Goal: Task Accomplishment & Management: Use online tool/utility

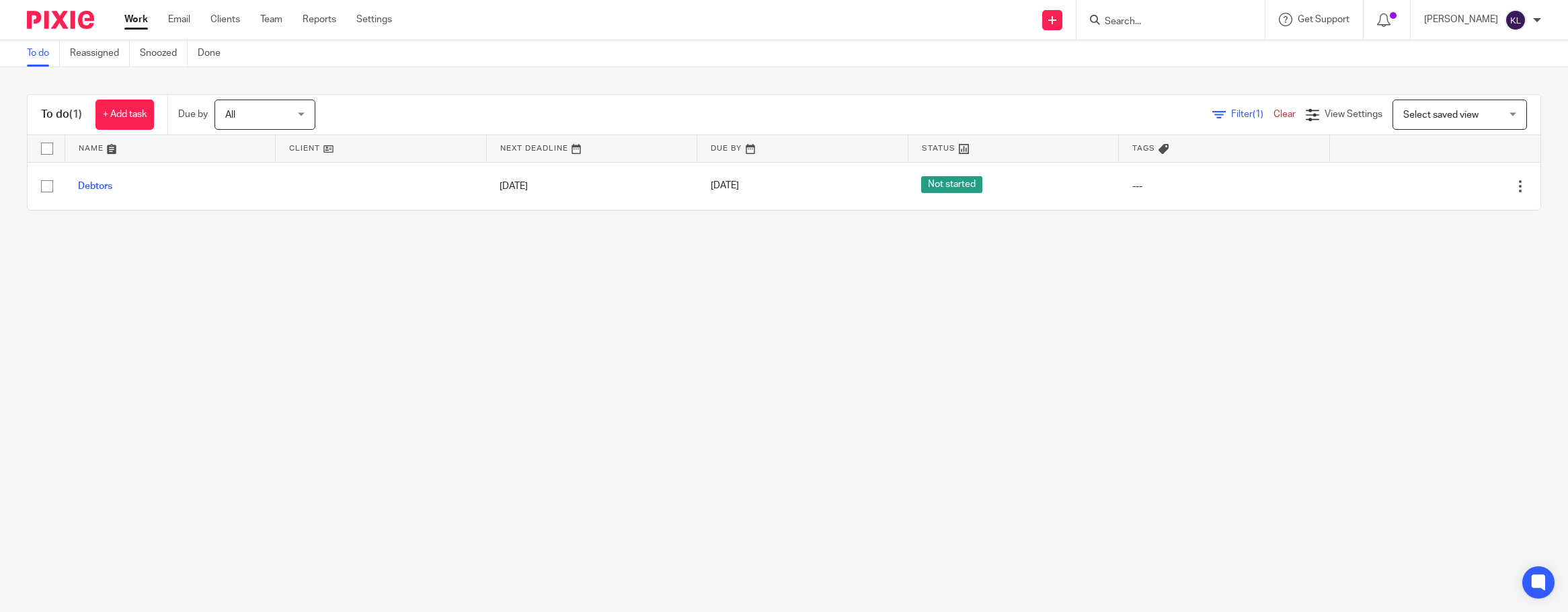
click at [979, 24] on input "Search" at bounding box center [1164, 22] width 121 height 12
type input "cm prime"
click at [979, 60] on link at bounding box center [1214, 57] width 227 height 31
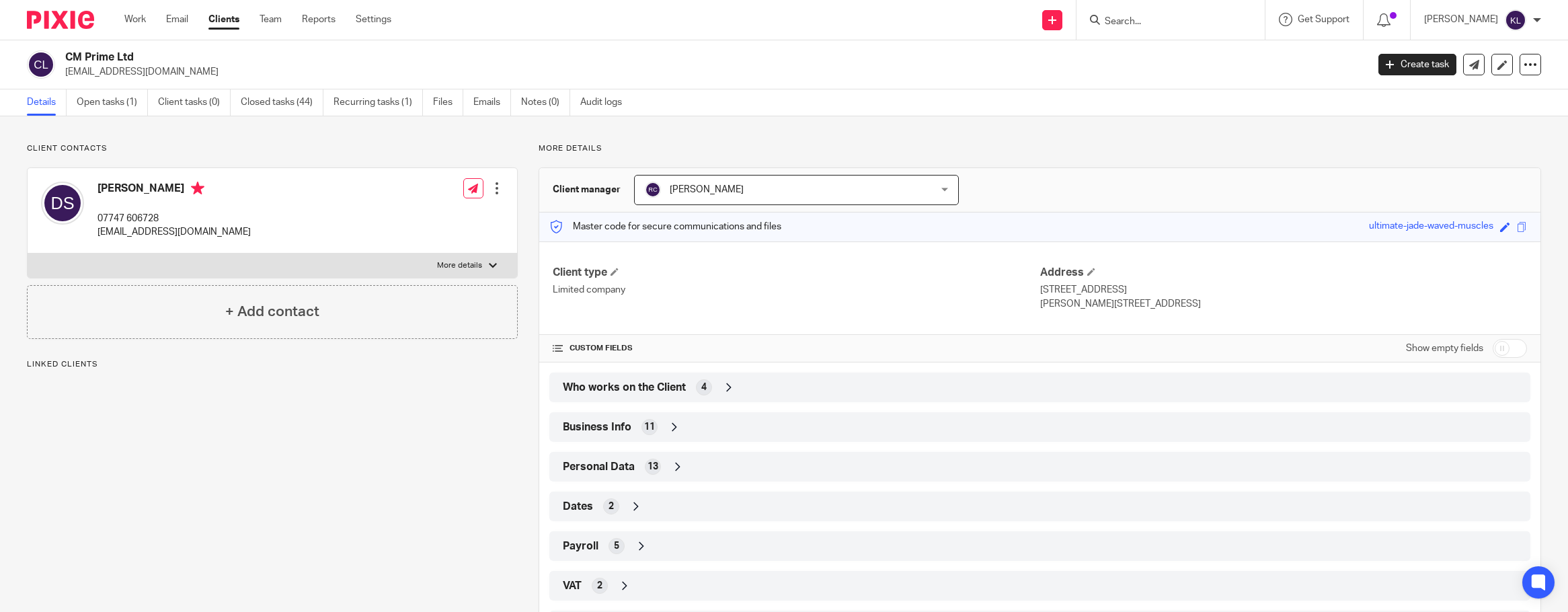
click at [113, 101] on link "Open tasks (1)" at bounding box center [112, 102] width 71 height 26
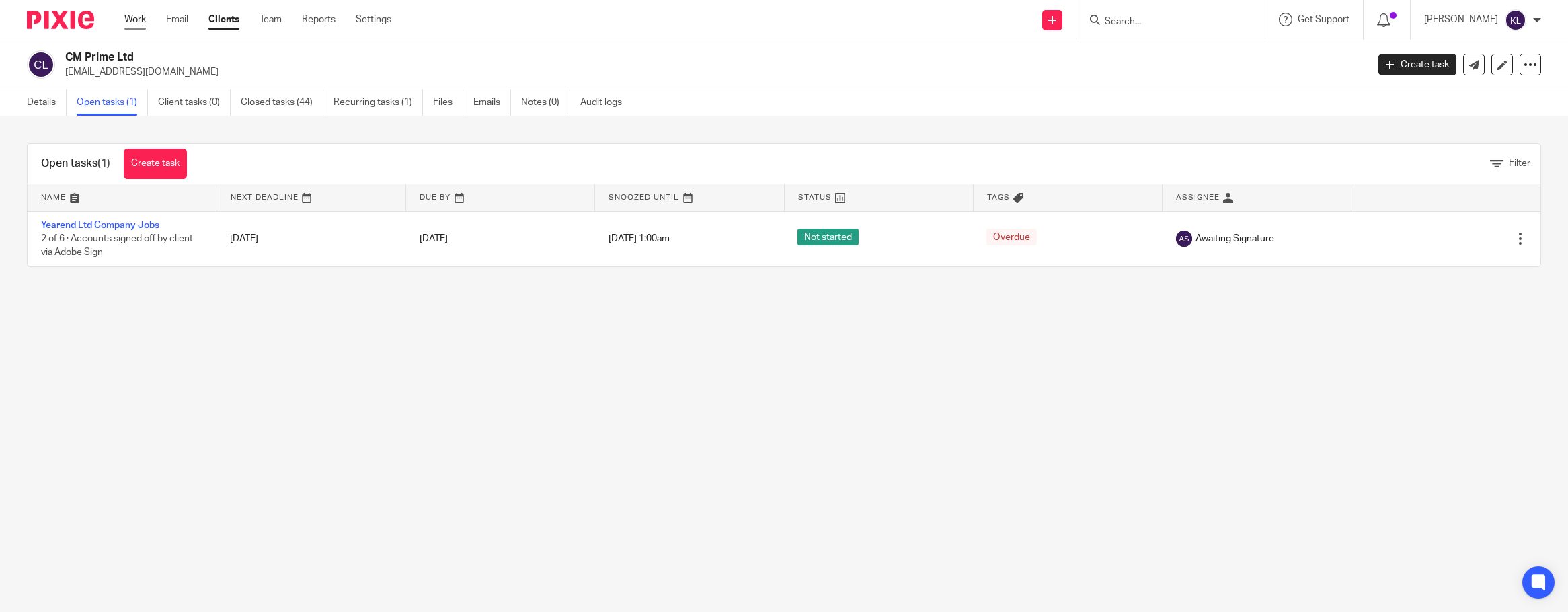
click at [130, 17] on link "Work" at bounding box center [135, 20] width 22 height 14
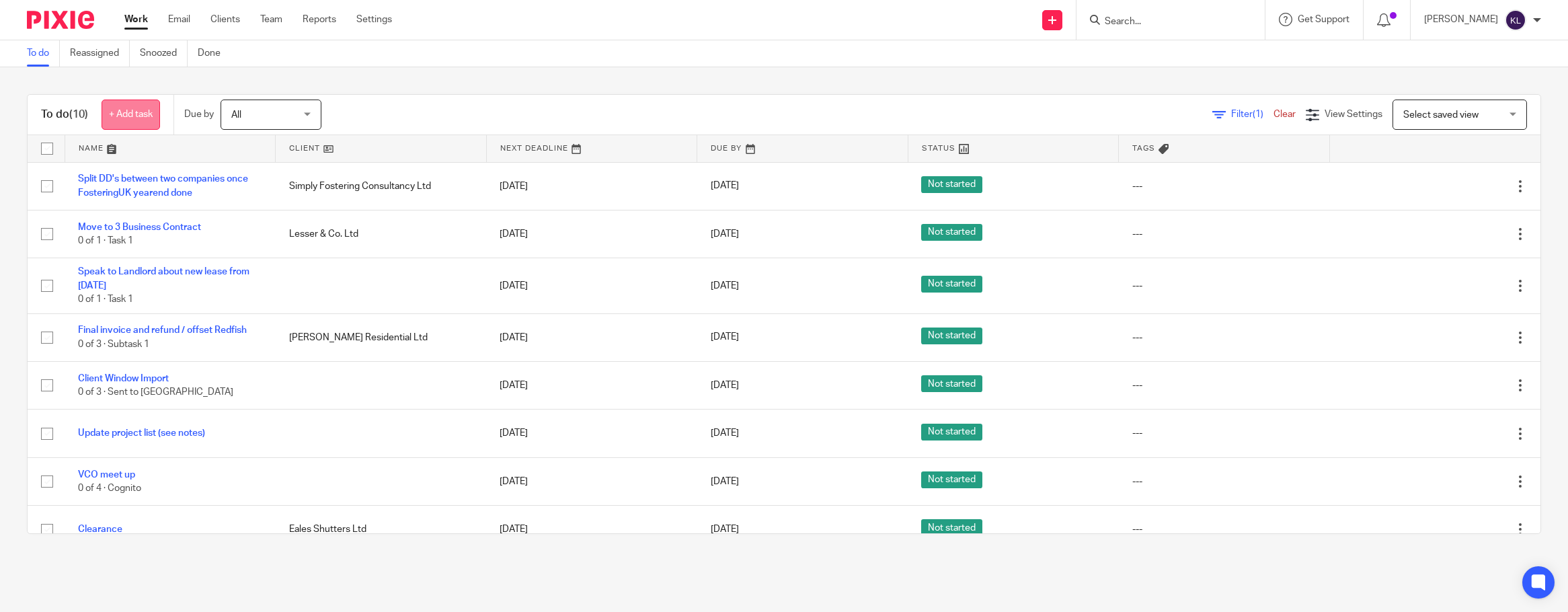
click at [127, 108] on link "+ Add task" at bounding box center [130, 115] width 58 height 30
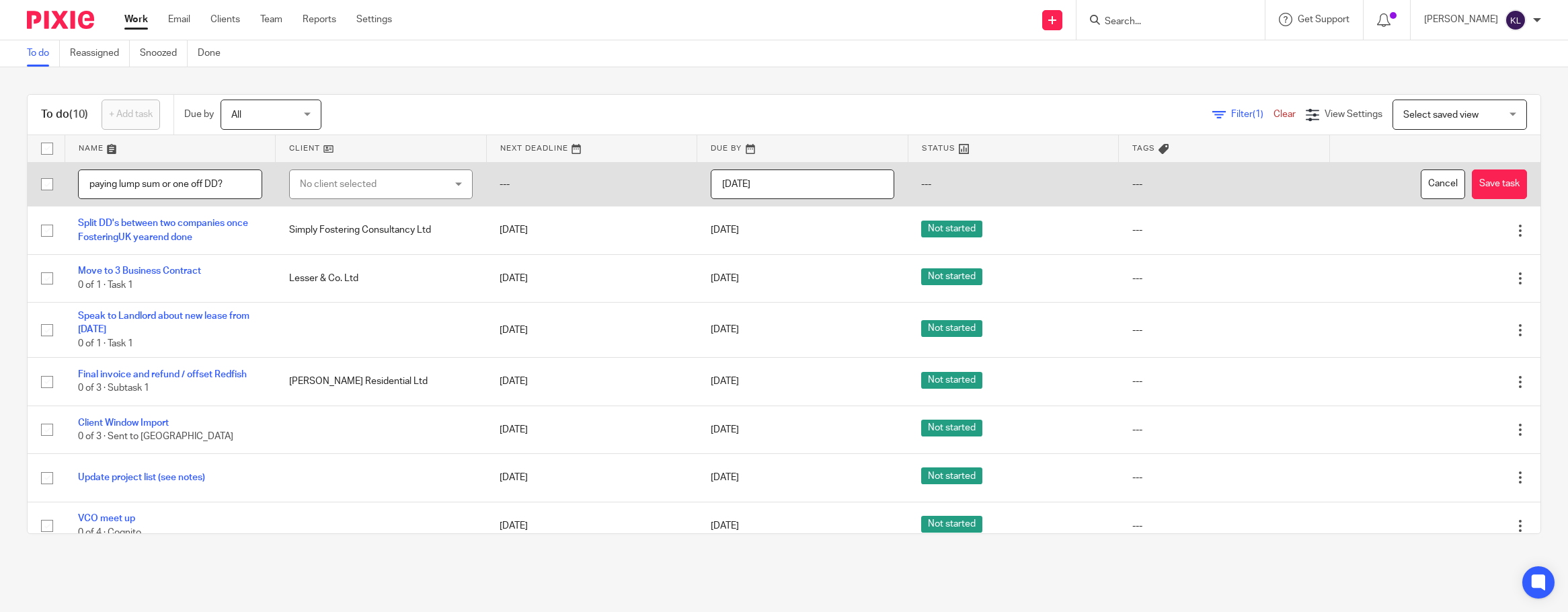
type input "paying lump sum or one off DD?"
click at [316, 177] on div "No client selected" at bounding box center [368, 183] width 138 height 28
type input "cm pr"
click at [324, 251] on span "CM Prime Ltd" at bounding box center [322, 252] width 58 height 9
click at [790, 175] on input "2025-08-12" at bounding box center [802, 184] width 184 height 30
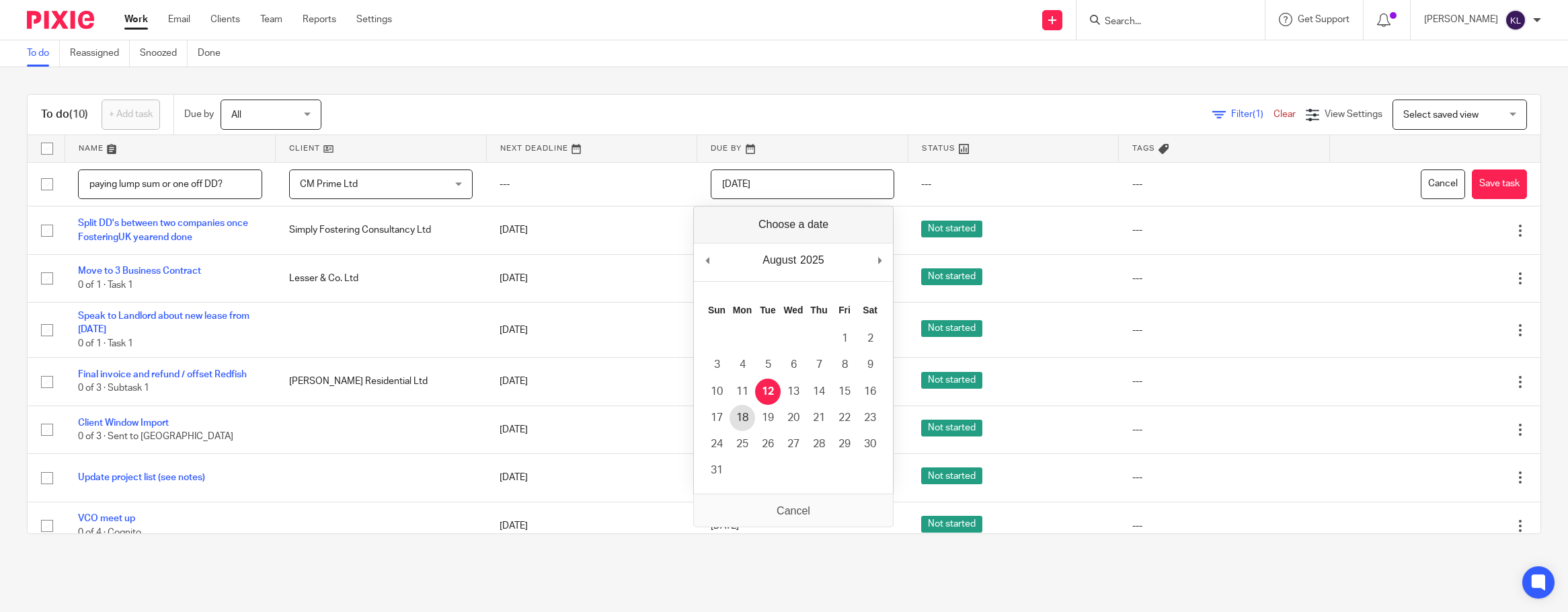
type input "2025-08-18"
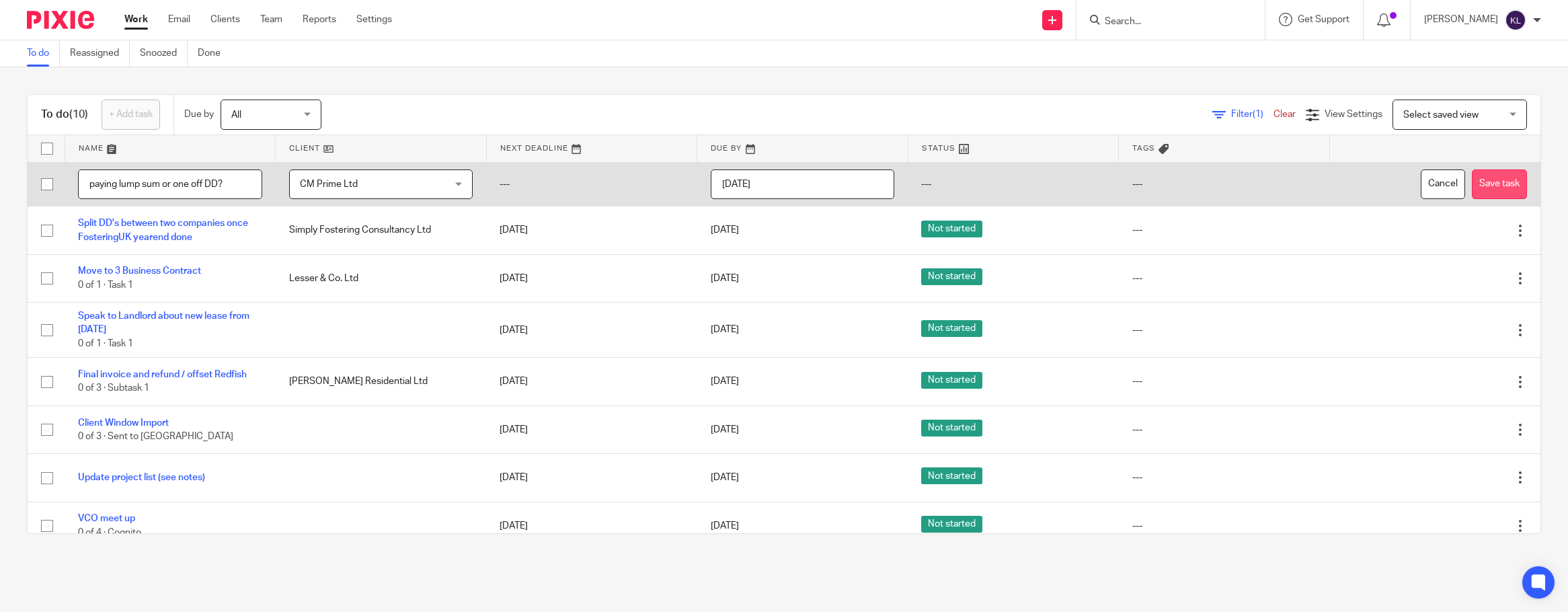
click at [1472, 183] on button "Save task" at bounding box center [1499, 184] width 55 height 30
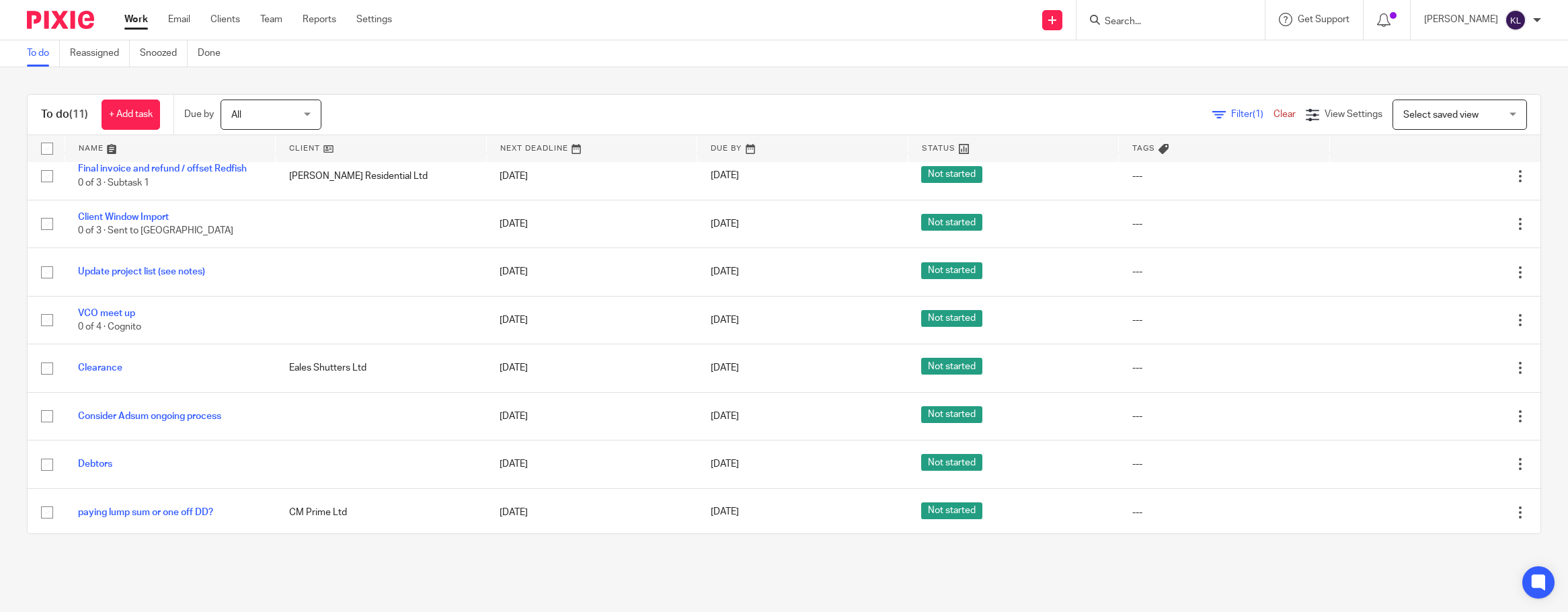
scroll to position [164, 0]
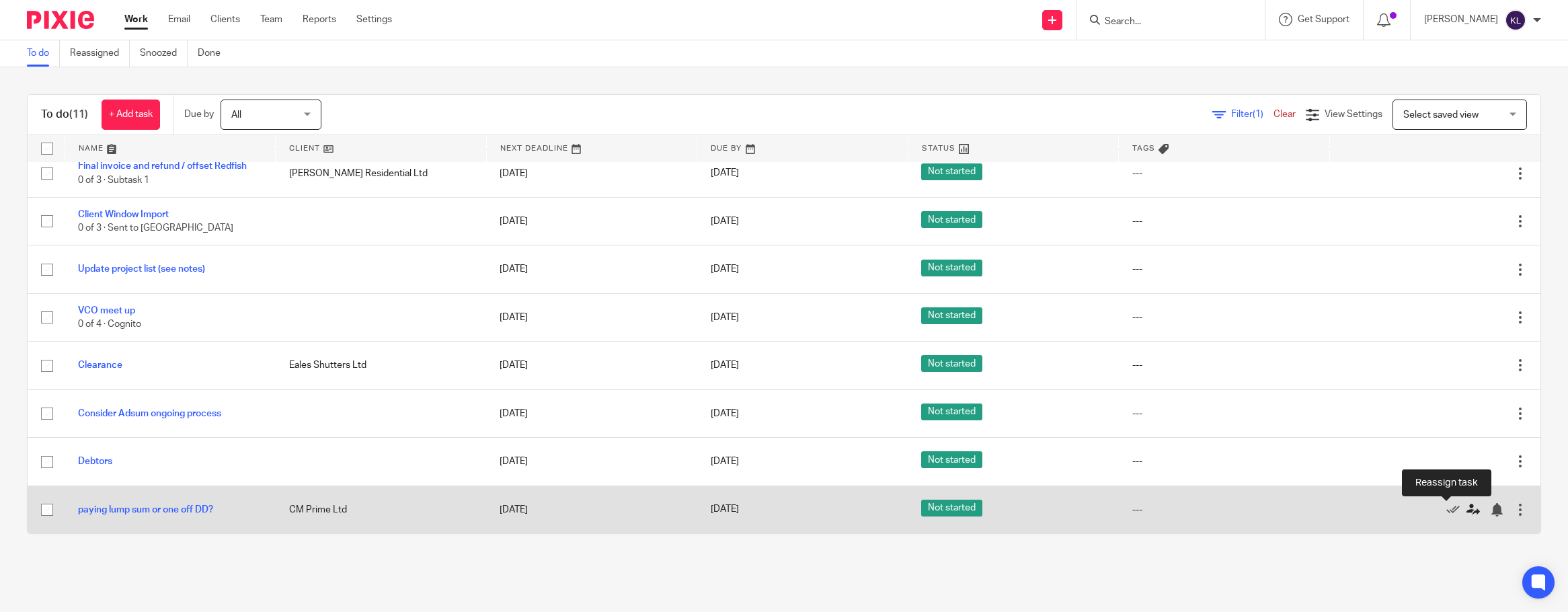
click at [1467, 513] on icon at bounding box center [1474, 509] width 14 height 14
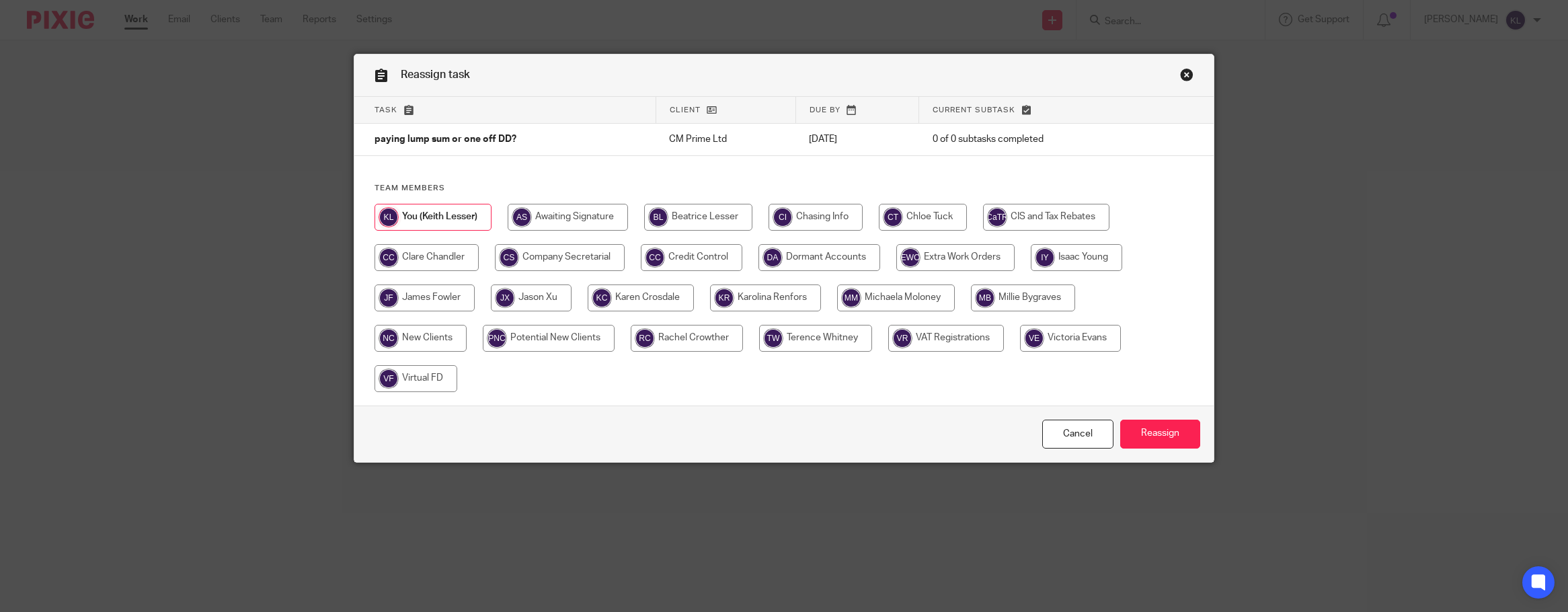
click at [414, 292] on input "radio" at bounding box center [424, 298] width 100 height 27
radio input "true"
click at [1141, 427] on input "Reassign" at bounding box center [1160, 434] width 80 height 29
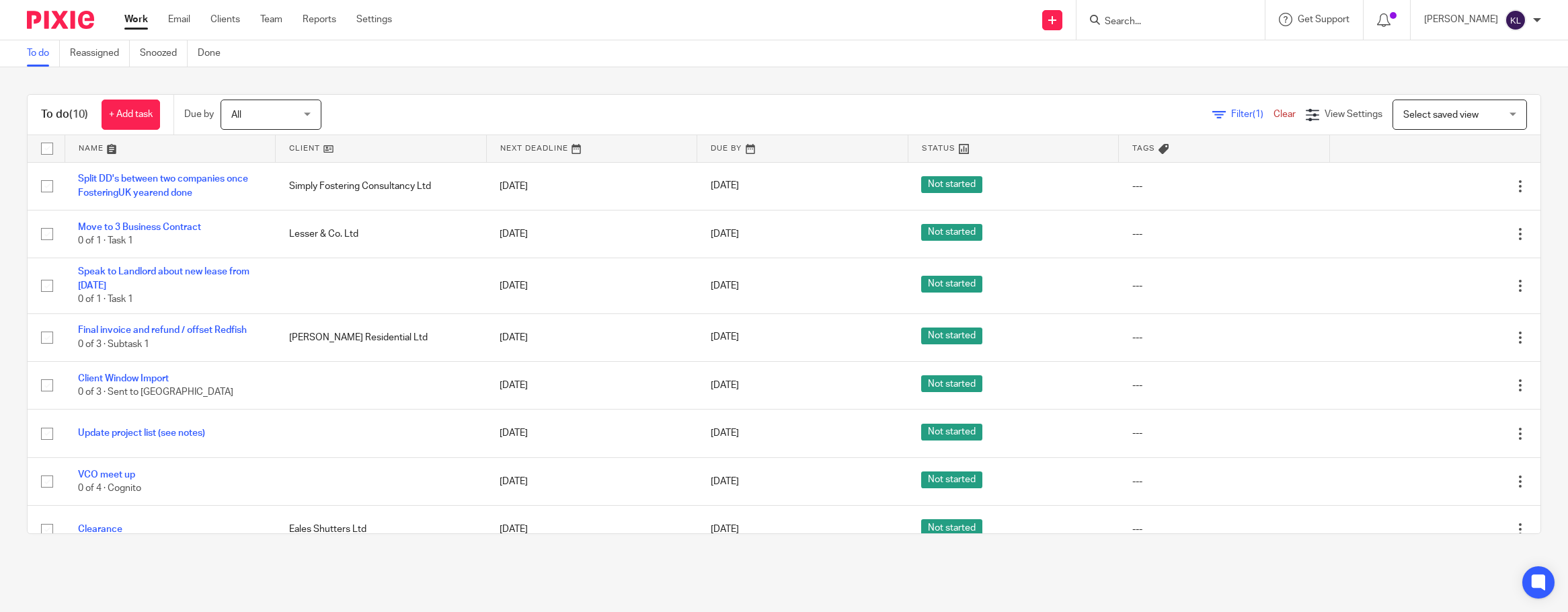
drag, startPoint x: 538, startPoint y: 69, endPoint x: 676, endPoint y: 58, distance: 138.4
click at [538, 69] on div "To do (10) + Add task Due by All All Today Tomorrow This week Next week This mo…" at bounding box center [784, 314] width 1568 height 494
click at [1170, 21] on input "Search" at bounding box center [1164, 22] width 121 height 12
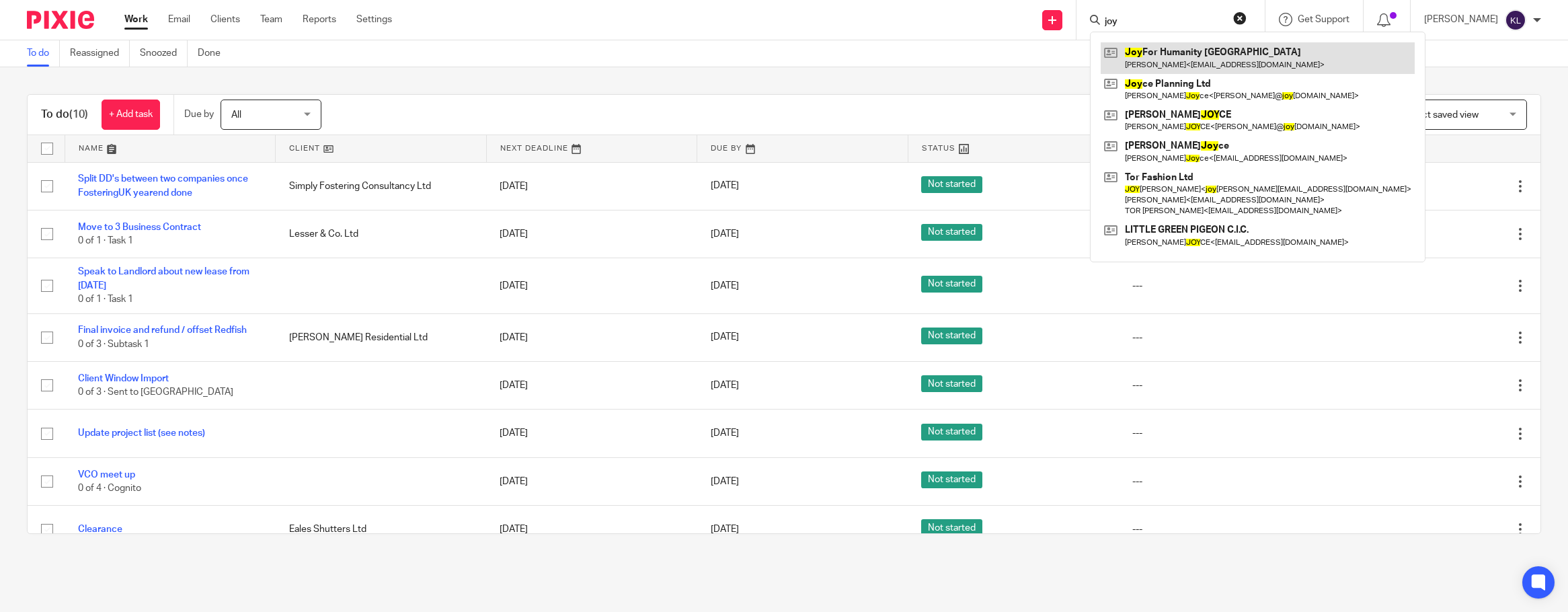
type input "joy"
click at [1167, 51] on link at bounding box center [1258, 57] width 314 height 31
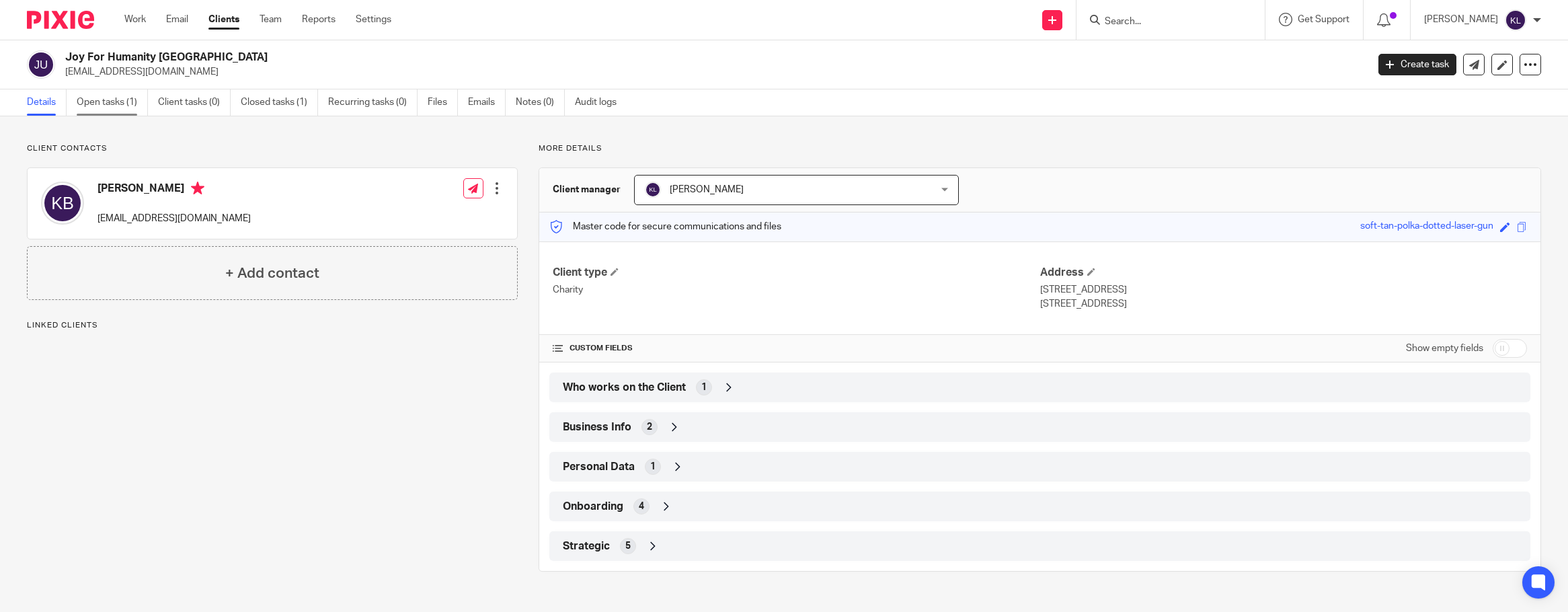
click at [108, 108] on link "Open tasks (1)" at bounding box center [112, 102] width 71 height 26
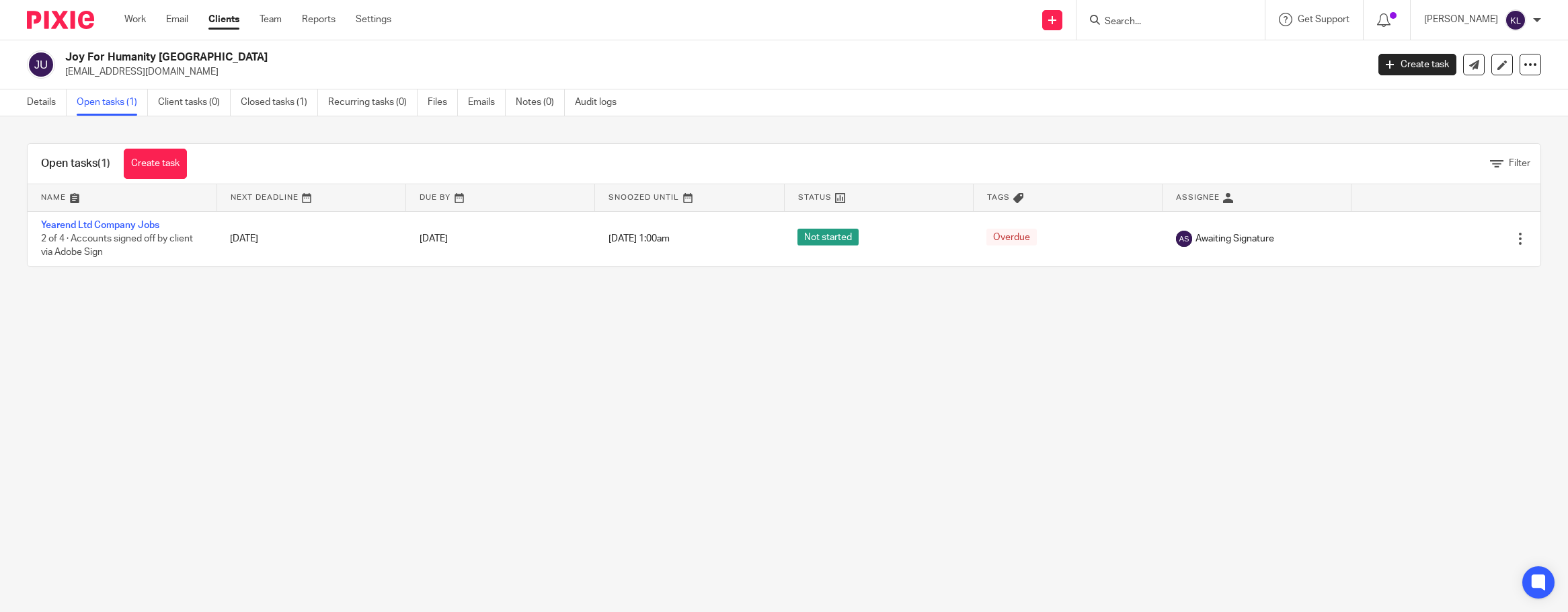
click at [1161, 16] on input "Search" at bounding box center [1164, 22] width 121 height 12
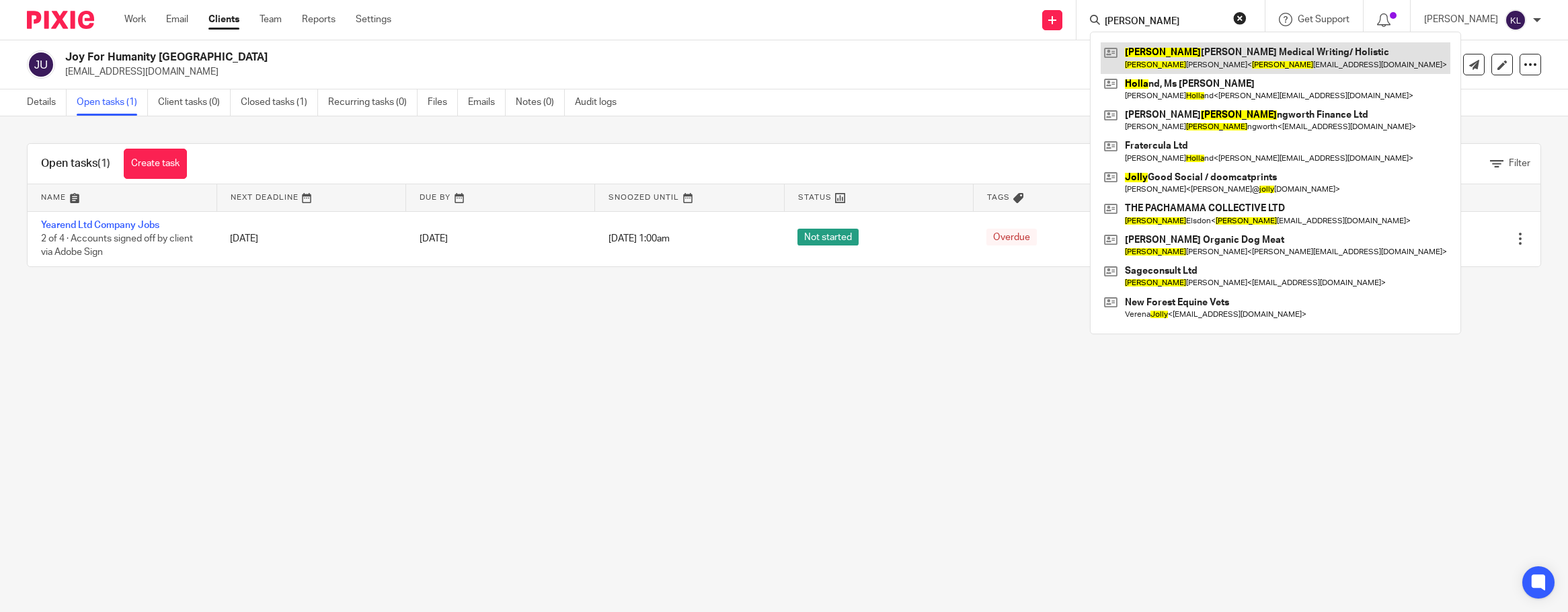
type input "holly"
click at [1190, 67] on link at bounding box center [1275, 57] width 350 height 31
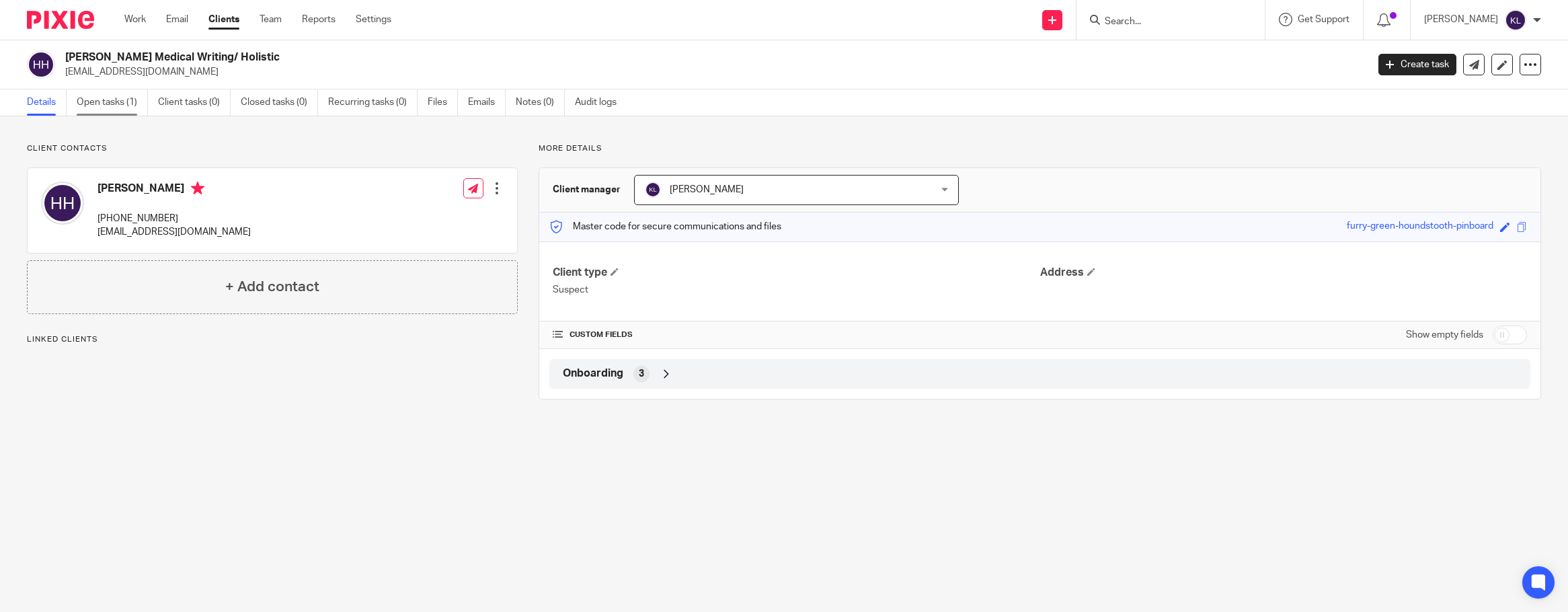
click at [85, 111] on link "Open tasks (1)" at bounding box center [112, 102] width 71 height 26
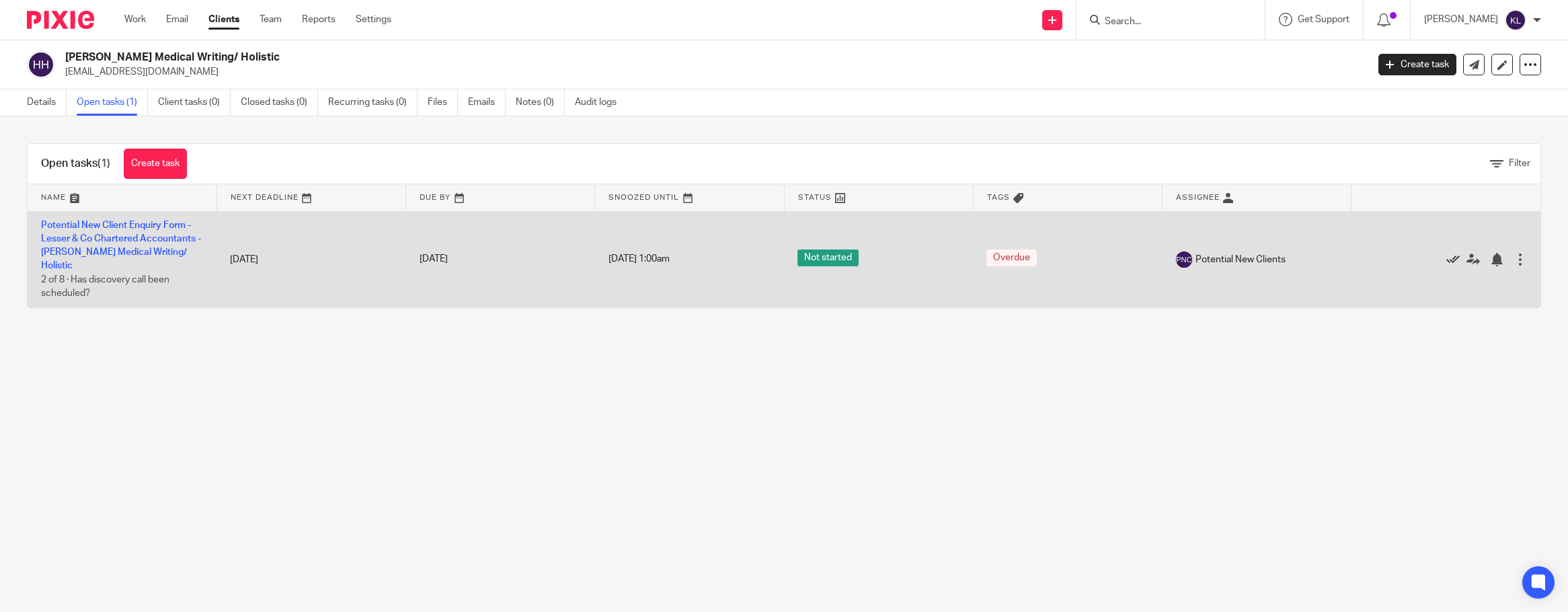
click at [1446, 259] on icon at bounding box center [1453, 260] width 14 height 14
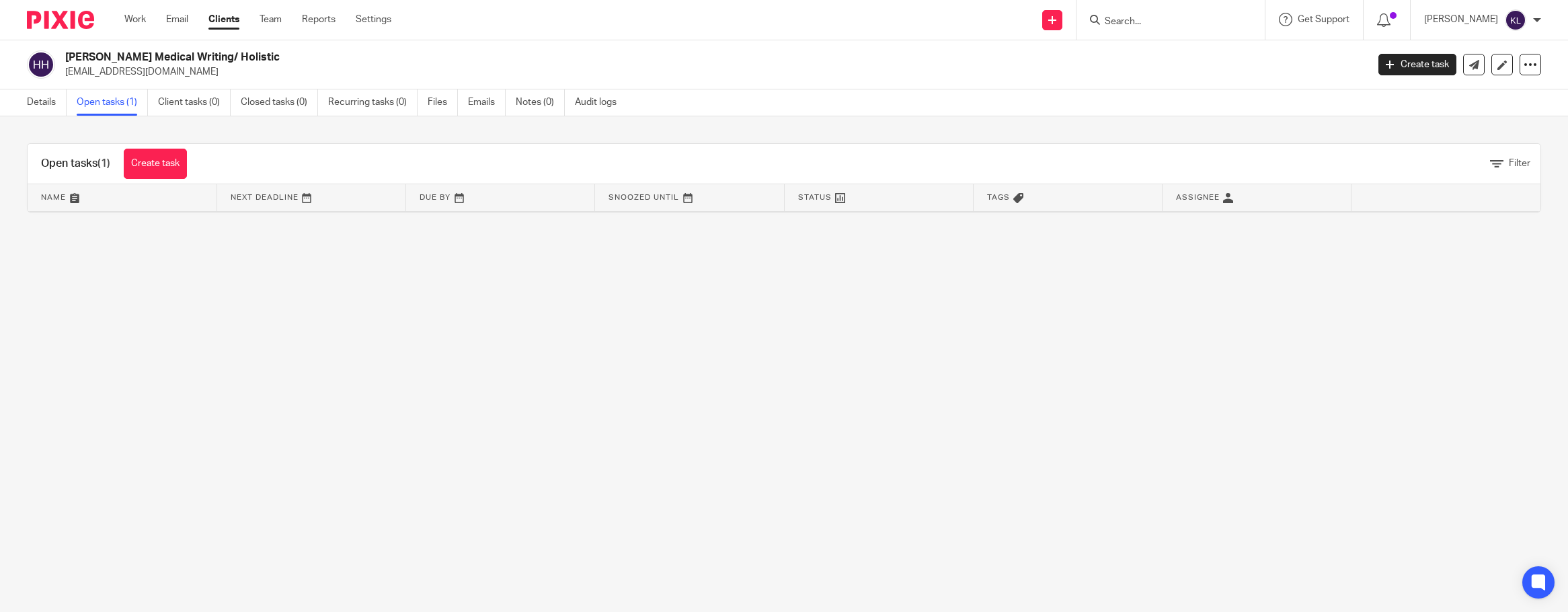
click at [1140, 26] on input "Search" at bounding box center [1164, 22] width 121 height 12
type input "ajw"
click at [1153, 50] on link at bounding box center [1214, 57] width 227 height 31
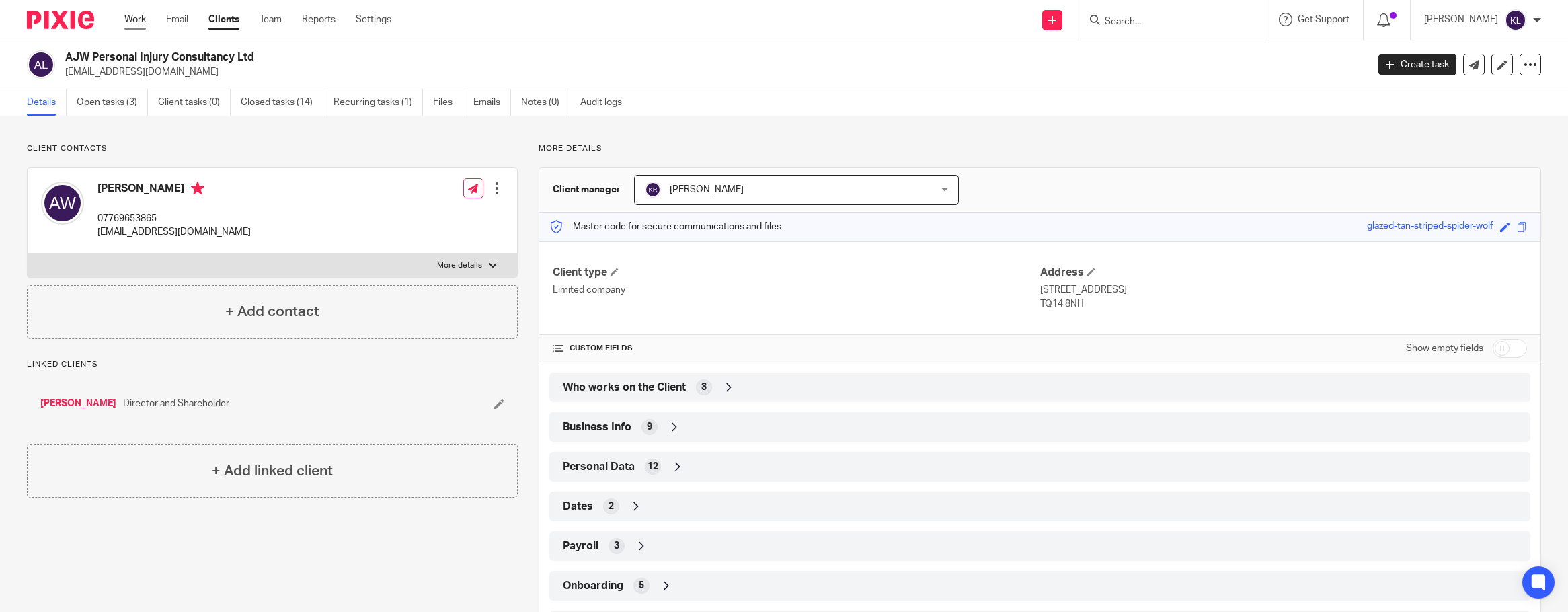
click at [130, 14] on link "Work" at bounding box center [135, 20] width 22 height 14
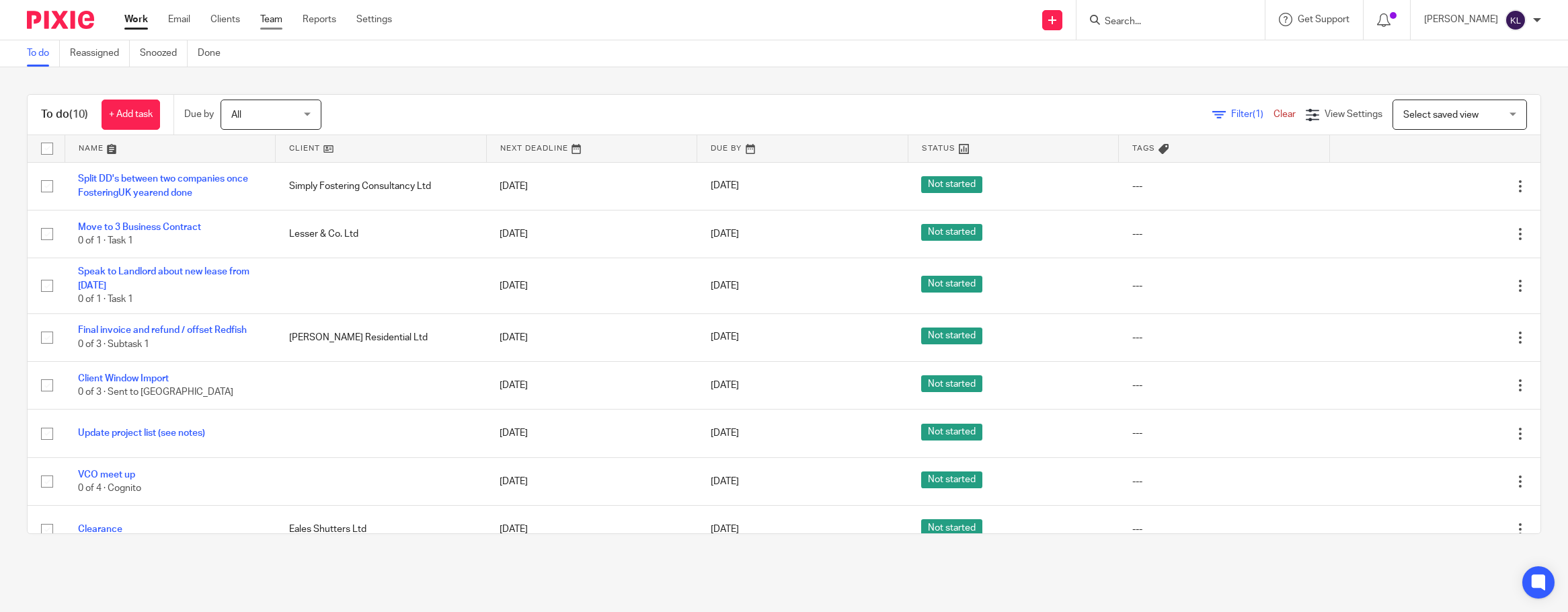
click at [273, 18] on link "Team" at bounding box center [271, 20] width 22 height 14
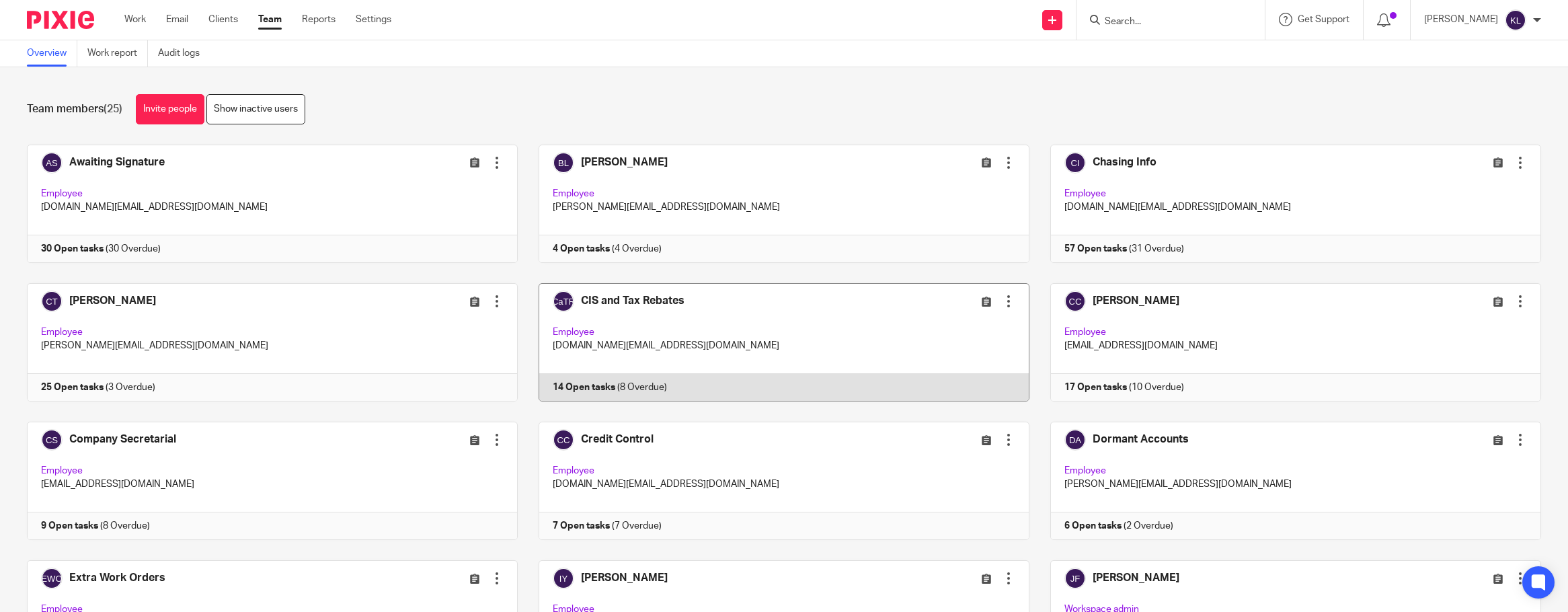
click at [722, 383] on link at bounding box center [774, 342] width 512 height 118
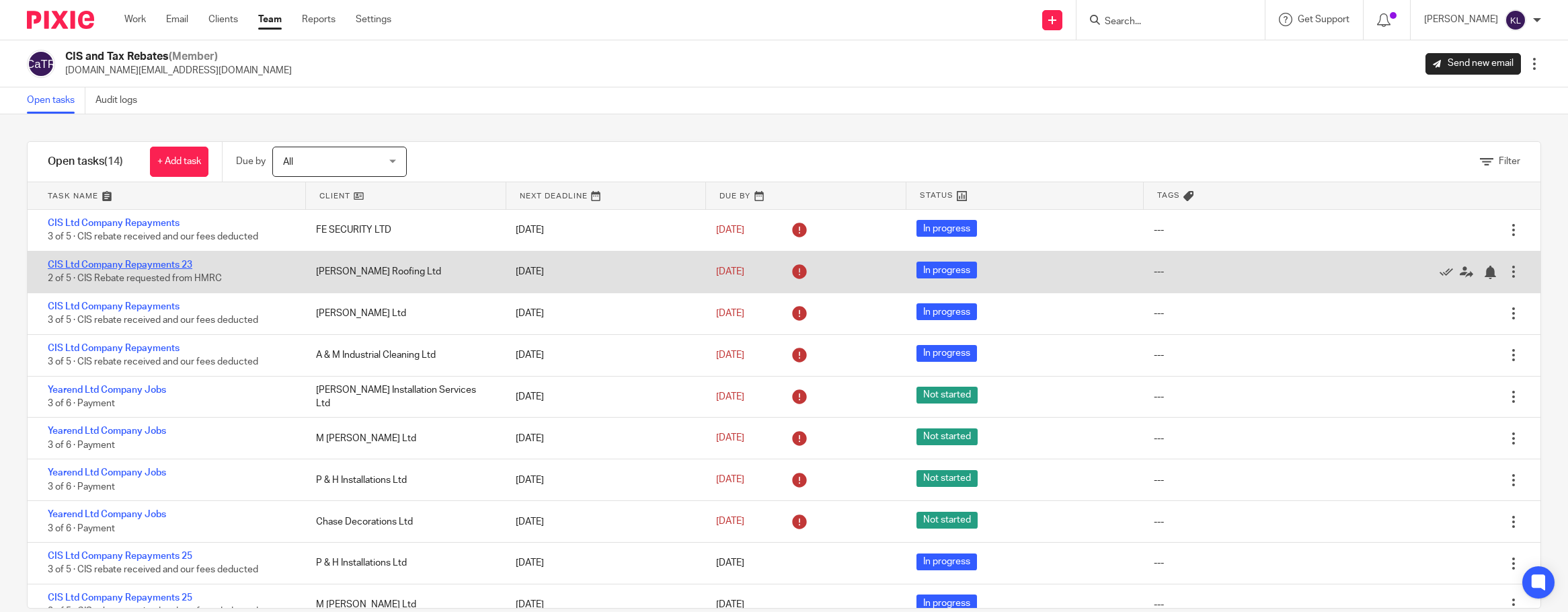
click at [177, 268] on link "CIS Ltd Company Repayments 23" at bounding box center [120, 265] width 145 height 9
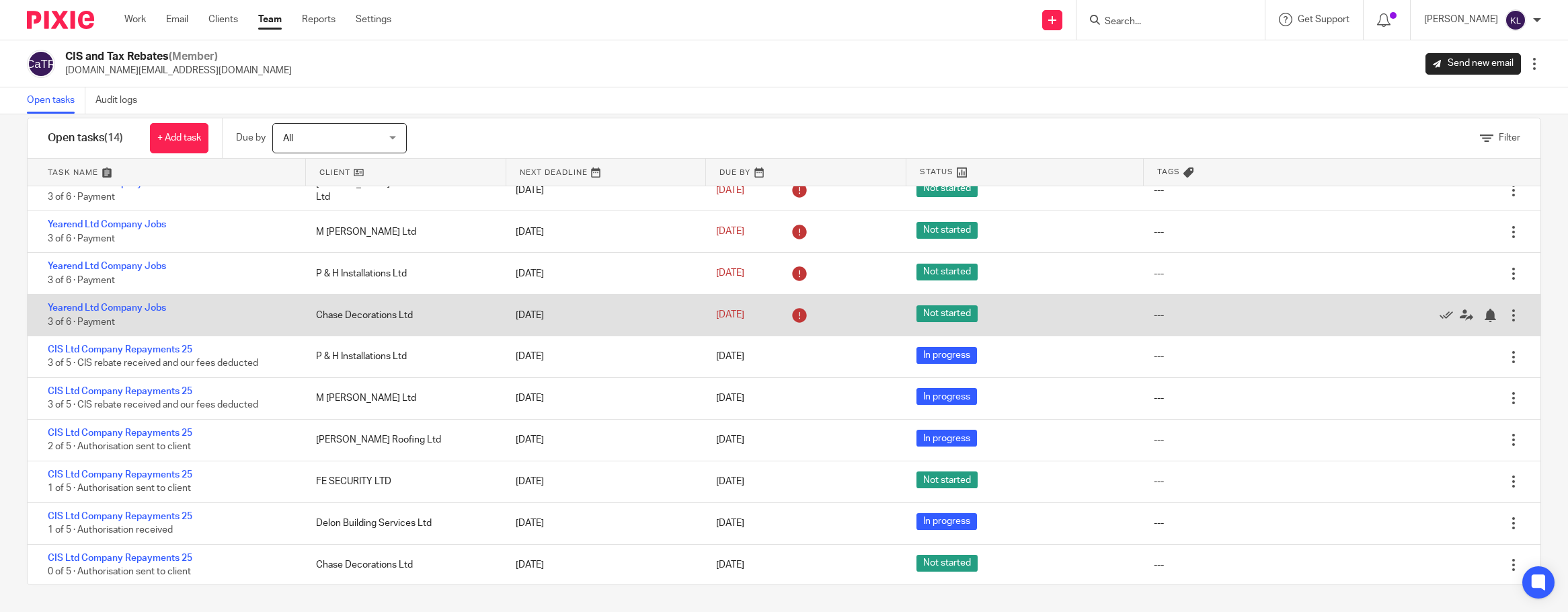
scroll to position [183, 0]
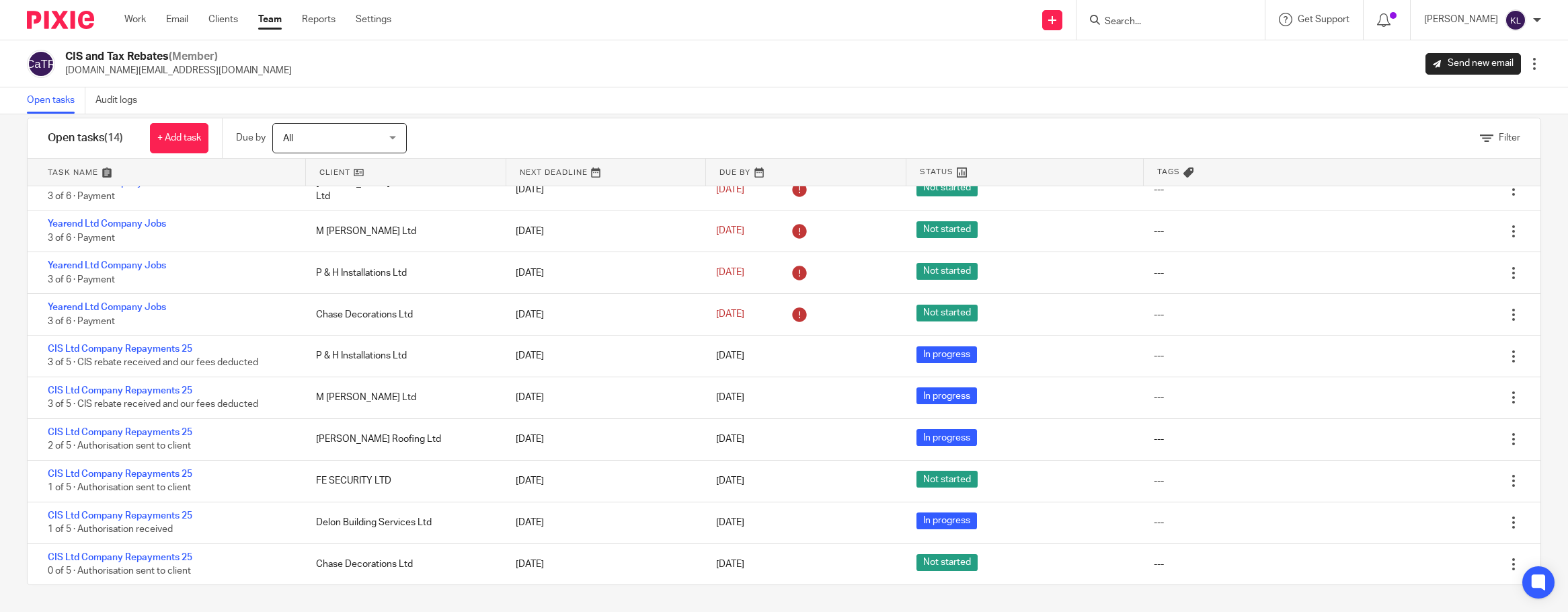
click at [1160, 23] on input "Search" at bounding box center [1164, 22] width 121 height 12
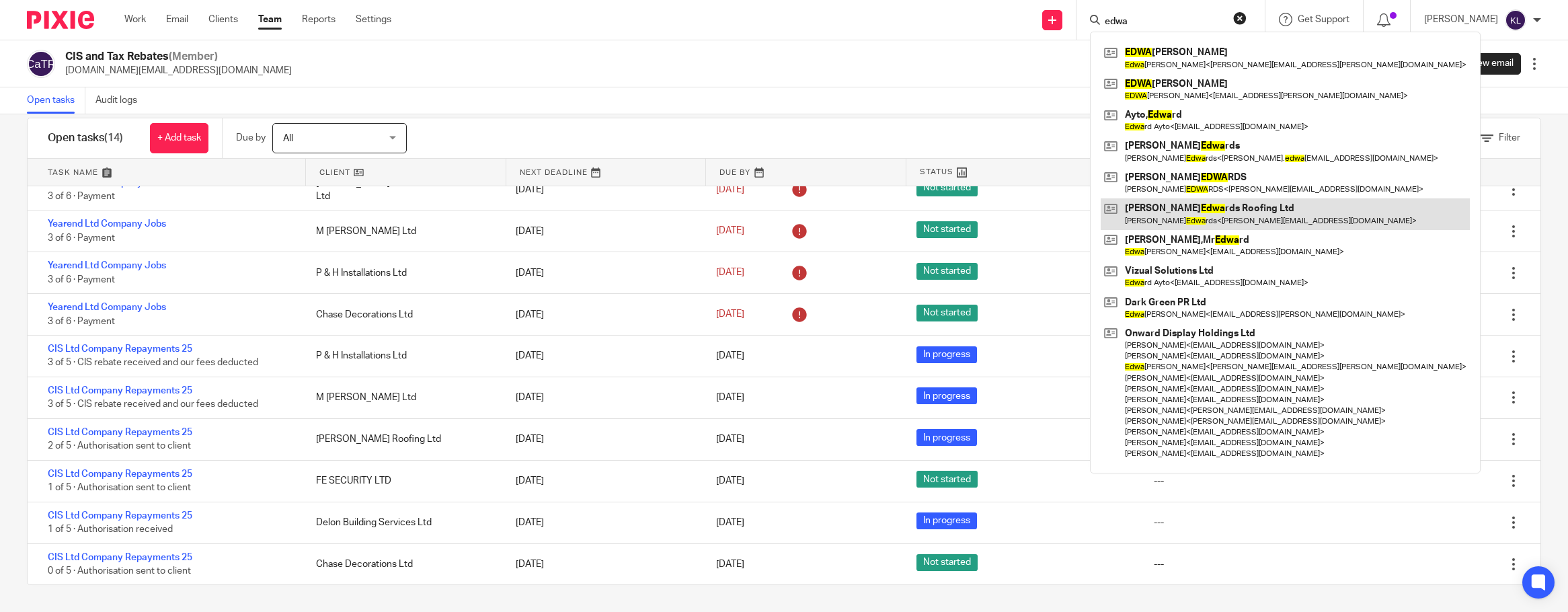
type input "edwa"
click at [1203, 216] on link at bounding box center [1285, 214] width 369 height 31
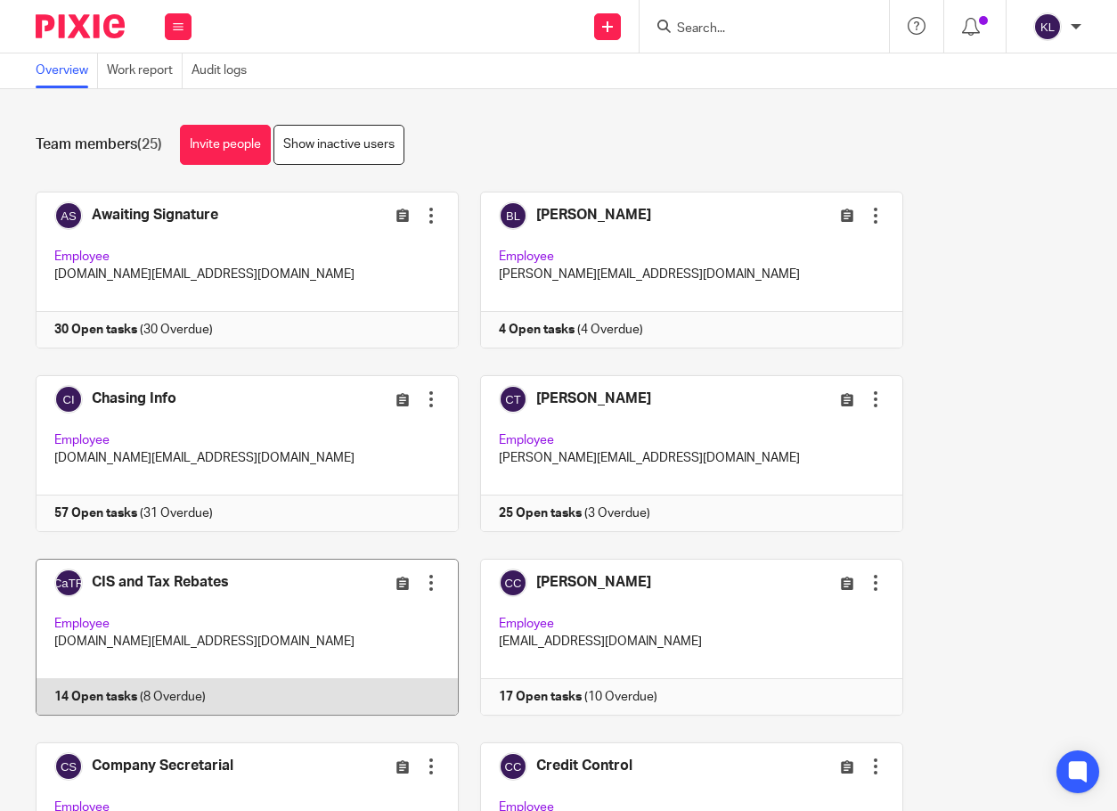
click at [217, 697] on link at bounding box center [237, 636] width 444 height 157
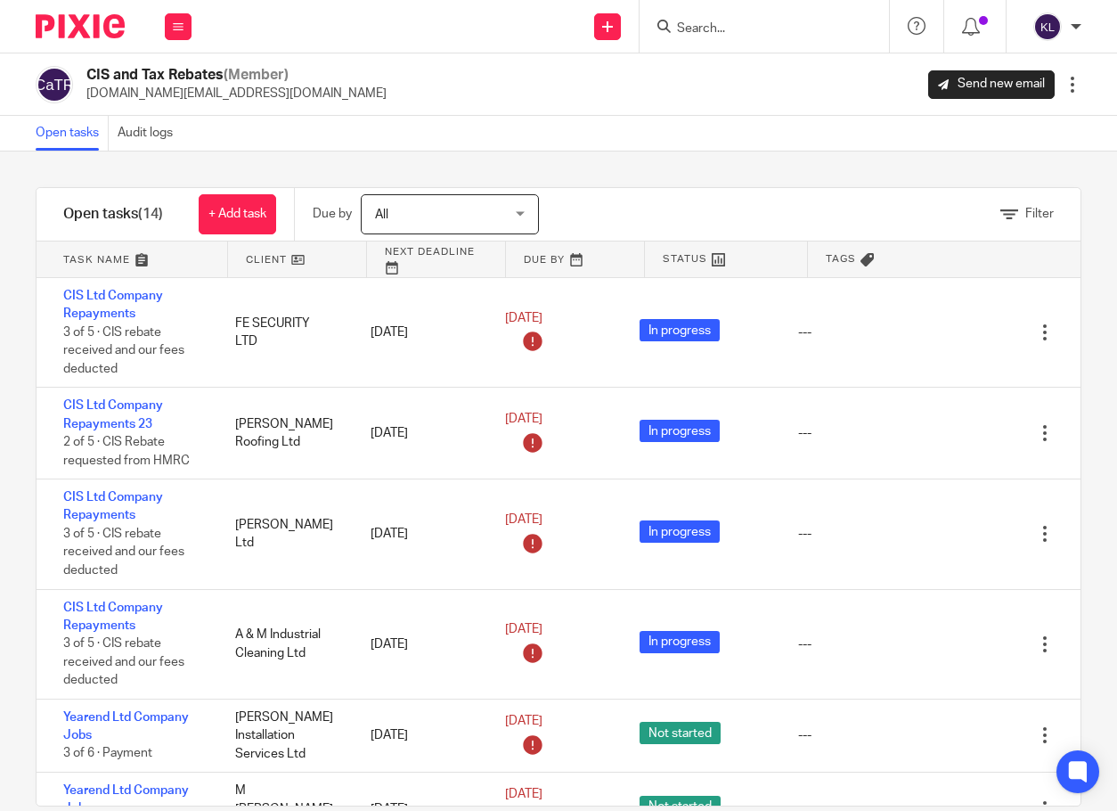
click at [783, 29] on input "Search" at bounding box center [755, 29] width 160 height 16
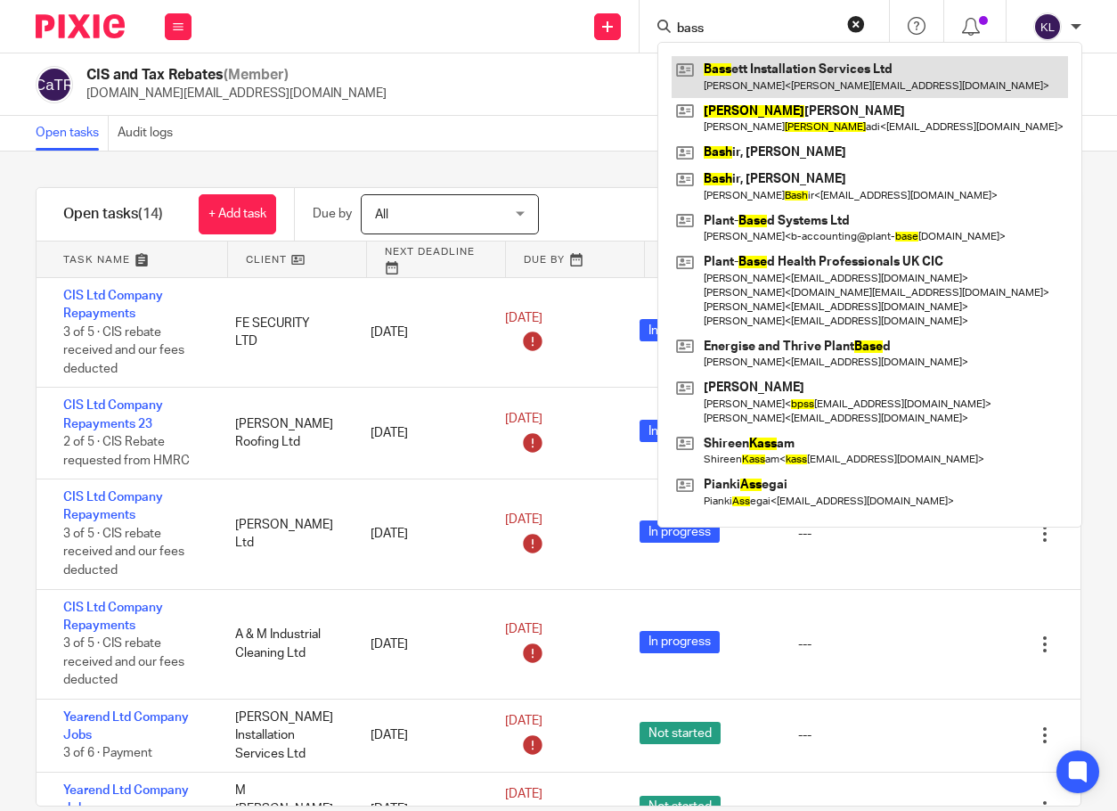
type input "bass"
click at [747, 76] on link at bounding box center [870, 76] width 396 height 41
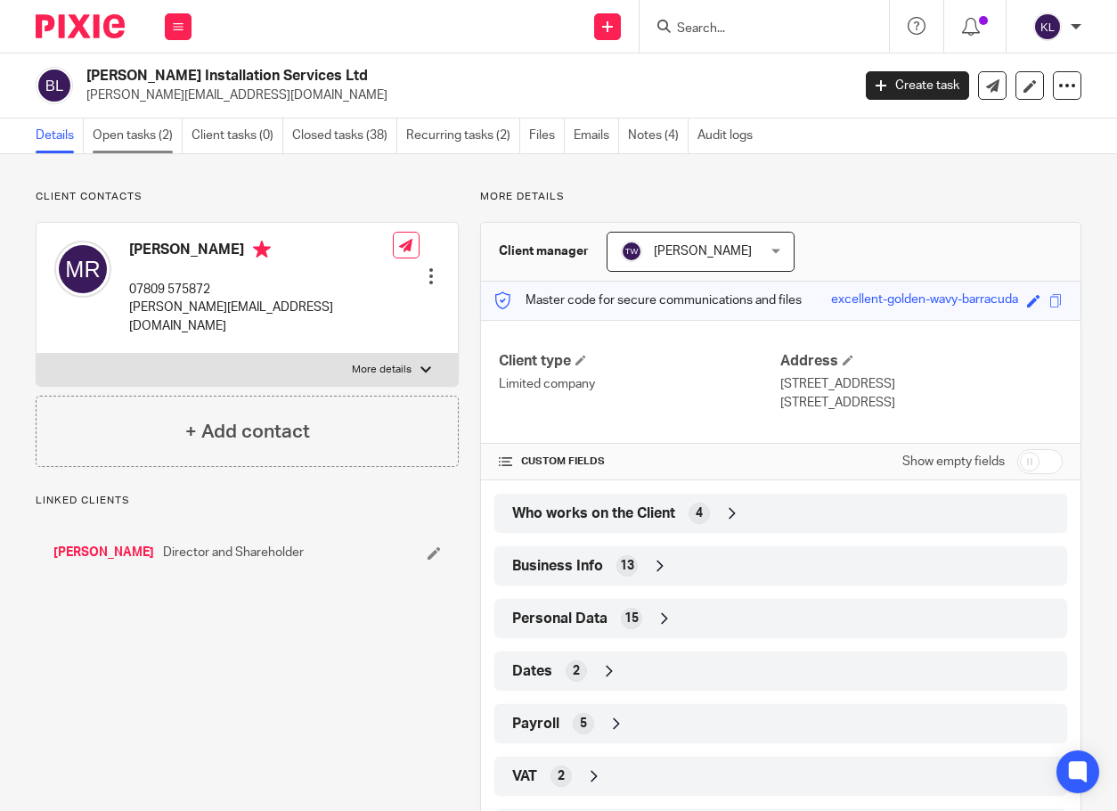
click at [146, 133] on link "Open tasks (2)" at bounding box center [138, 135] width 90 height 35
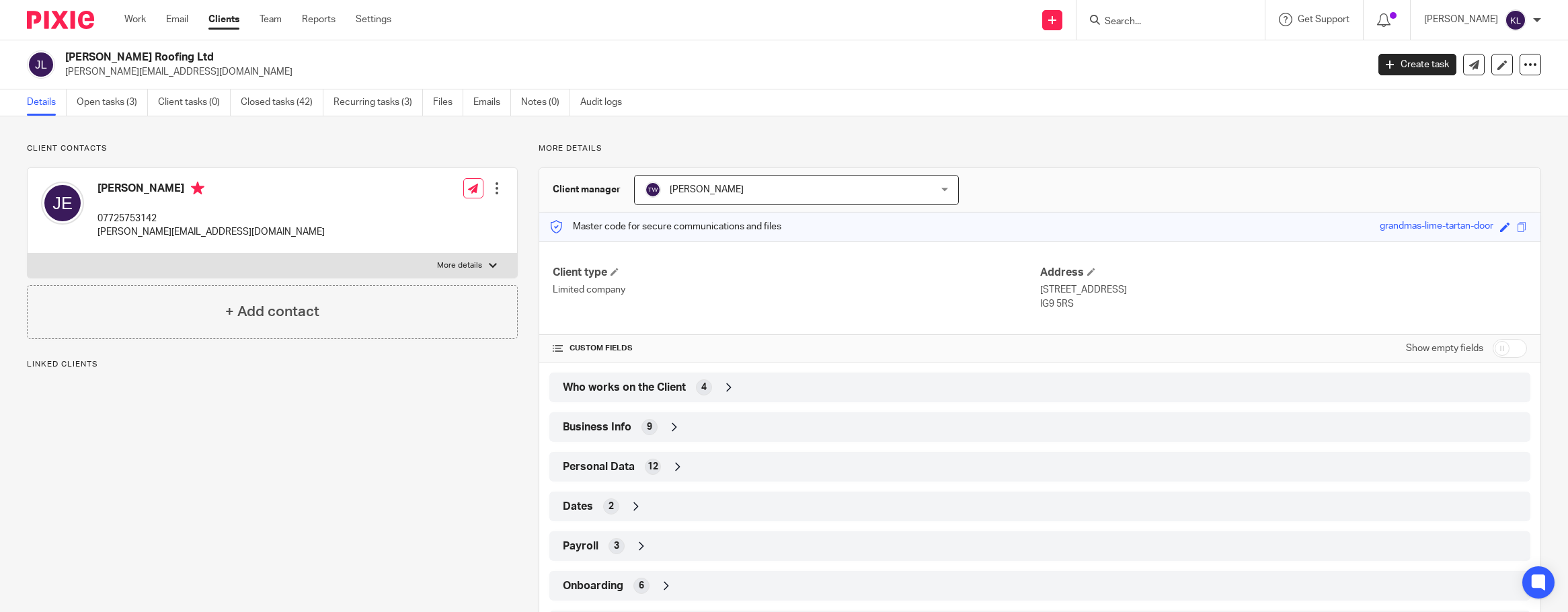
click at [117, 103] on link "Open tasks (3)" at bounding box center [112, 102] width 71 height 26
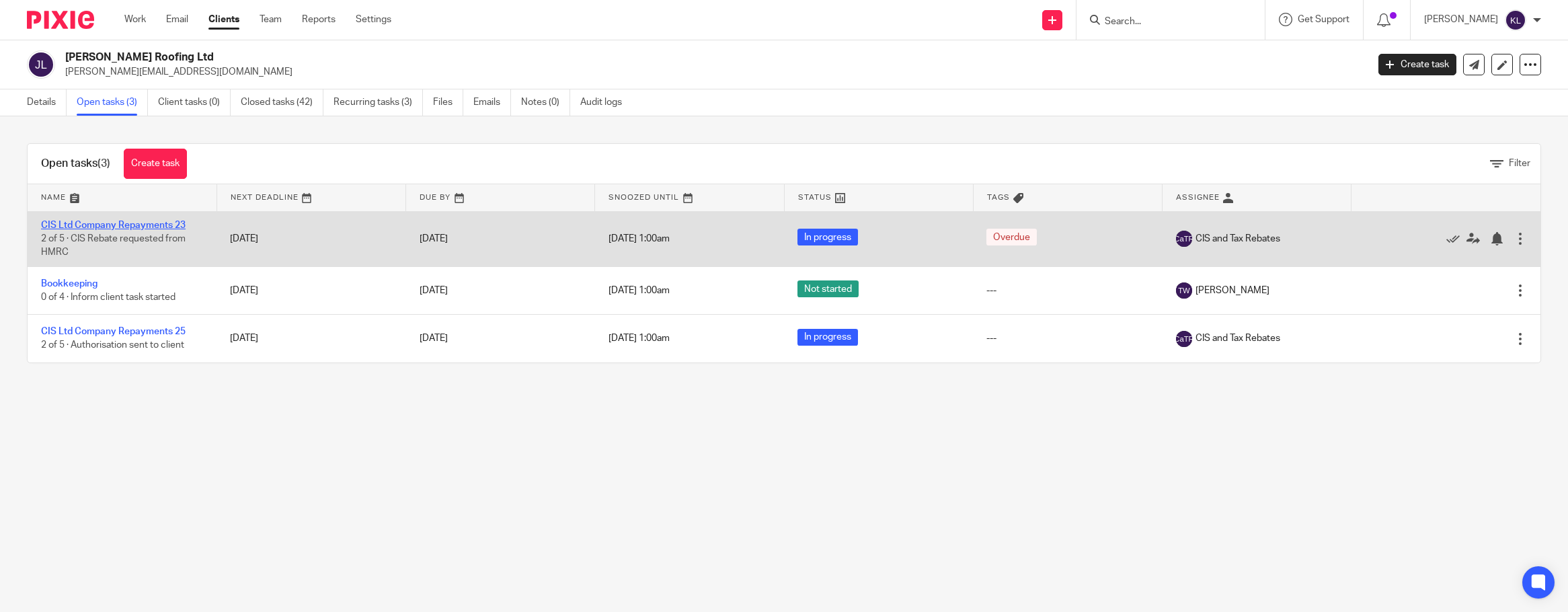
click at [119, 223] on link "CIS Ltd Company Repayments 23" at bounding box center [113, 225] width 145 height 9
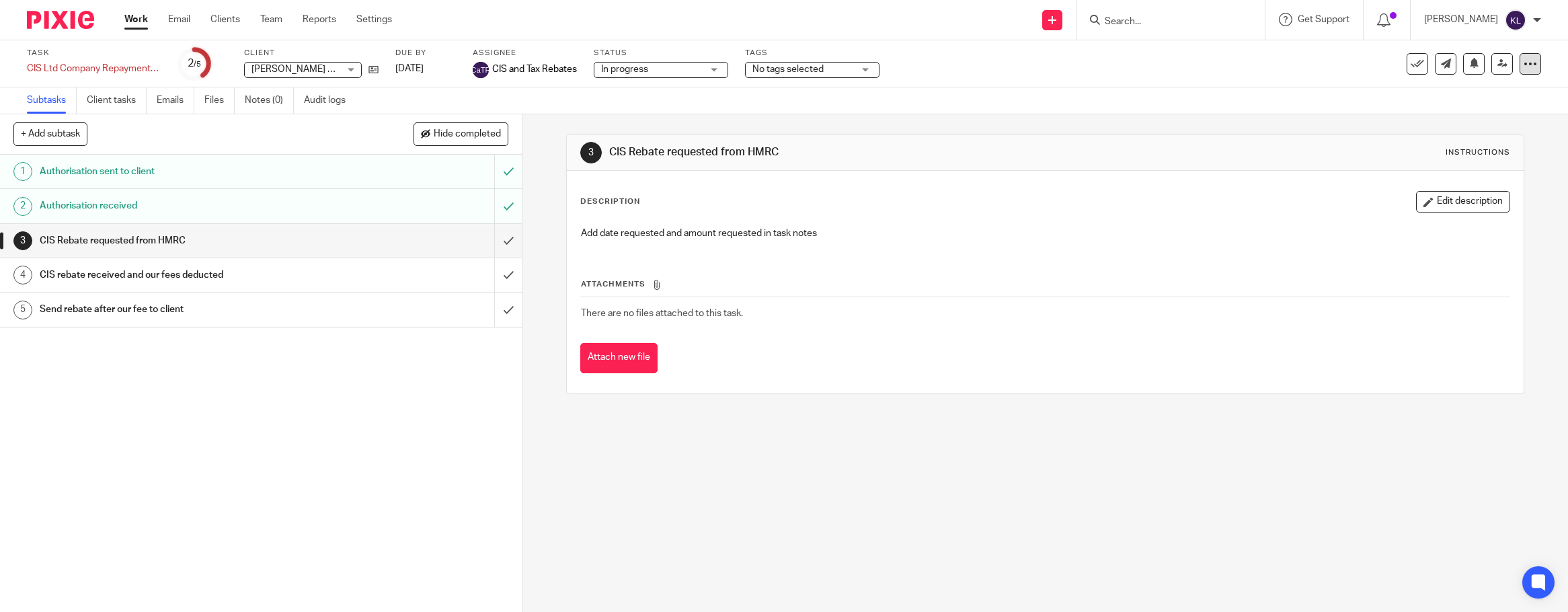
click at [1527, 60] on div at bounding box center [1530, 63] width 22 height 22
click at [1471, 119] on link "Advanced task editor" at bounding box center [1479, 118] width 89 height 9
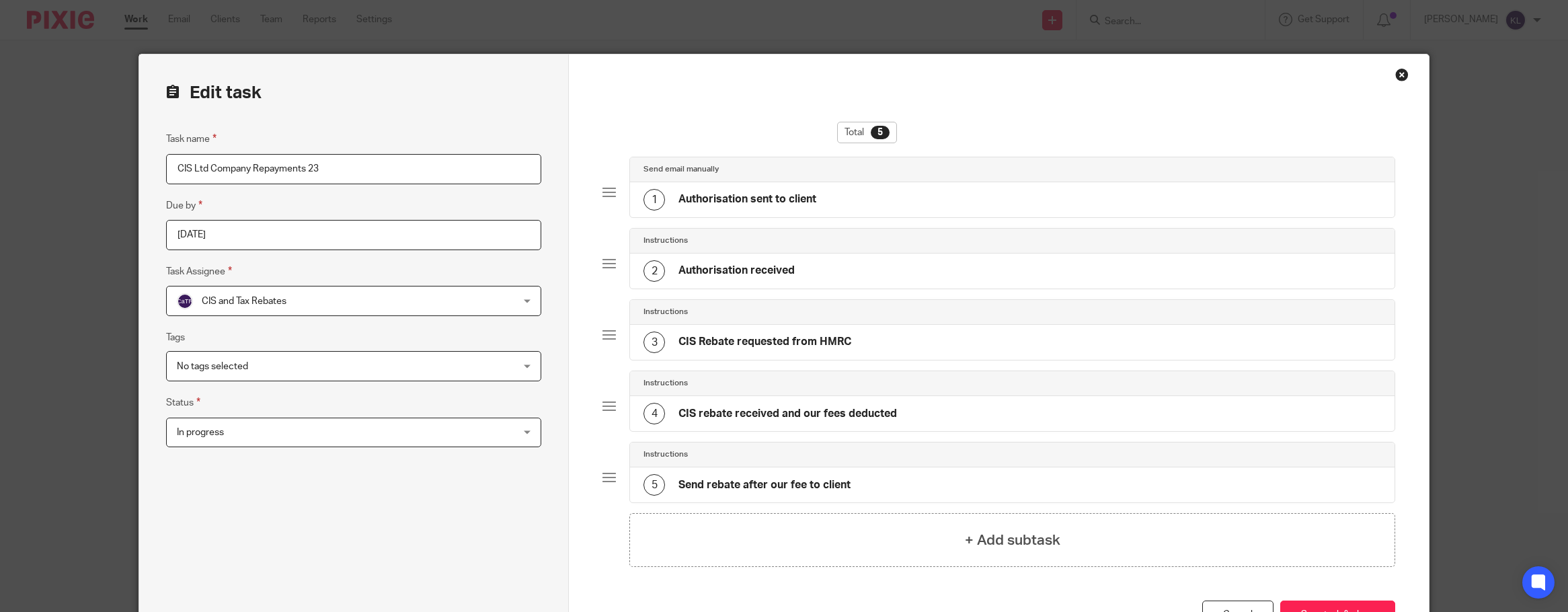
click at [842, 421] on div "4 CIS rebate received and our fees deducted" at bounding box center [770, 414] width 254 height 22
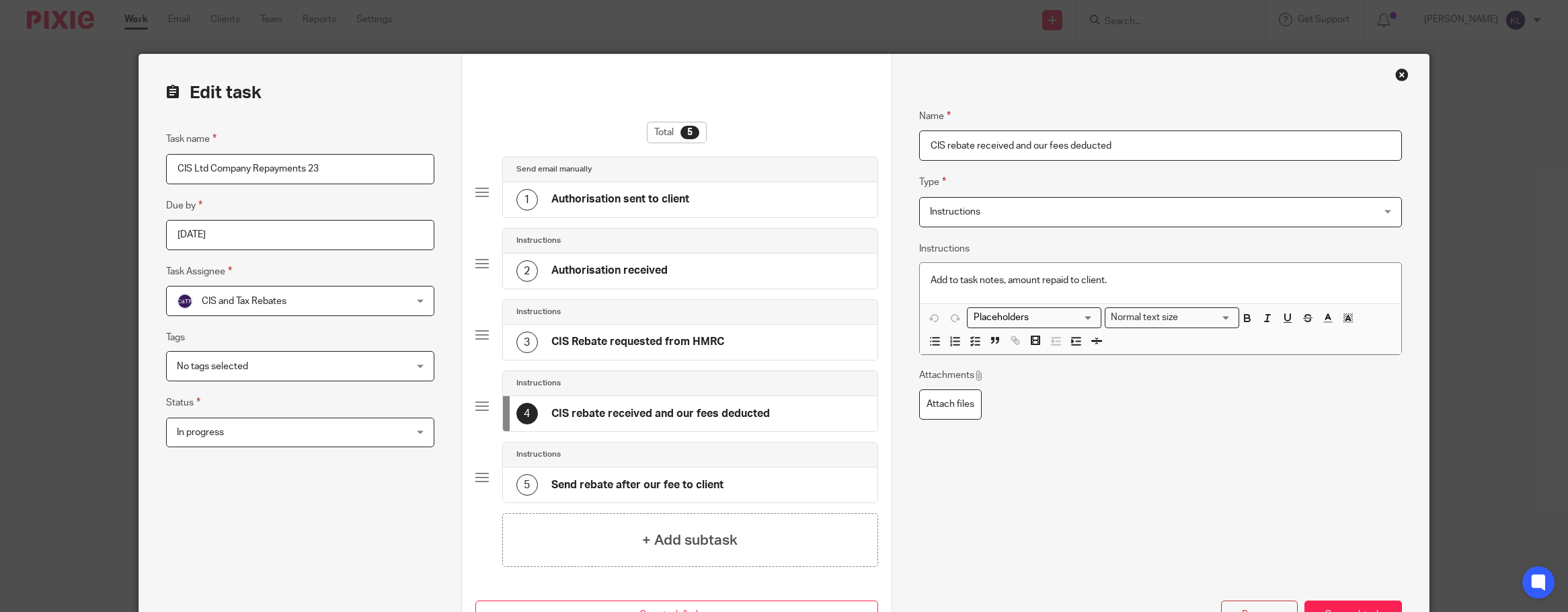
drag, startPoint x: 1009, startPoint y: 143, endPoint x: 1224, endPoint y: 145, distance: 215.0
click at [1224, 145] on input "CIS rebate received and our fees deducted" at bounding box center [1161, 146] width 483 height 30
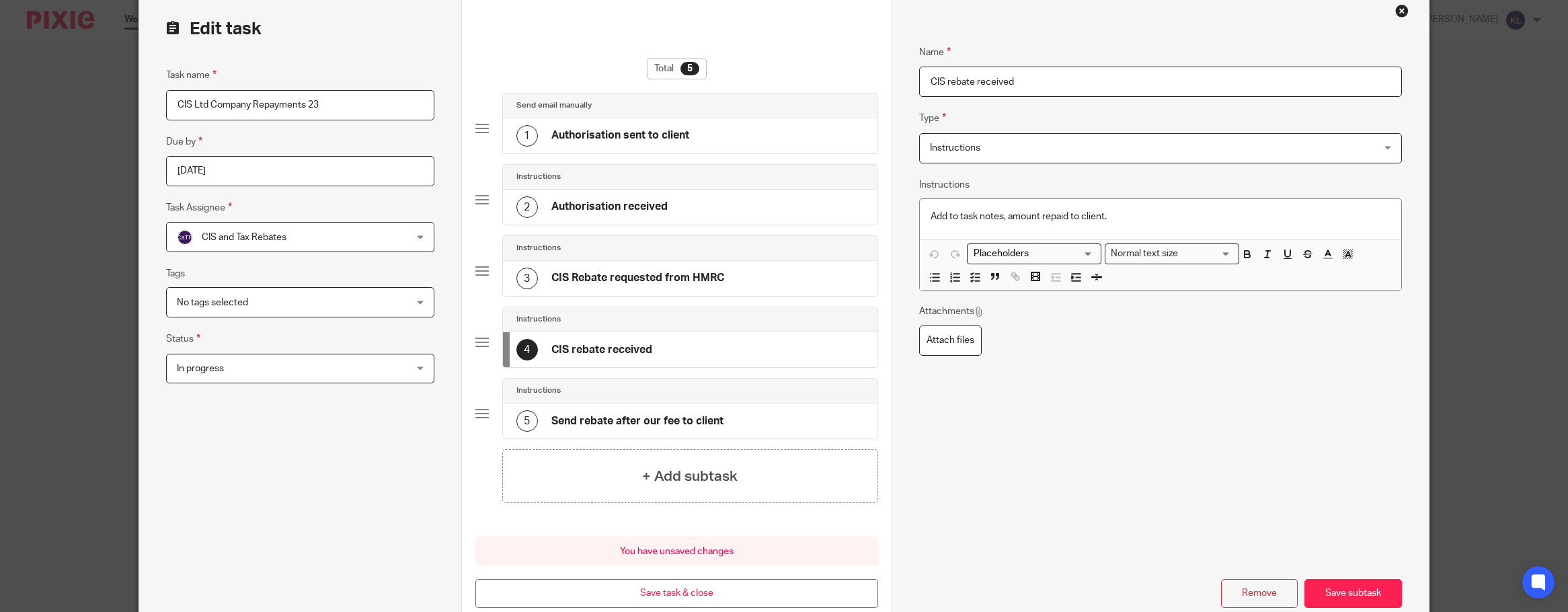
scroll to position [67, 0]
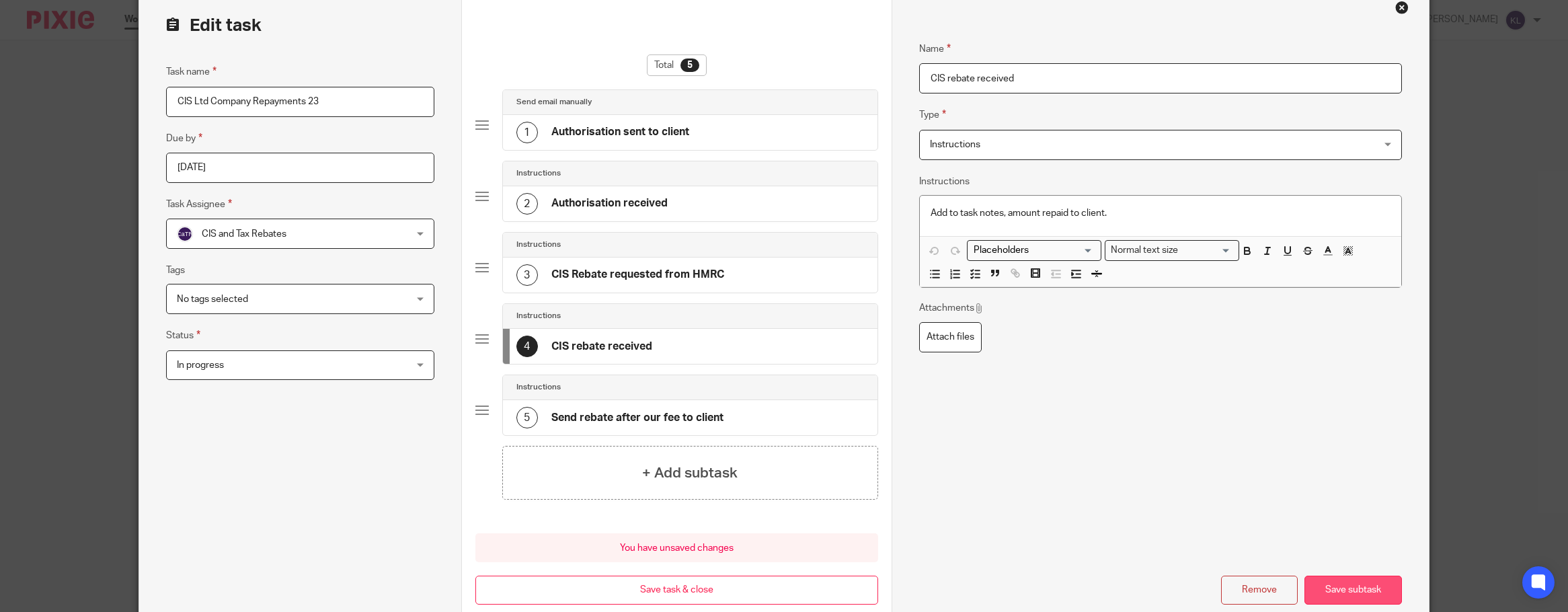
type input "CIS rebate received"
click at [1352, 589] on button "Save subtask" at bounding box center [1353, 589] width 97 height 29
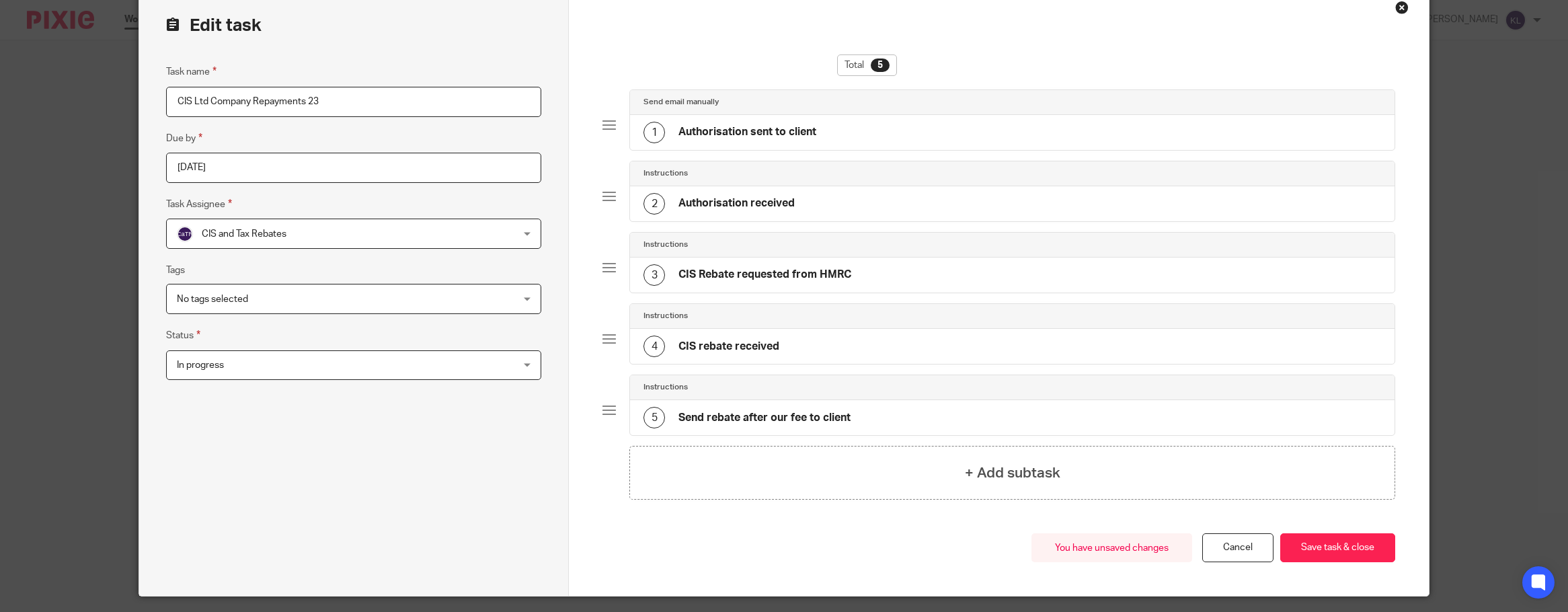
click at [806, 419] on h4 "Send rebate after our fee to client" at bounding box center [765, 417] width 172 height 14
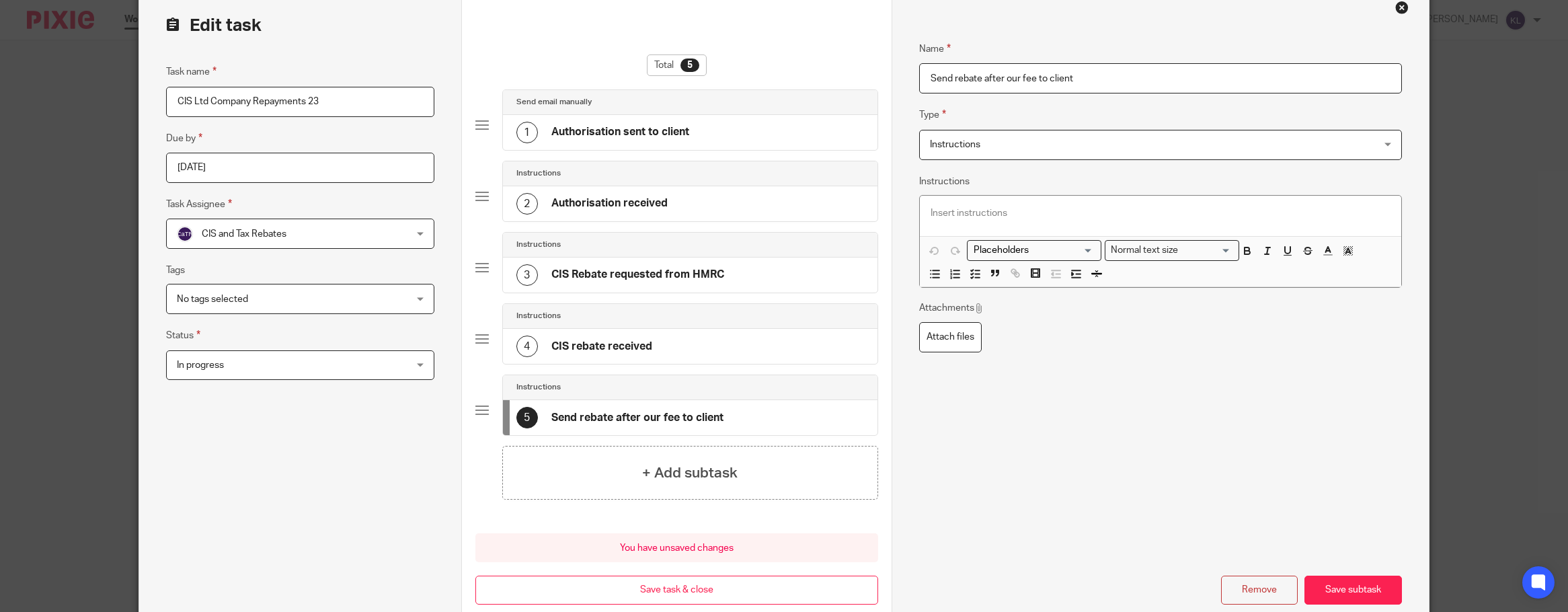
drag, startPoint x: 978, startPoint y: 75, endPoint x: 1146, endPoint y: 70, distance: 168.1
click at [1146, 70] on input "Send rebate after our fee to client" at bounding box center [1161, 78] width 483 height 30
type input "Send rebate"
click at [1325, 583] on button "Save subtask" at bounding box center [1353, 589] width 97 height 29
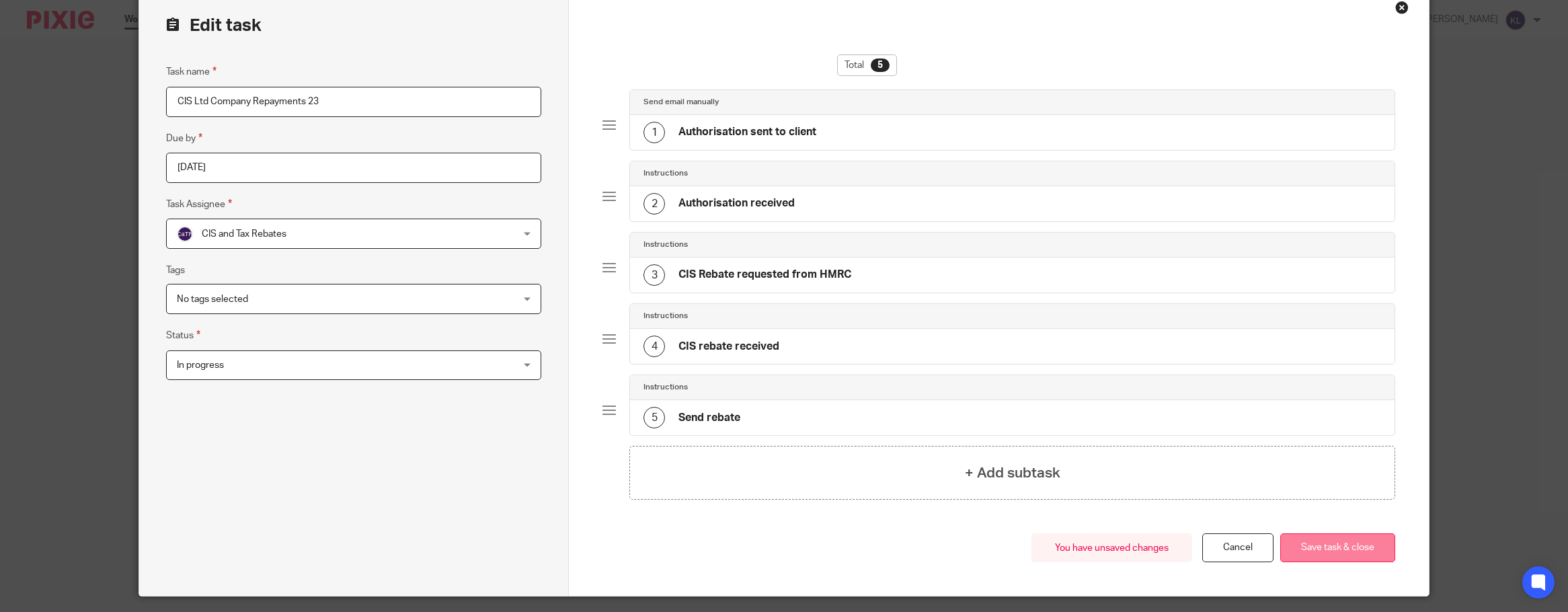
click at [1326, 547] on button "Save task & close" at bounding box center [1338, 547] width 115 height 29
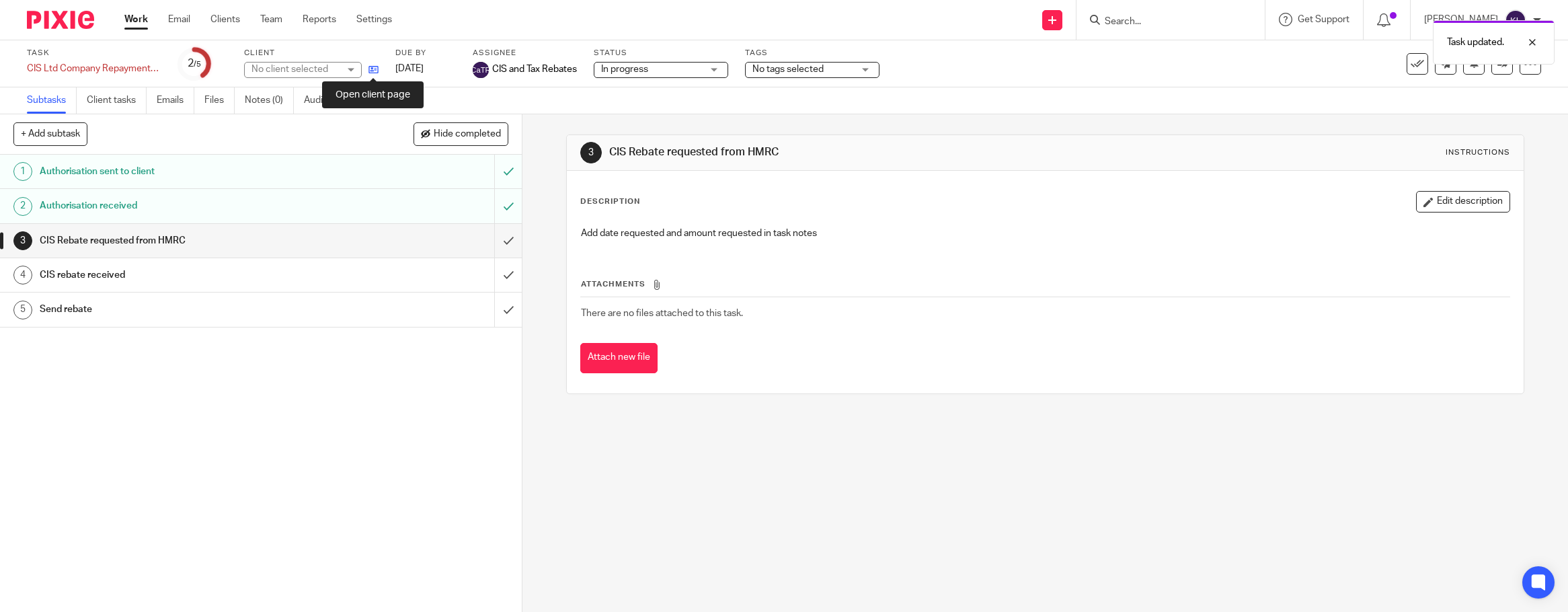
click at [372, 73] on icon at bounding box center [373, 69] width 10 height 10
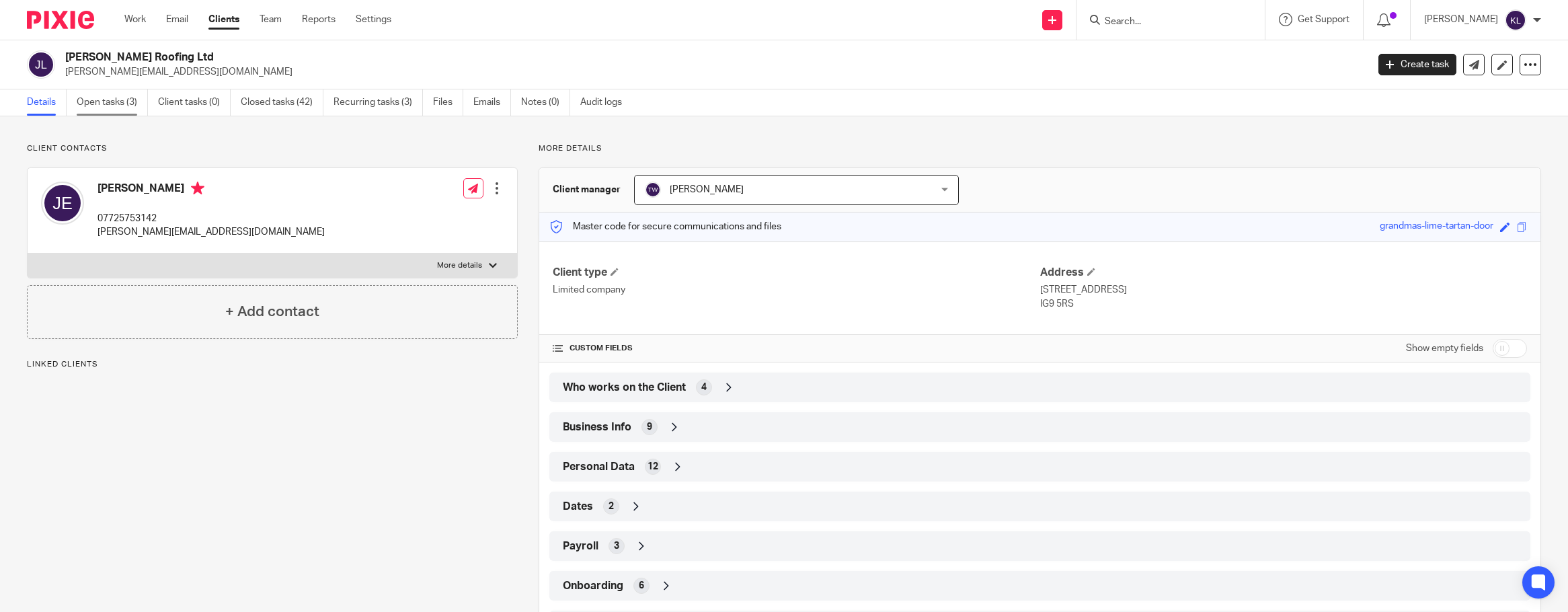
click at [123, 105] on link "Open tasks (3)" at bounding box center [112, 102] width 71 height 26
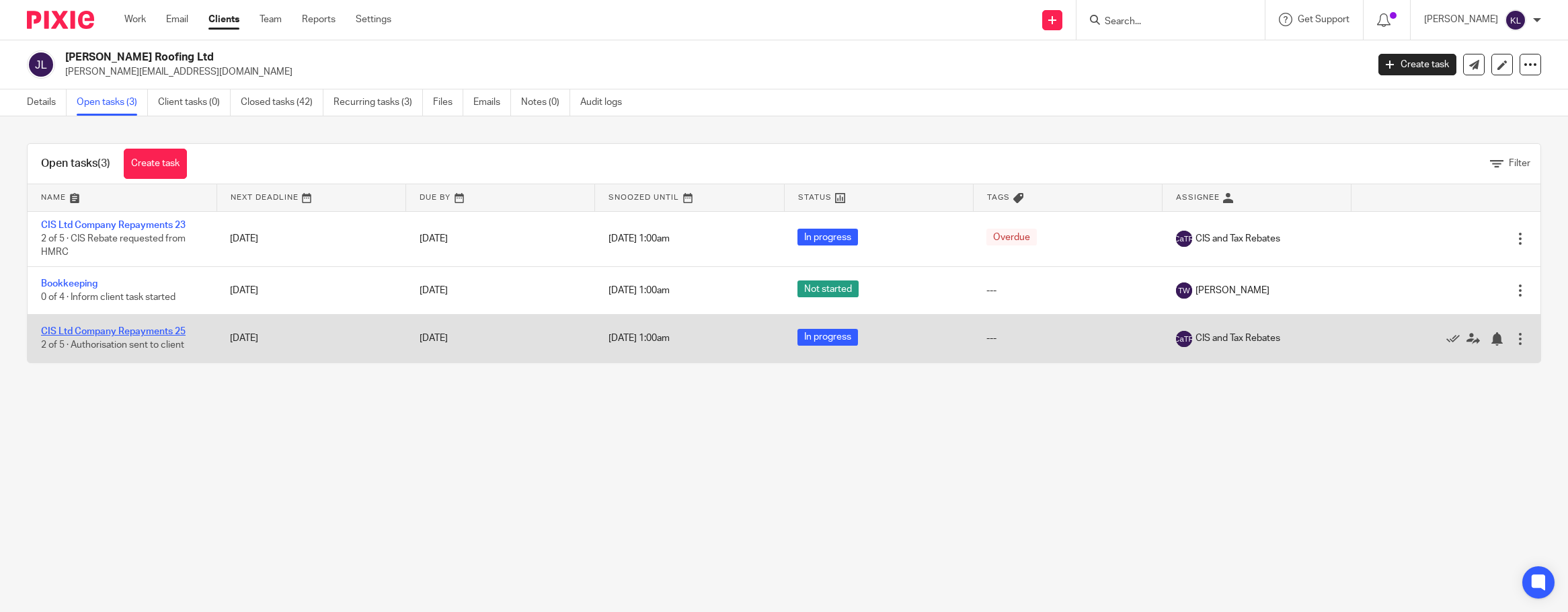
click at [111, 333] on link "CIS Ltd Company Repayments 25" at bounding box center [113, 331] width 145 height 9
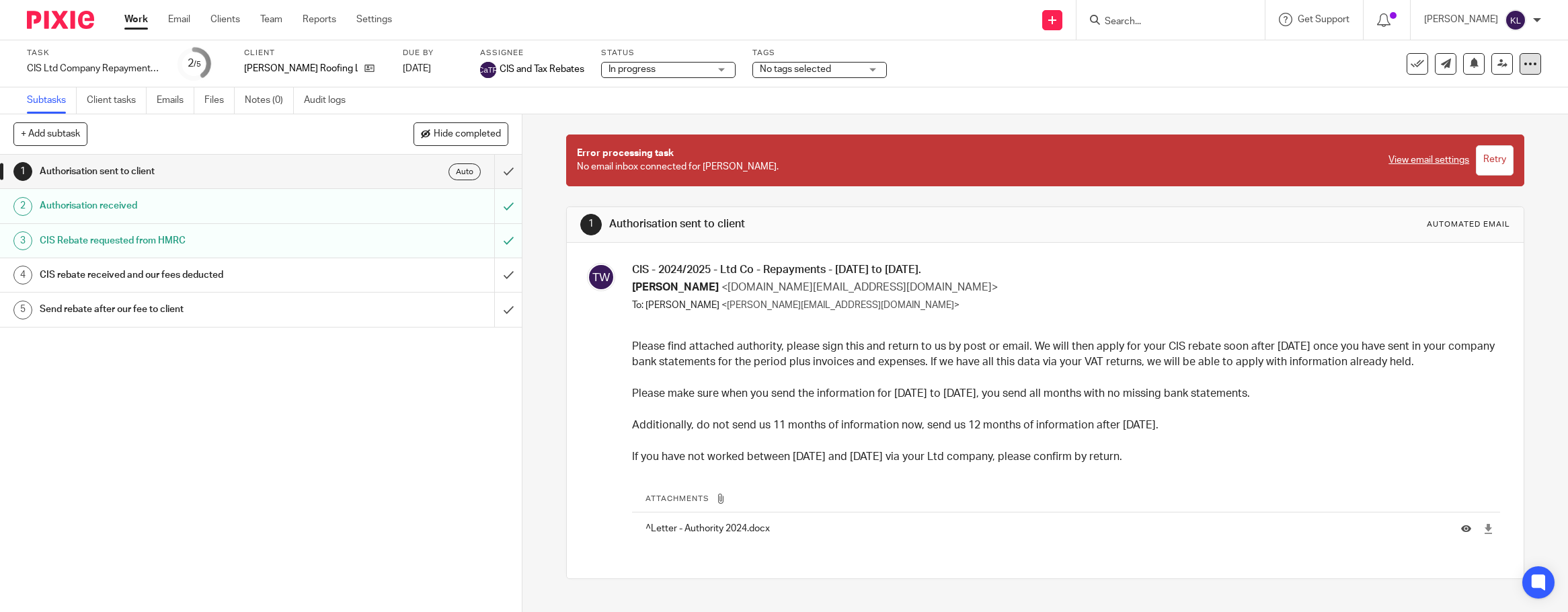
click at [1523, 69] on icon at bounding box center [1530, 64] width 14 height 14
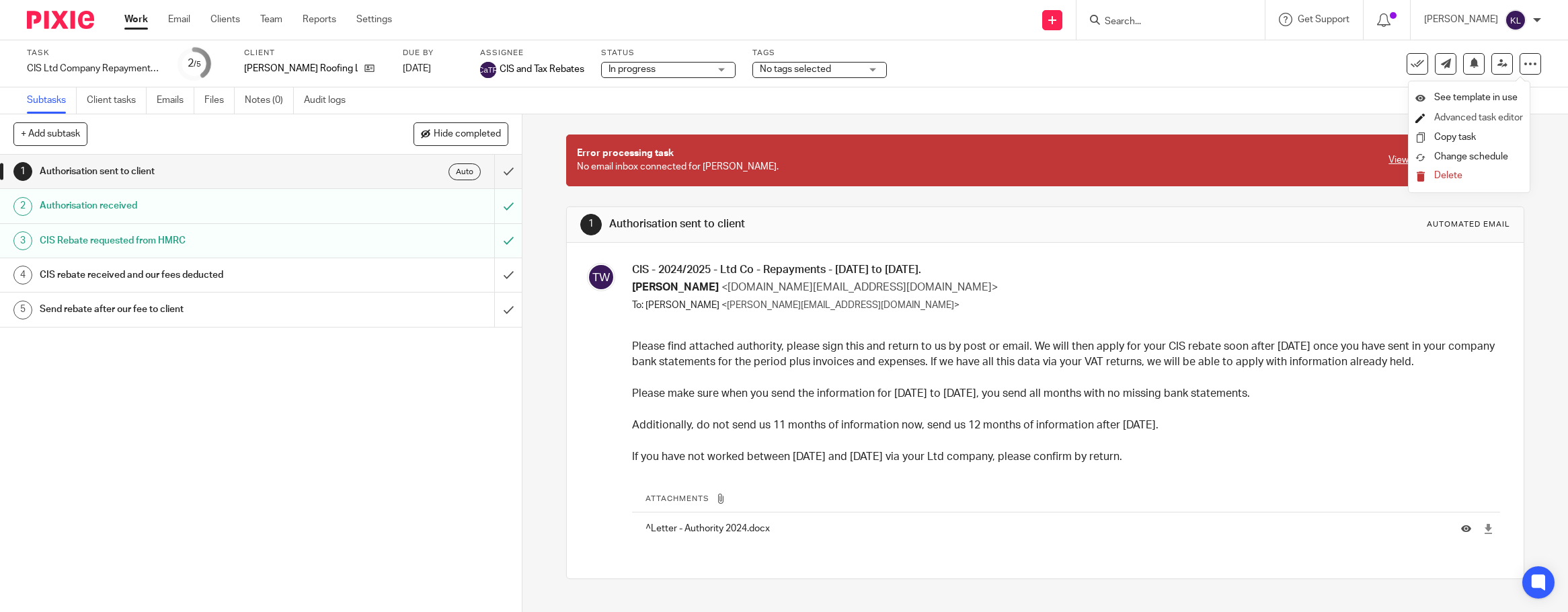
click at [1465, 114] on link "Advanced task editor" at bounding box center [1479, 118] width 89 height 9
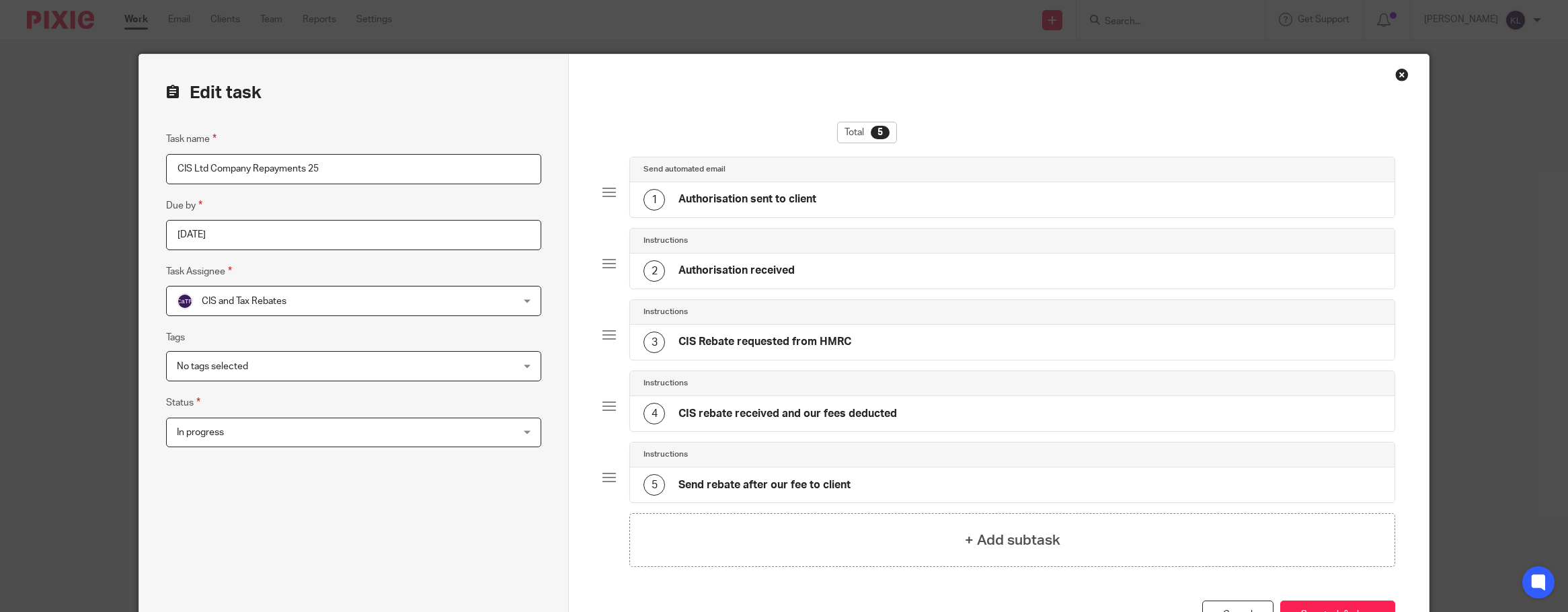
click at [729, 198] on h4 "Authorisation sent to client" at bounding box center [747, 199] width 138 height 14
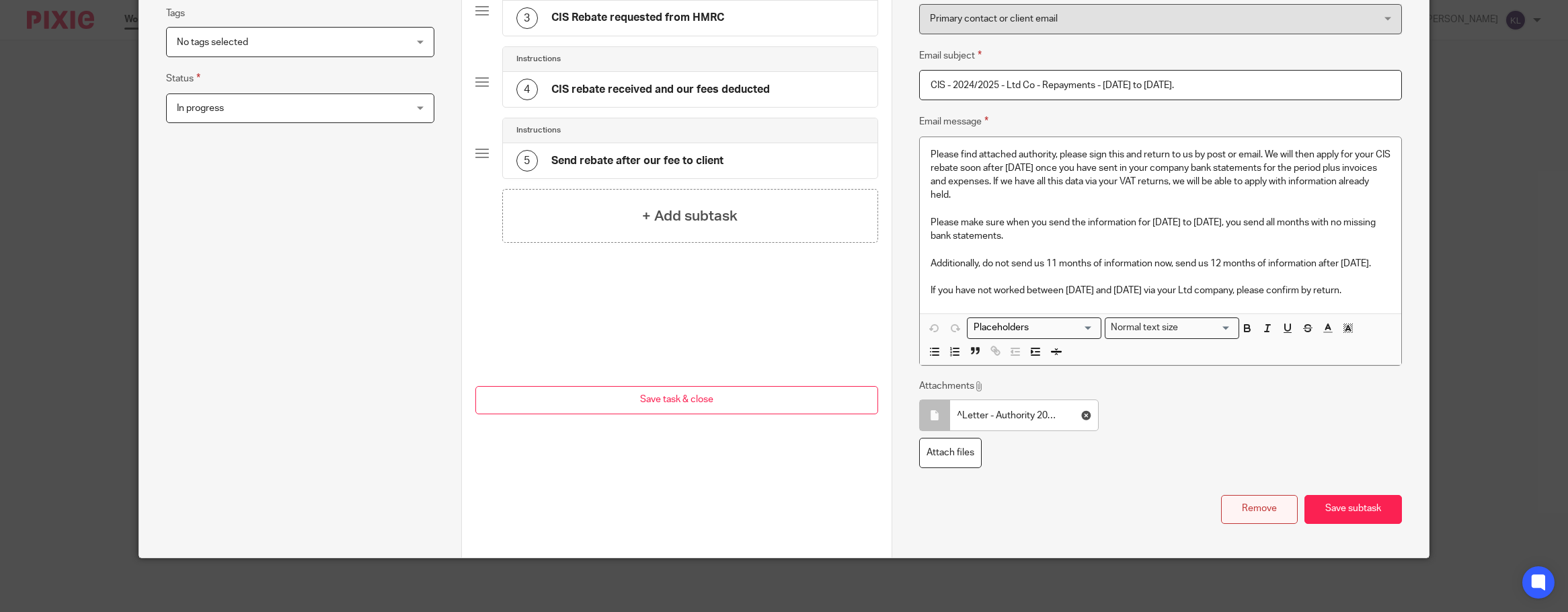
click at [1249, 520] on button "Remove" at bounding box center [1260, 509] width 77 height 29
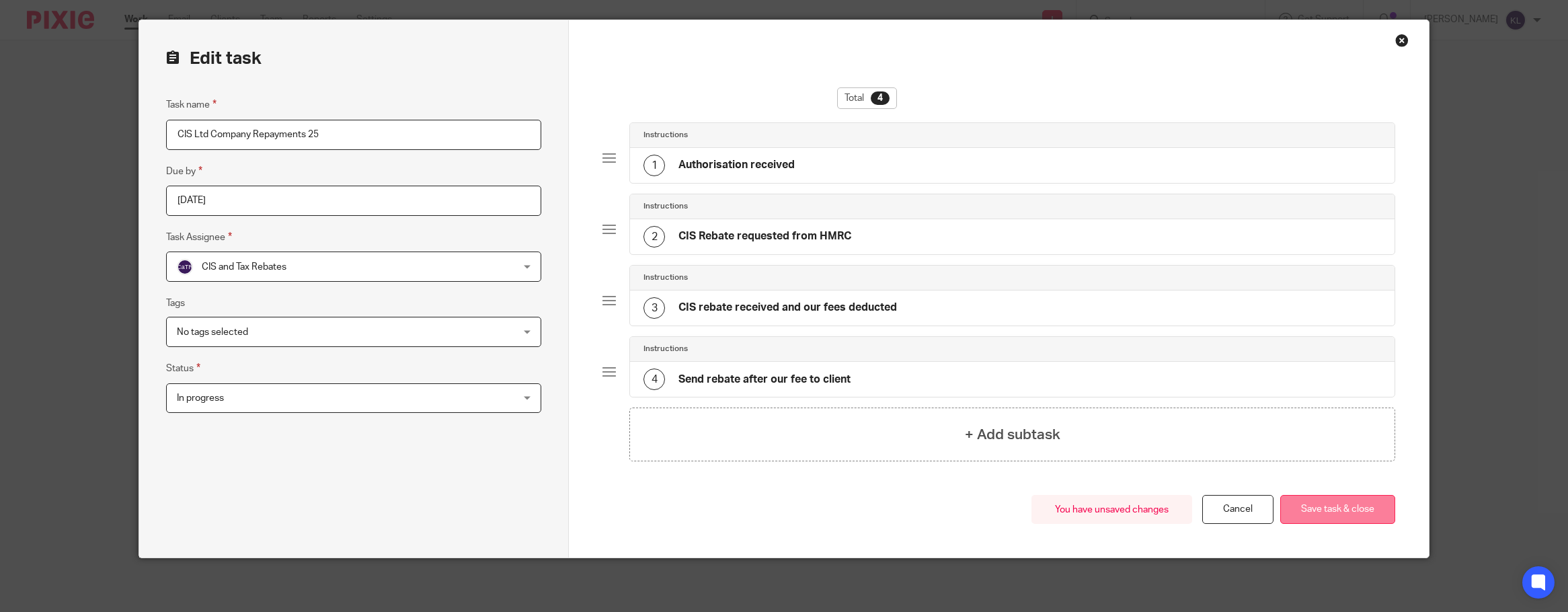
click at [1342, 512] on button "Save task & close" at bounding box center [1338, 509] width 115 height 29
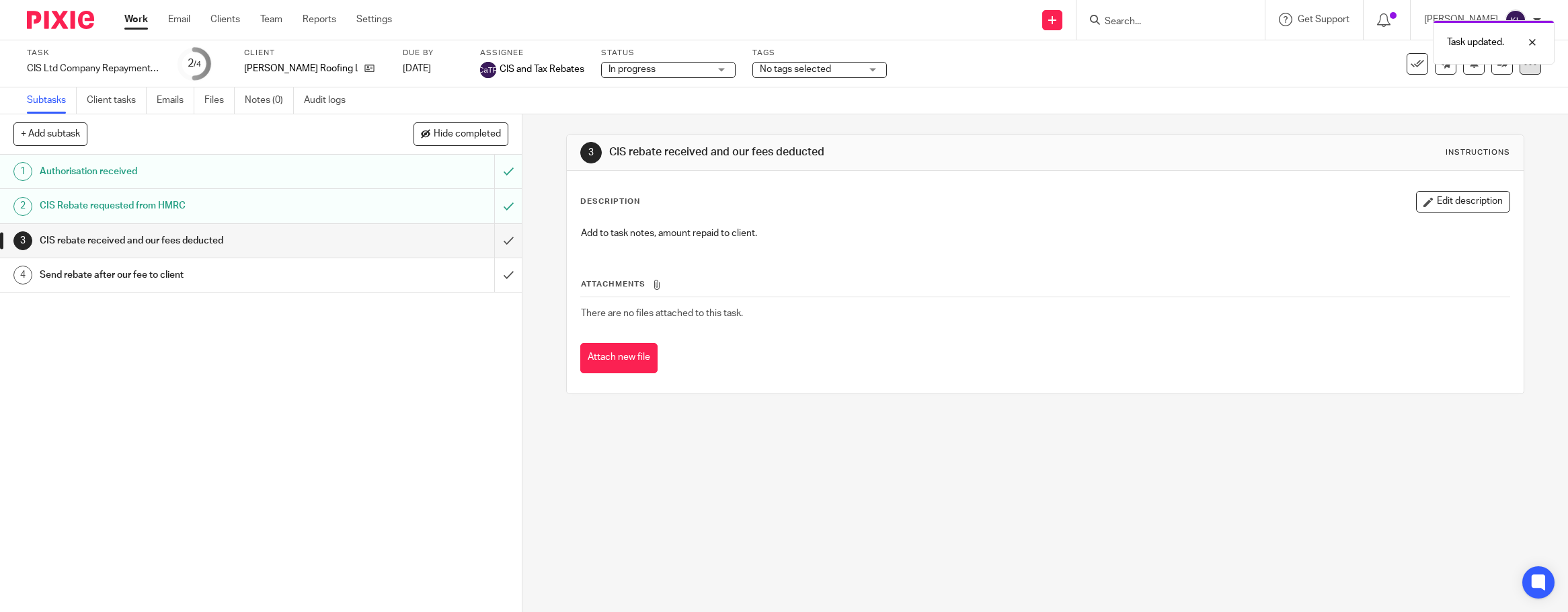
click at [1520, 71] on div at bounding box center [1530, 63] width 22 height 22
click at [1466, 119] on link "Advanced task editor" at bounding box center [1479, 118] width 89 height 9
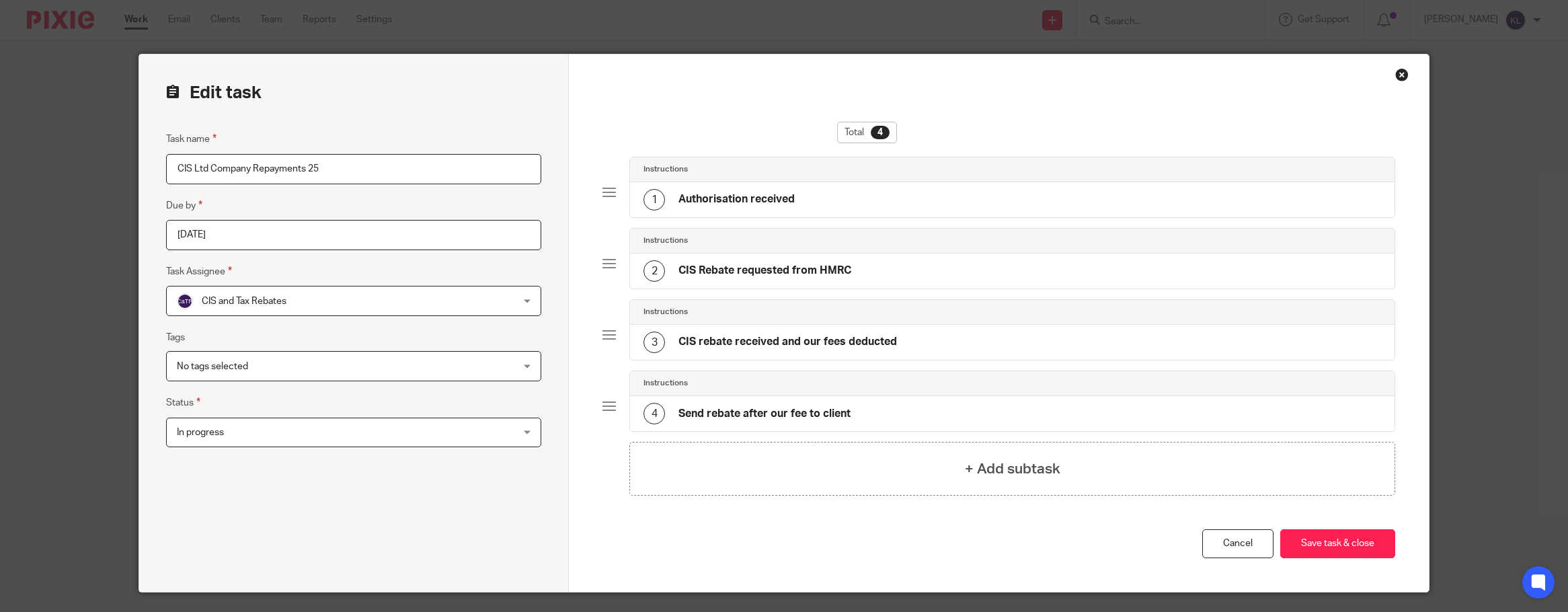
click at [796, 340] on h4 "CIS rebate received and our fees deducted" at bounding box center [787, 342] width 218 height 14
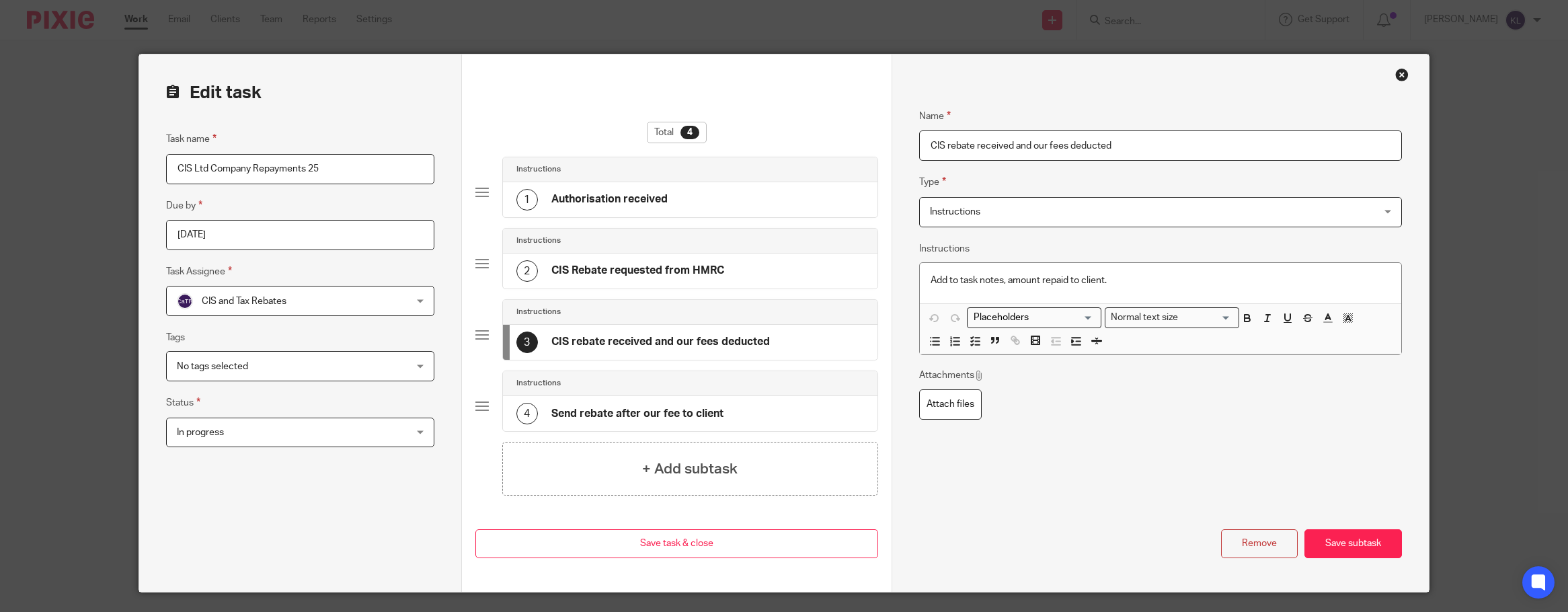
drag, startPoint x: 1012, startPoint y: 142, endPoint x: 1309, endPoint y: 146, distance: 297.0
click at [1308, 146] on input "CIS rebate received and our fees deducted" at bounding box center [1161, 146] width 483 height 30
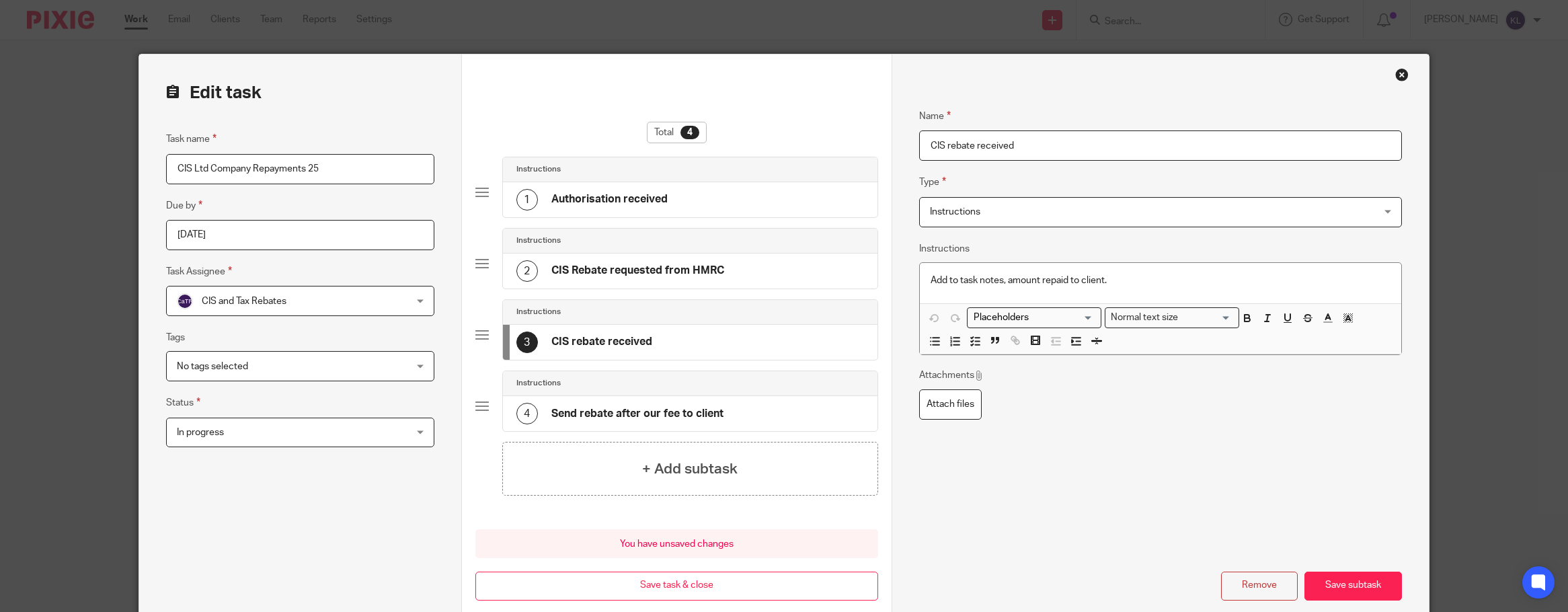
type input "CIS rebate received"
click at [650, 422] on div "4 Send rebate after our fee to client" at bounding box center [620, 414] width 207 height 22
click at [982, 143] on input "Send rebate after our fee to client" at bounding box center [1161, 146] width 483 height 30
drag, startPoint x: 981, startPoint y: 143, endPoint x: 1151, endPoint y: 141, distance: 170.0
click at [1151, 141] on input "Send rebate after our fee to client" at bounding box center [1161, 146] width 483 height 30
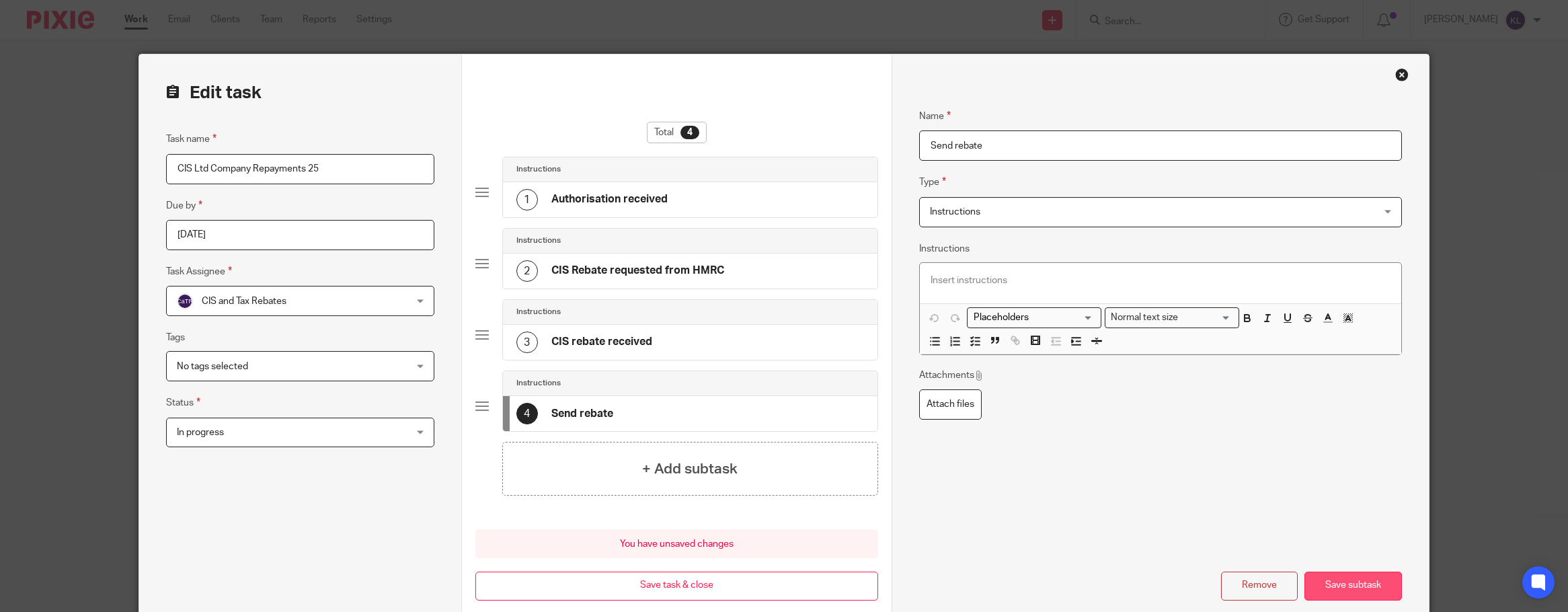
type input "Send rebate"
click at [1360, 584] on button "Save subtask" at bounding box center [1353, 586] width 97 height 29
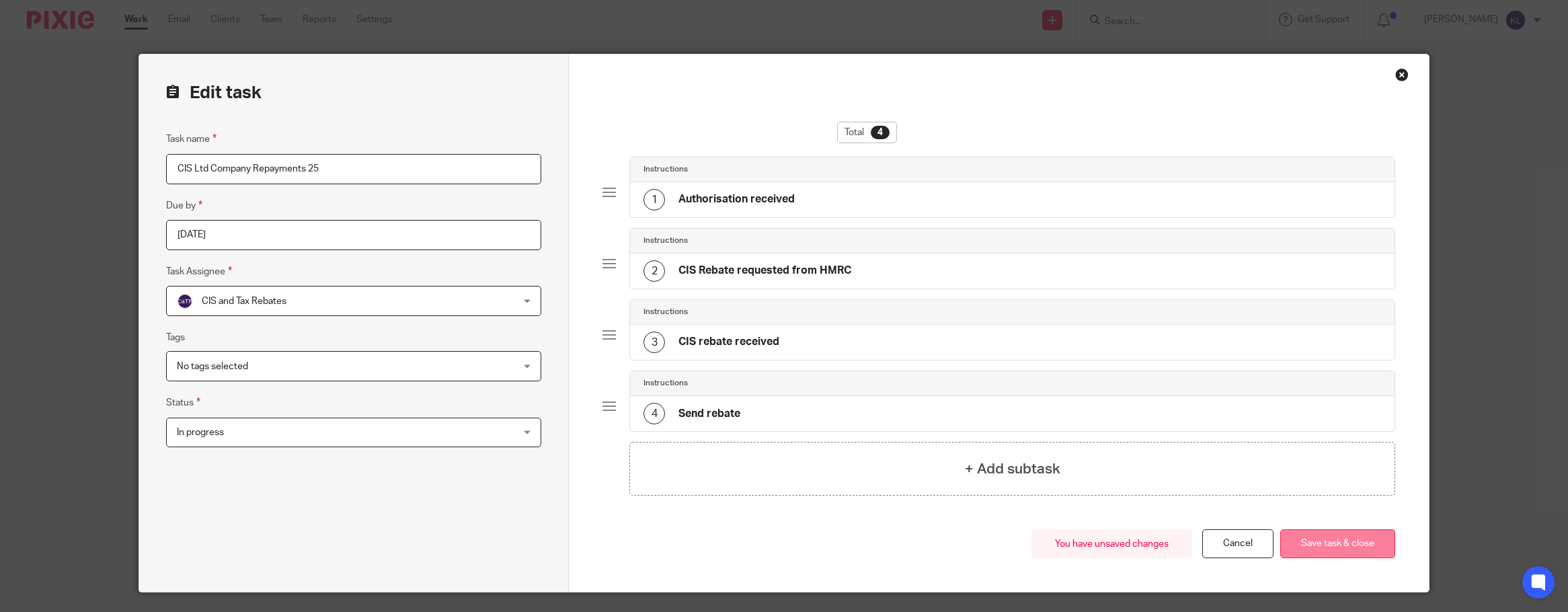
click at [1342, 547] on button "Save task & close" at bounding box center [1338, 543] width 115 height 29
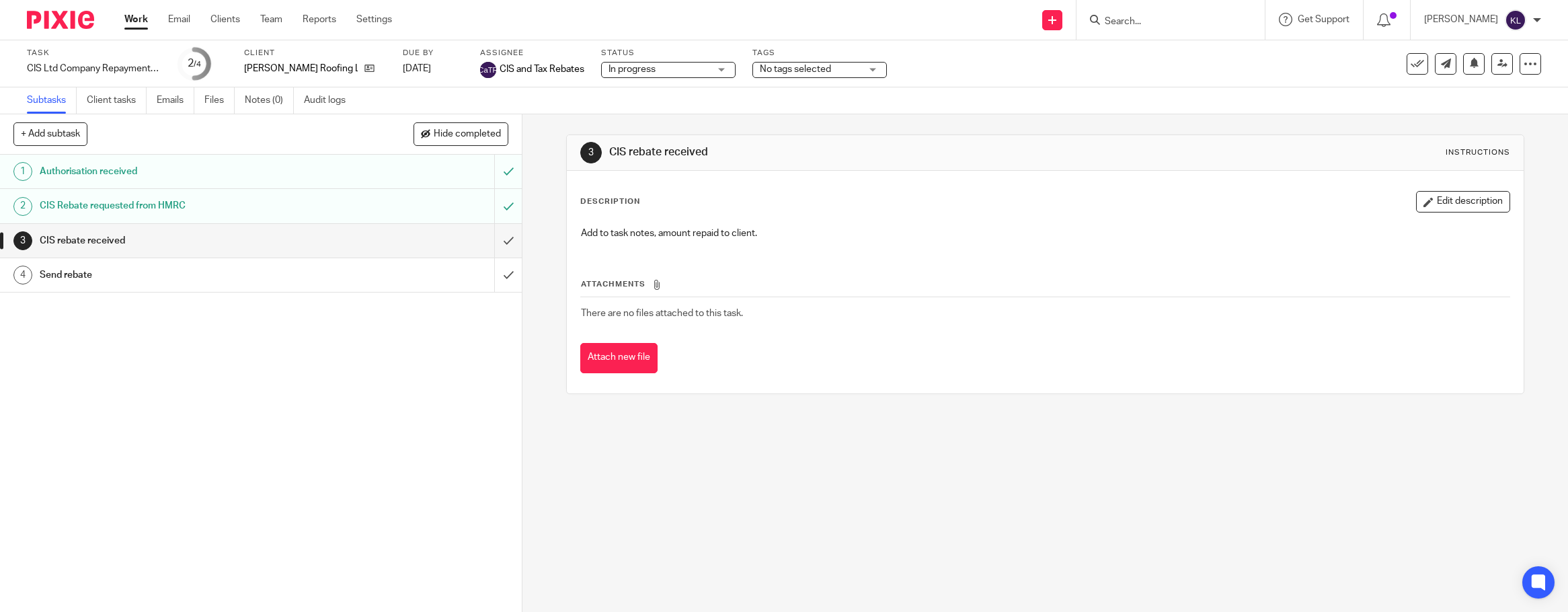
click at [655, 95] on div "Subtasks Client tasks Emails Files Notes (0) Audit logs" at bounding box center [784, 101] width 1568 height 27
click at [1164, 25] on input "Search" at bounding box center [1164, 22] width 121 height 12
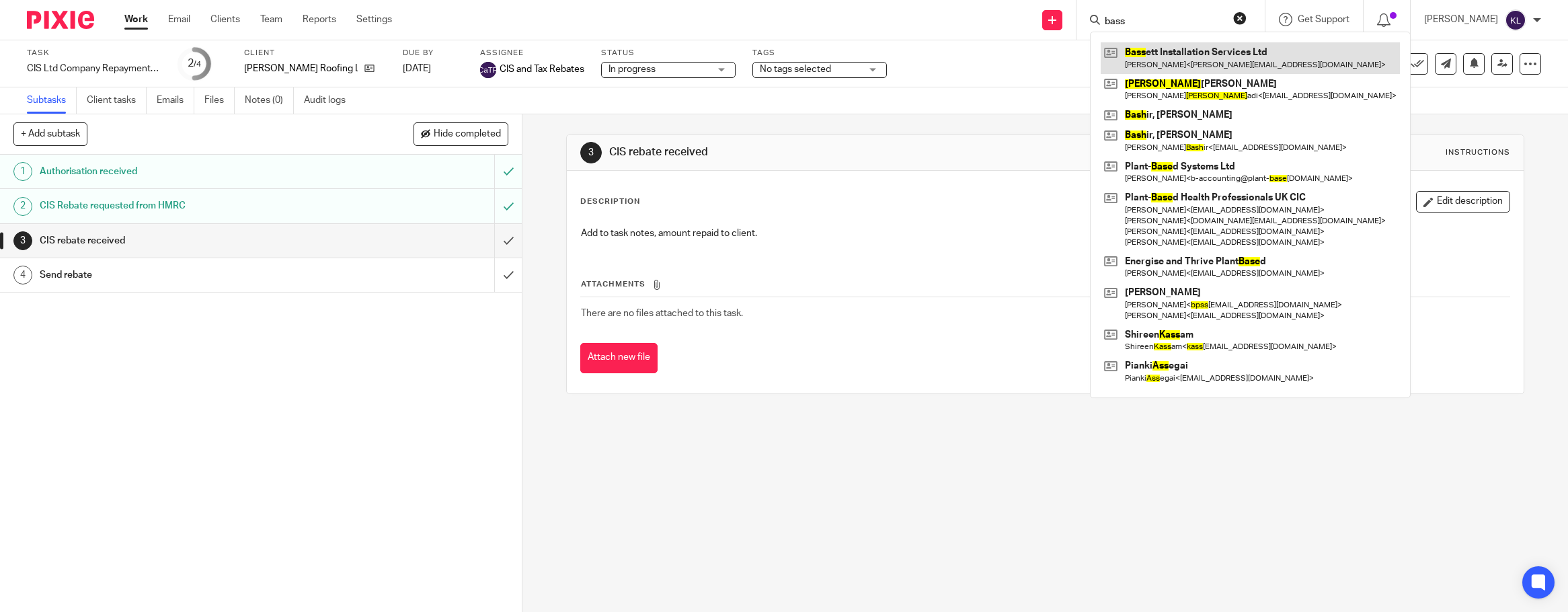
type input "bass"
click at [1170, 47] on link at bounding box center [1250, 57] width 299 height 31
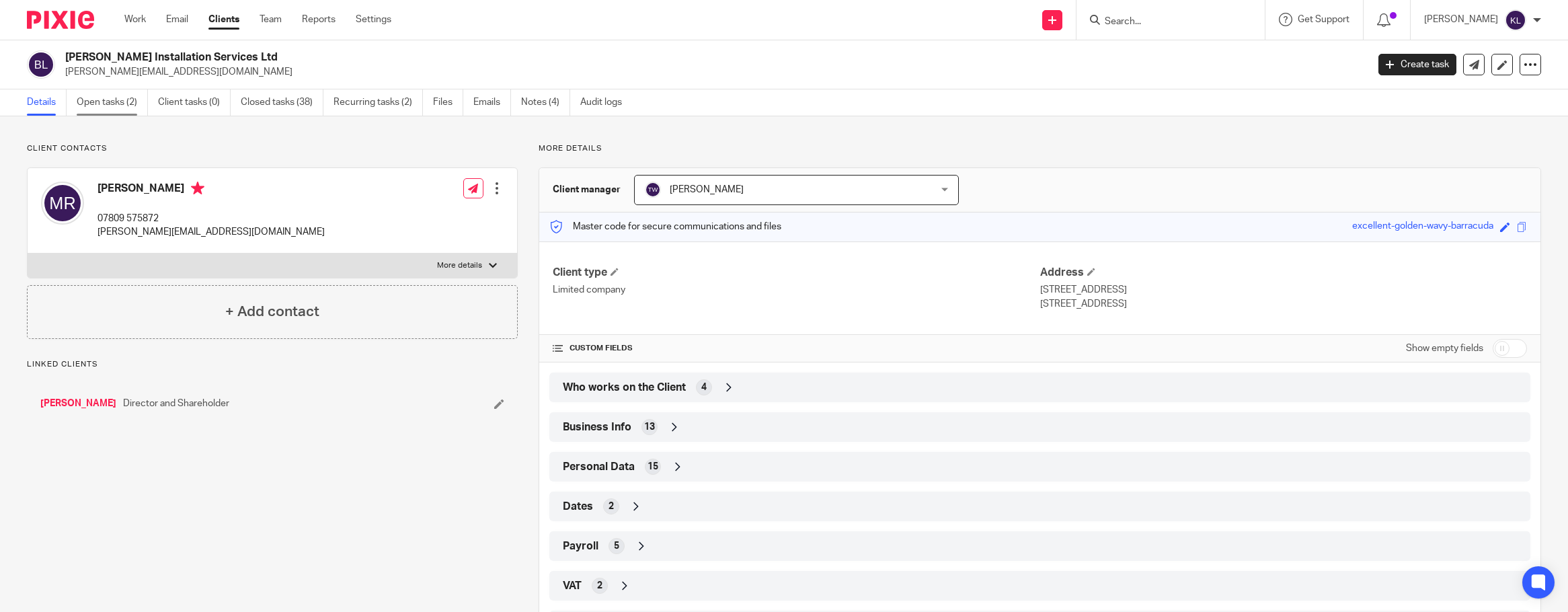
click at [82, 103] on link "Open tasks (2)" at bounding box center [112, 102] width 71 height 26
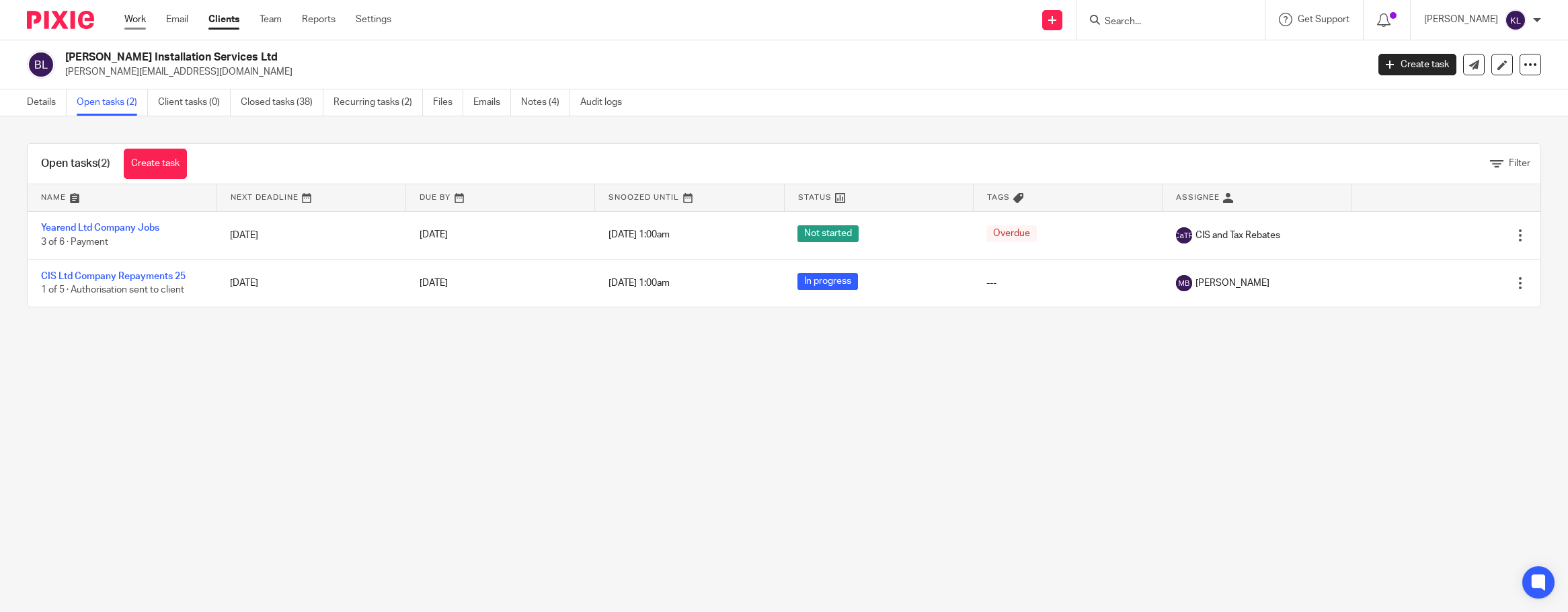
click at [131, 22] on link "Work" at bounding box center [135, 20] width 22 height 14
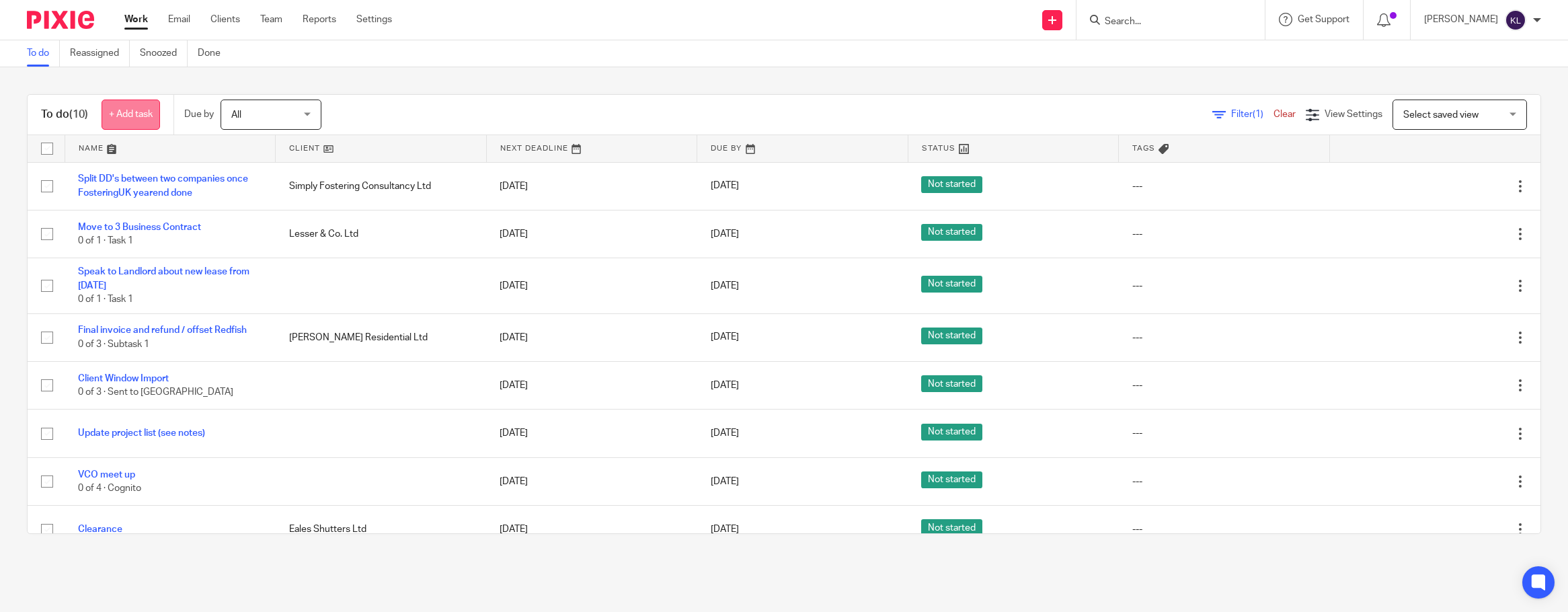
click at [120, 120] on link "+ Add task" at bounding box center [130, 115] width 58 height 30
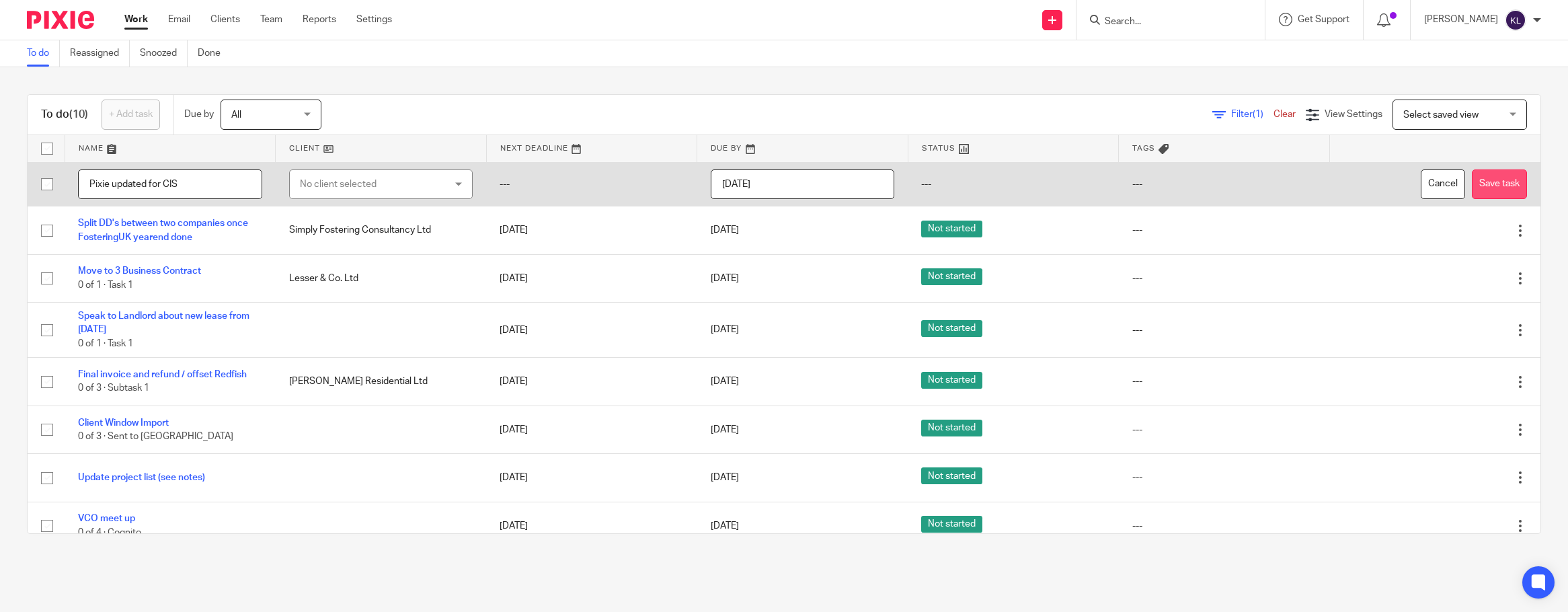
type input "Pixie updated for CIS"
click at [1476, 178] on button "Save task" at bounding box center [1499, 184] width 55 height 30
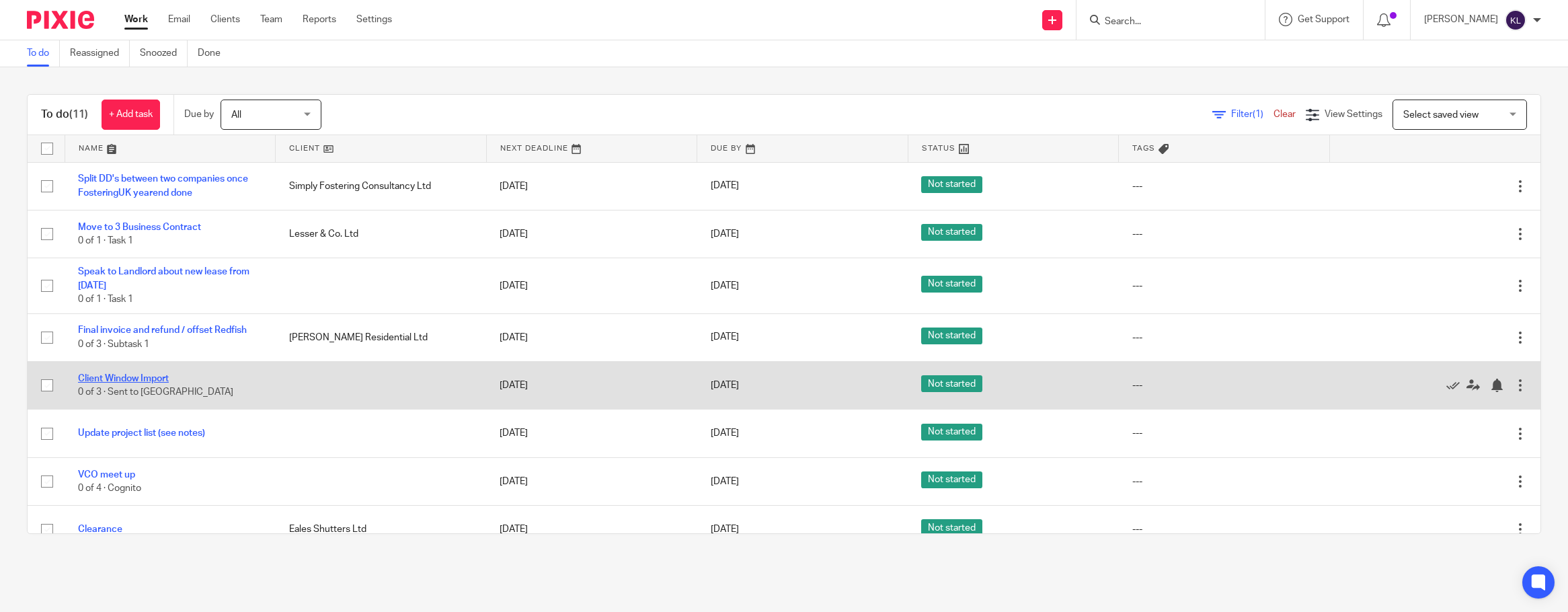
click at [112, 374] on link "Client Window Import" at bounding box center [123, 378] width 91 height 9
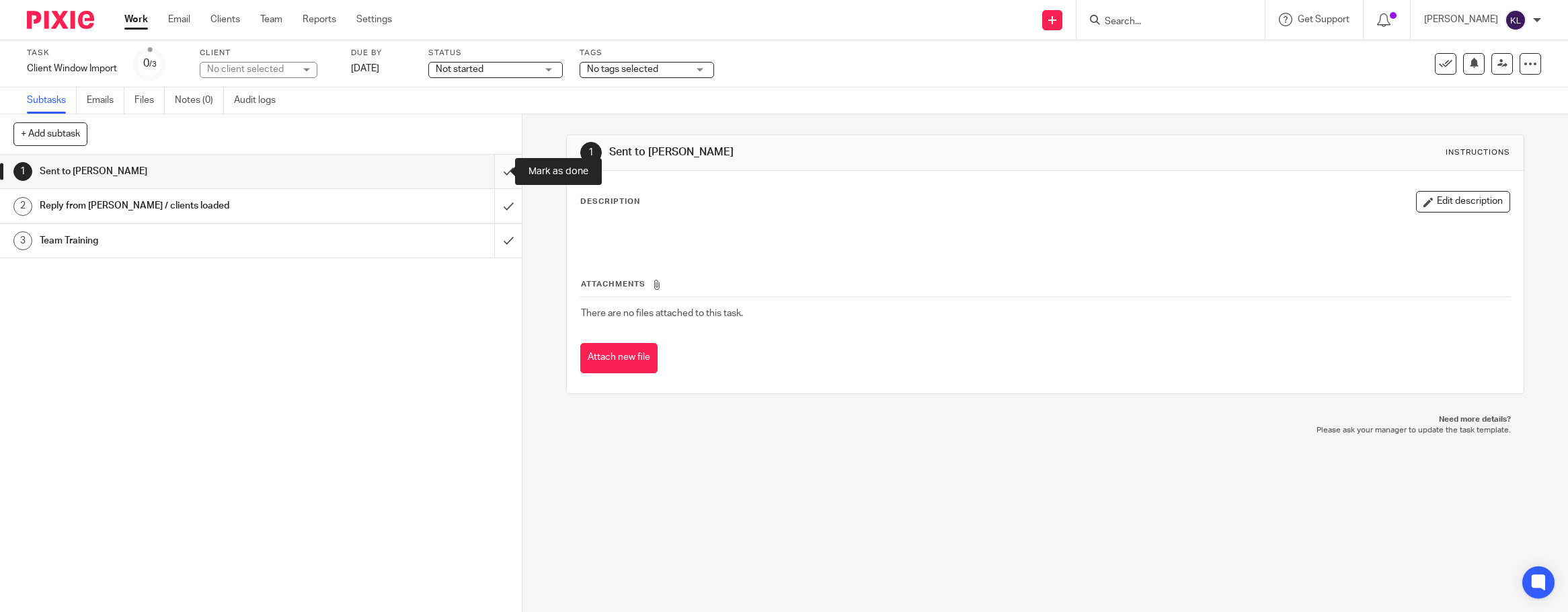
click at [488, 169] on input "submit" at bounding box center [260, 171] width 522 height 34
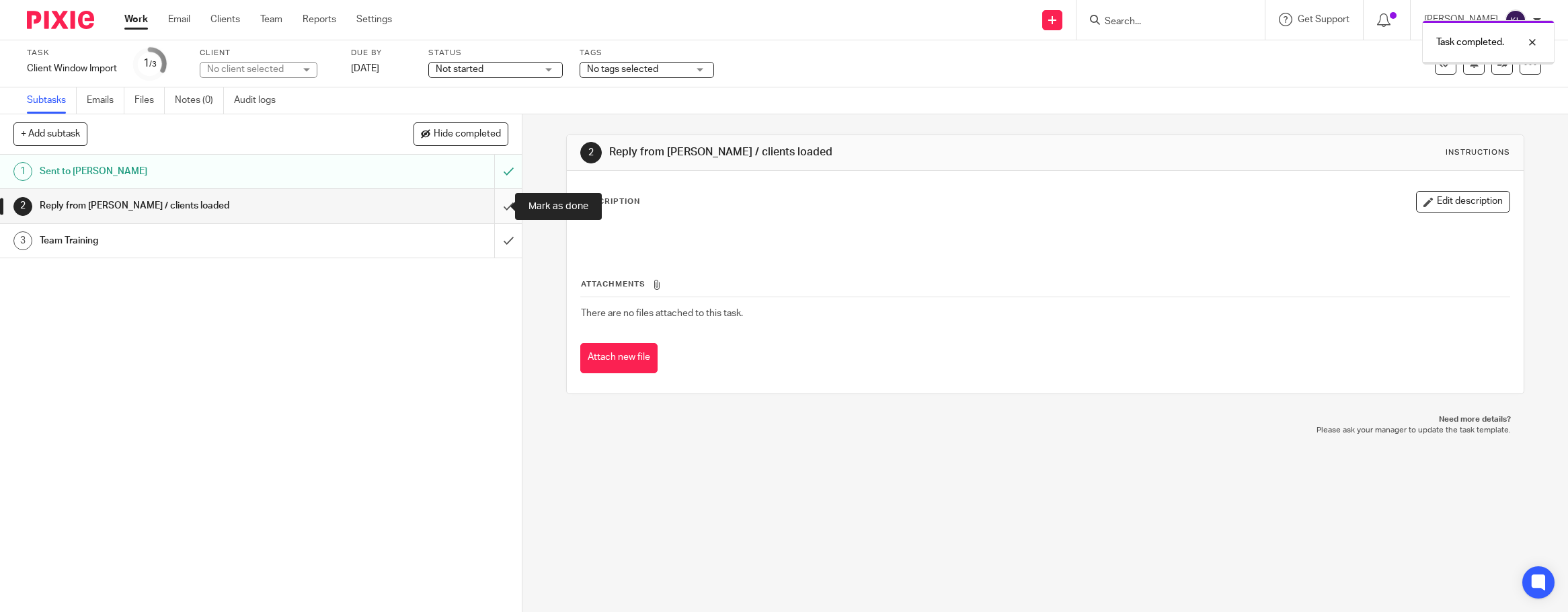
click at [498, 202] on input "submit" at bounding box center [260, 205] width 522 height 34
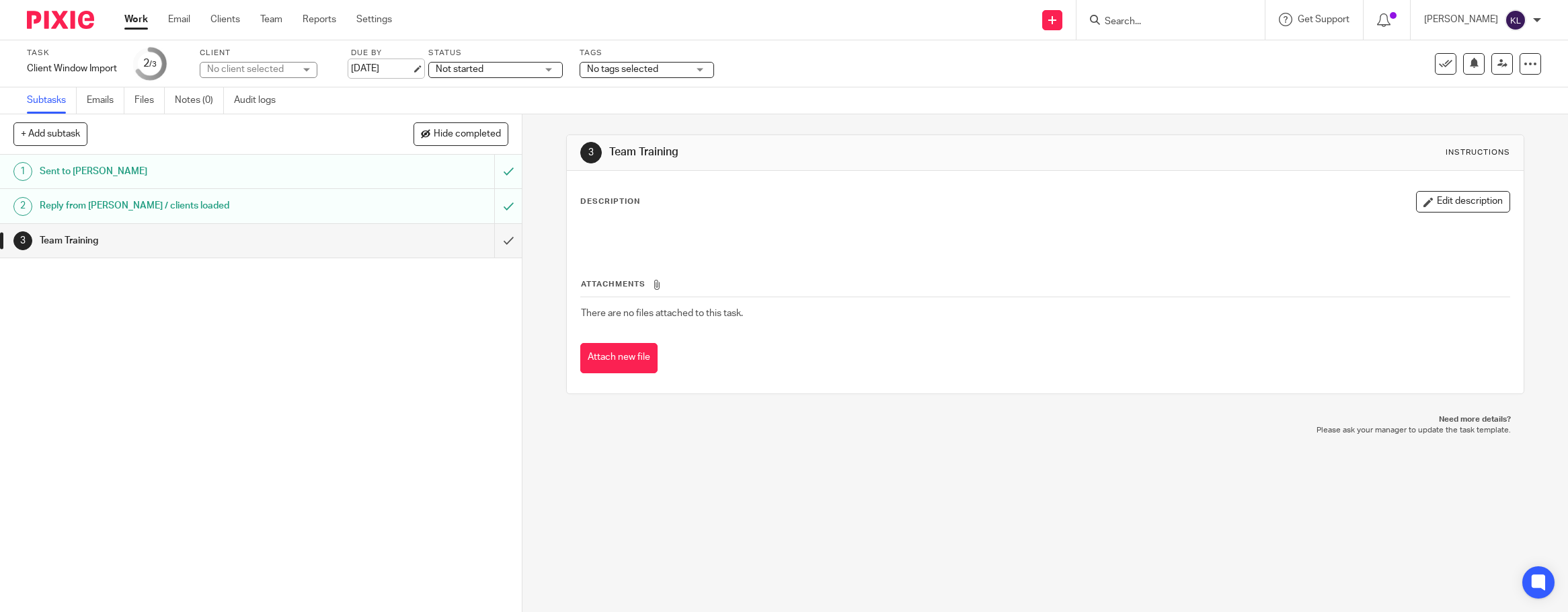
click at [374, 63] on link "[DATE]" at bounding box center [381, 69] width 60 height 14
click at [126, 14] on link "Work" at bounding box center [136, 20] width 23 height 14
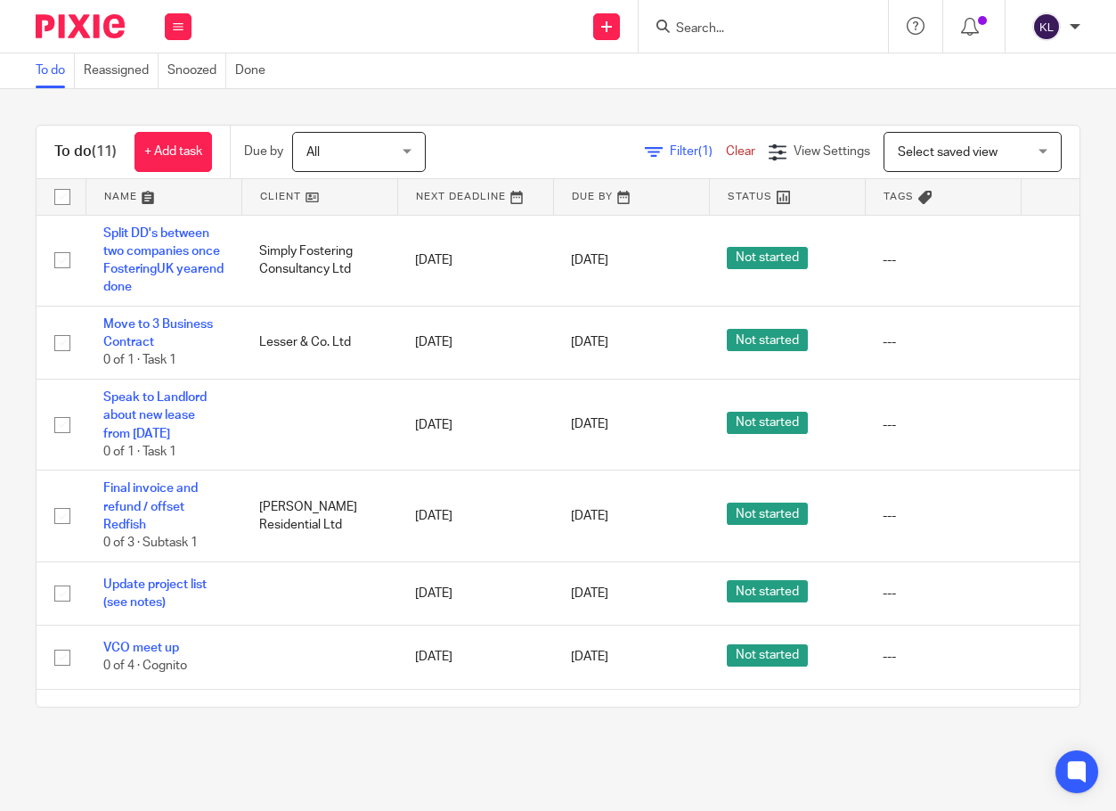
click at [706, 29] on input "Search" at bounding box center [754, 29] width 160 height 16
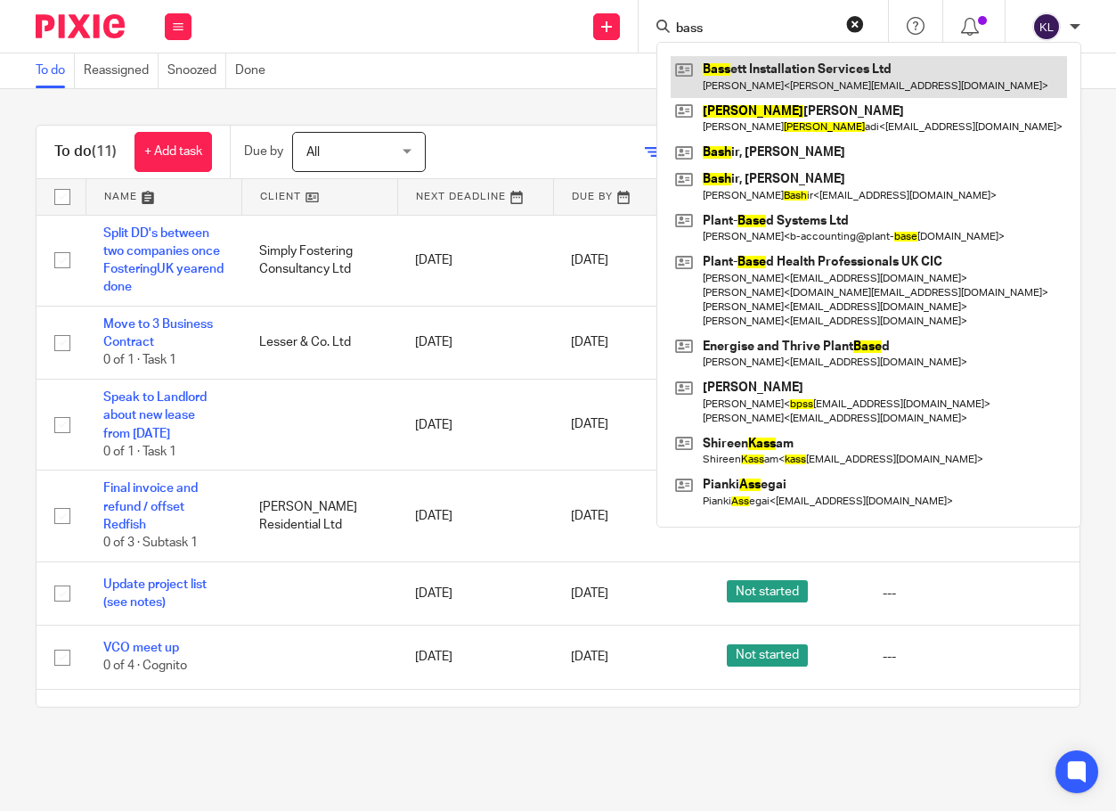
type input "bass"
click at [736, 69] on link at bounding box center [869, 76] width 396 height 41
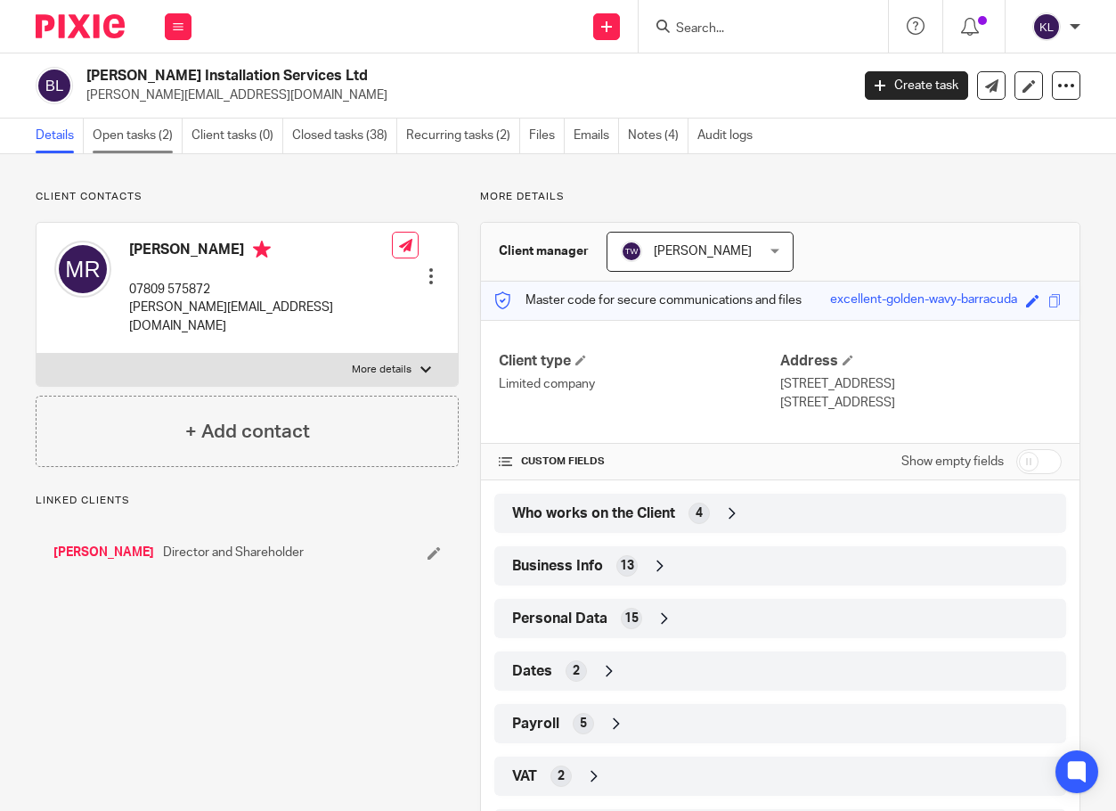
click at [139, 123] on link "Open tasks (2)" at bounding box center [138, 135] width 90 height 35
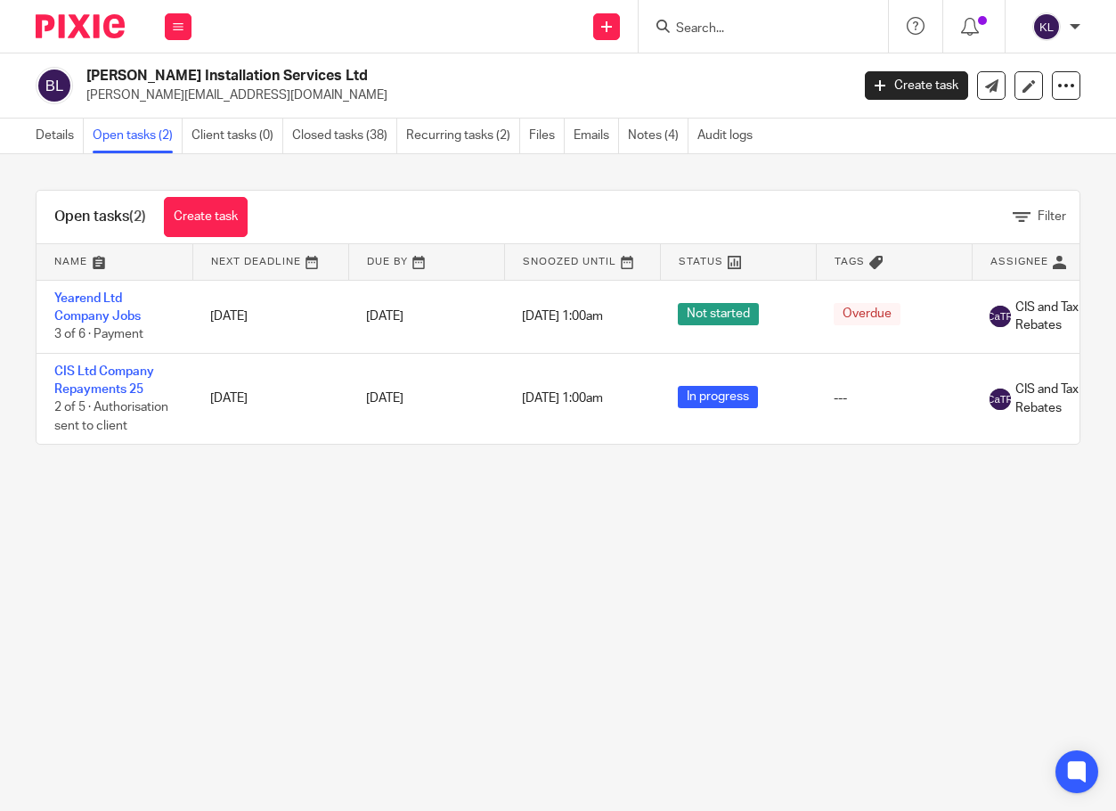
click at [703, 25] on input "Search" at bounding box center [754, 29] width 160 height 16
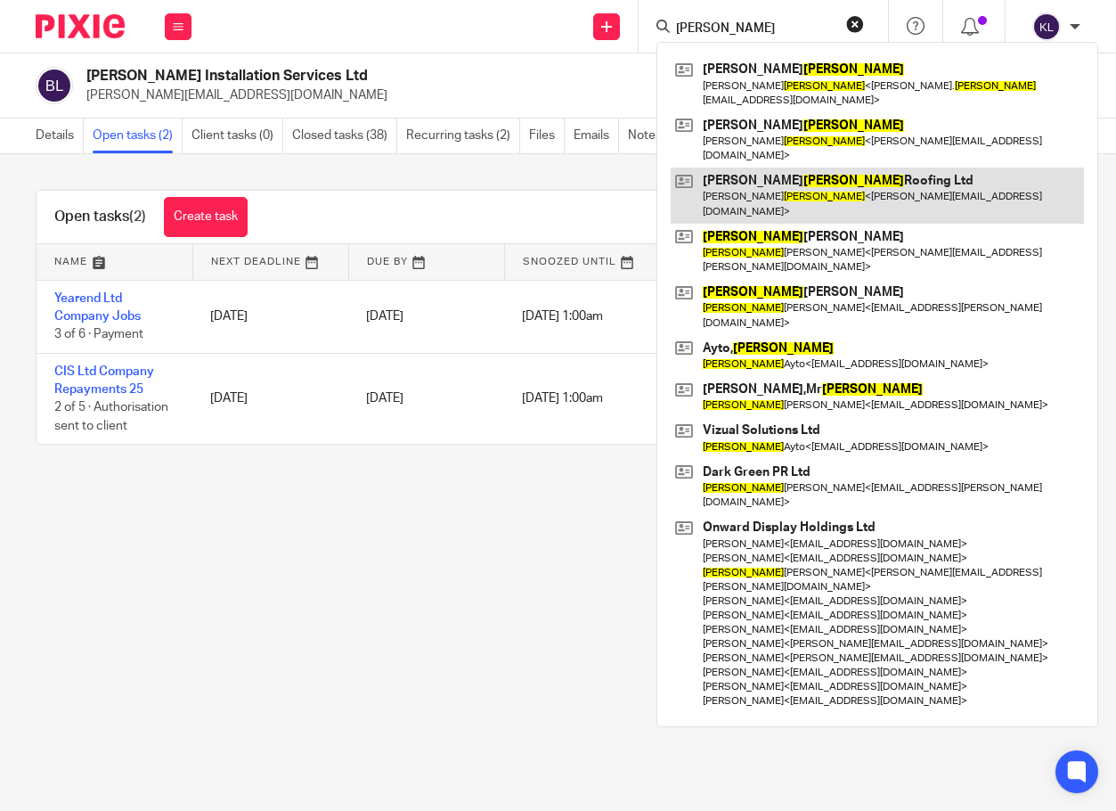
type input "[PERSON_NAME]"
click at [778, 169] on link at bounding box center [877, 194] width 413 height 55
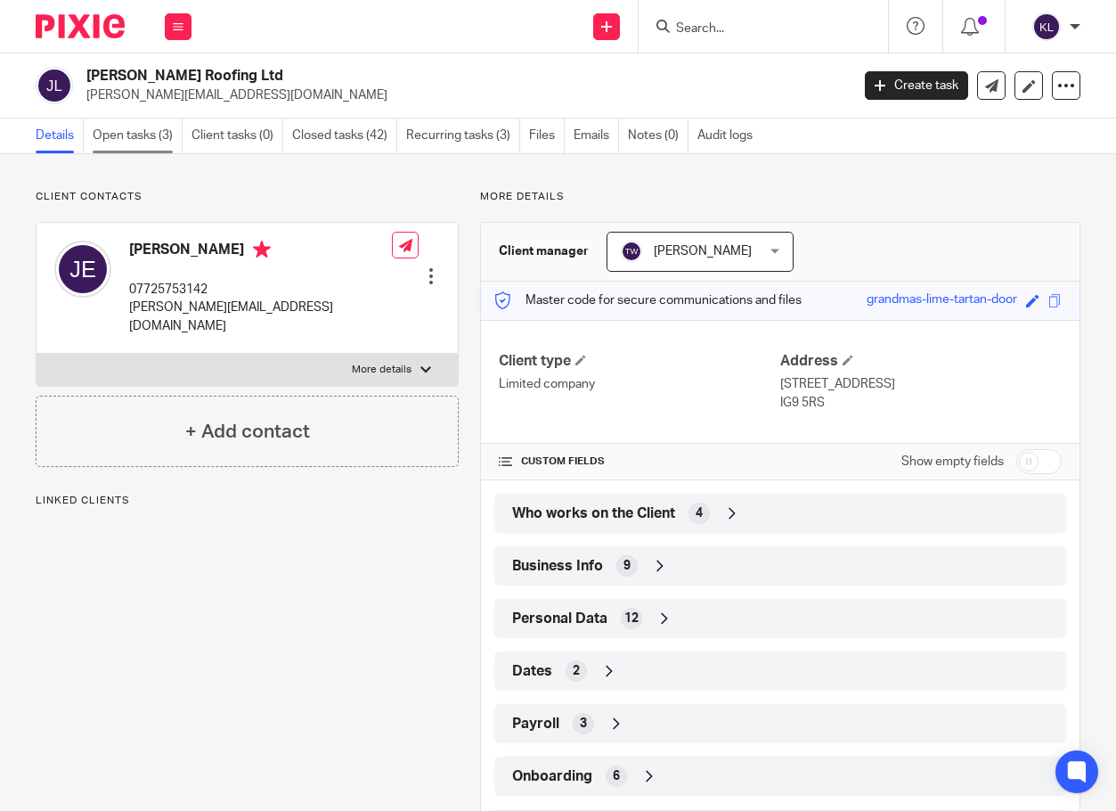
click at [128, 119] on link "Open tasks (3)" at bounding box center [138, 135] width 90 height 35
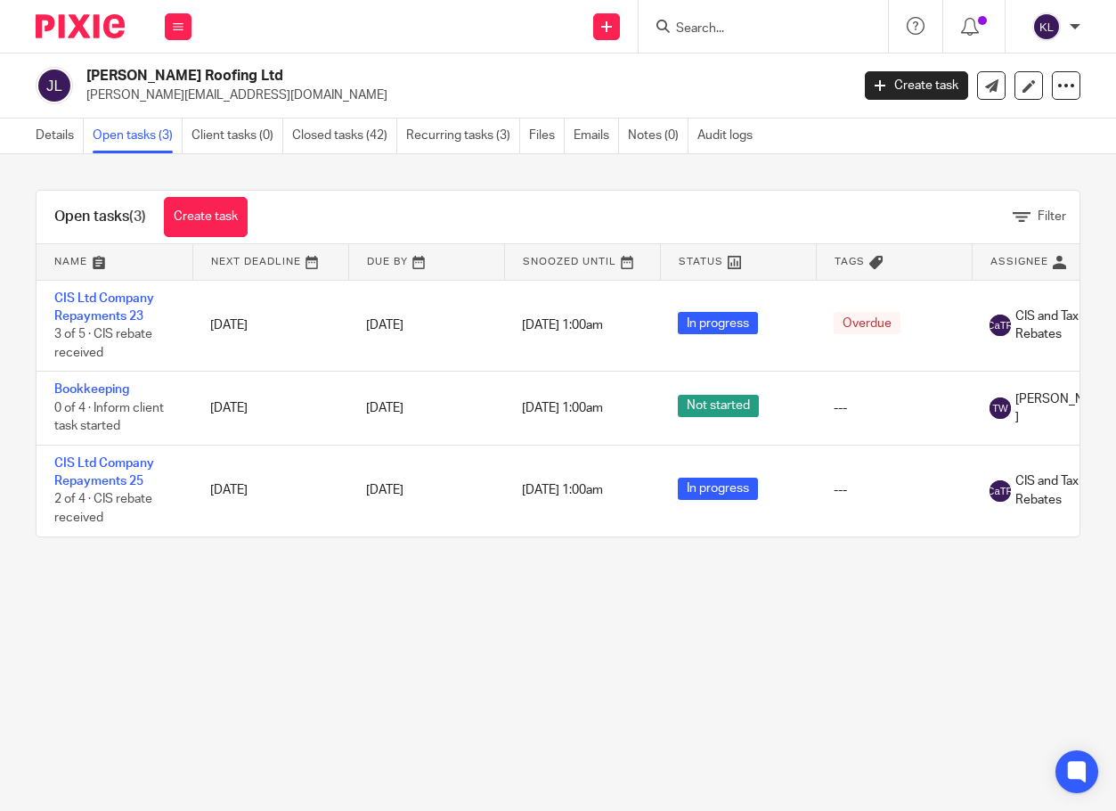
click at [720, 32] on input "Search" at bounding box center [754, 29] width 160 height 16
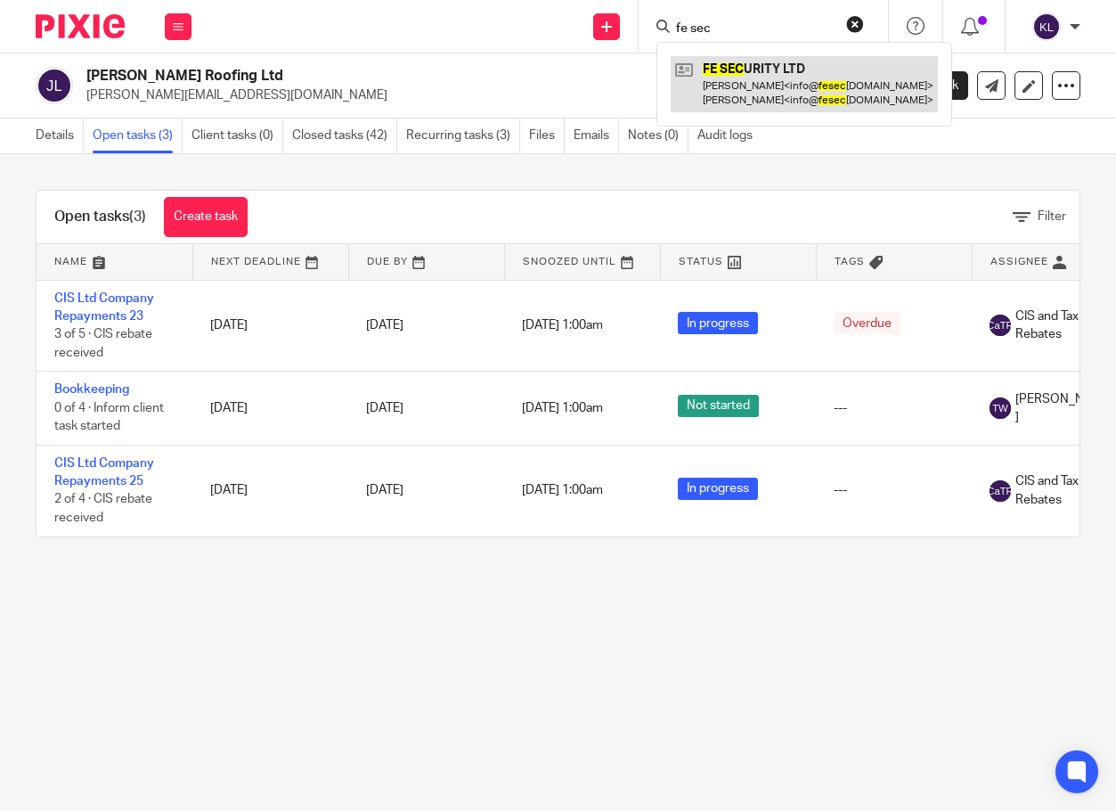
type input "fe sec"
click at [749, 93] on link at bounding box center [804, 83] width 267 height 55
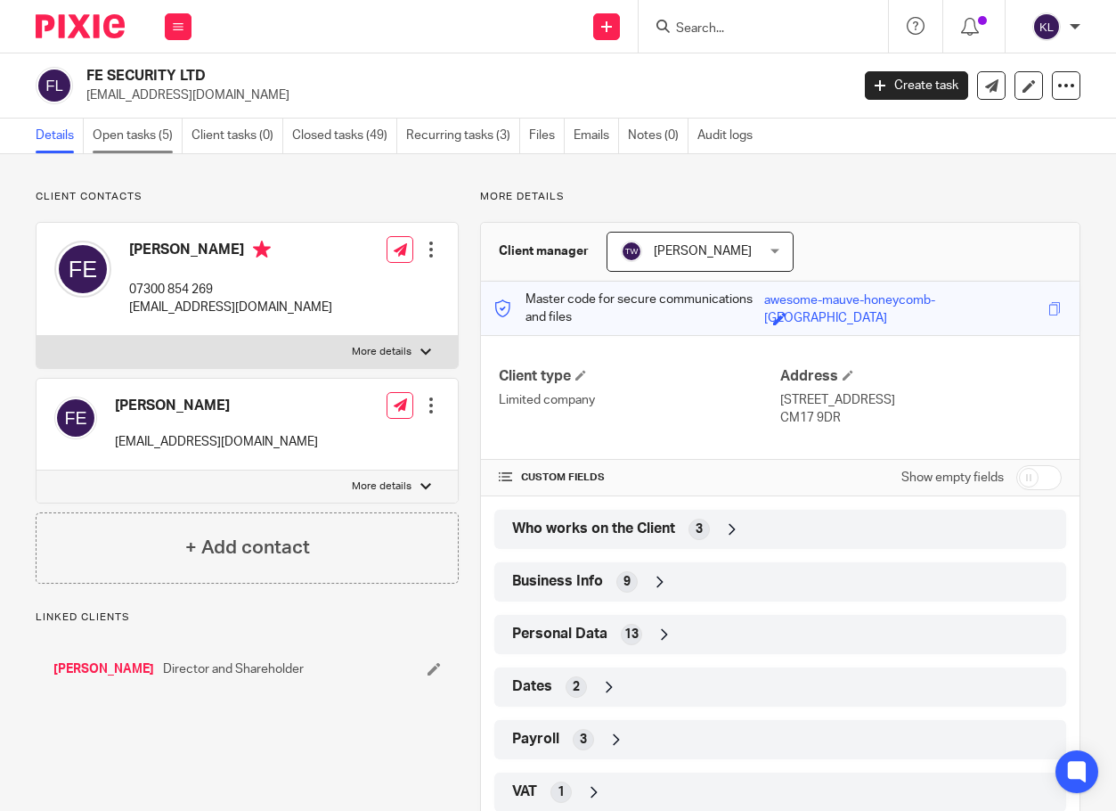
click at [159, 125] on link "Open tasks (5)" at bounding box center [138, 135] width 90 height 35
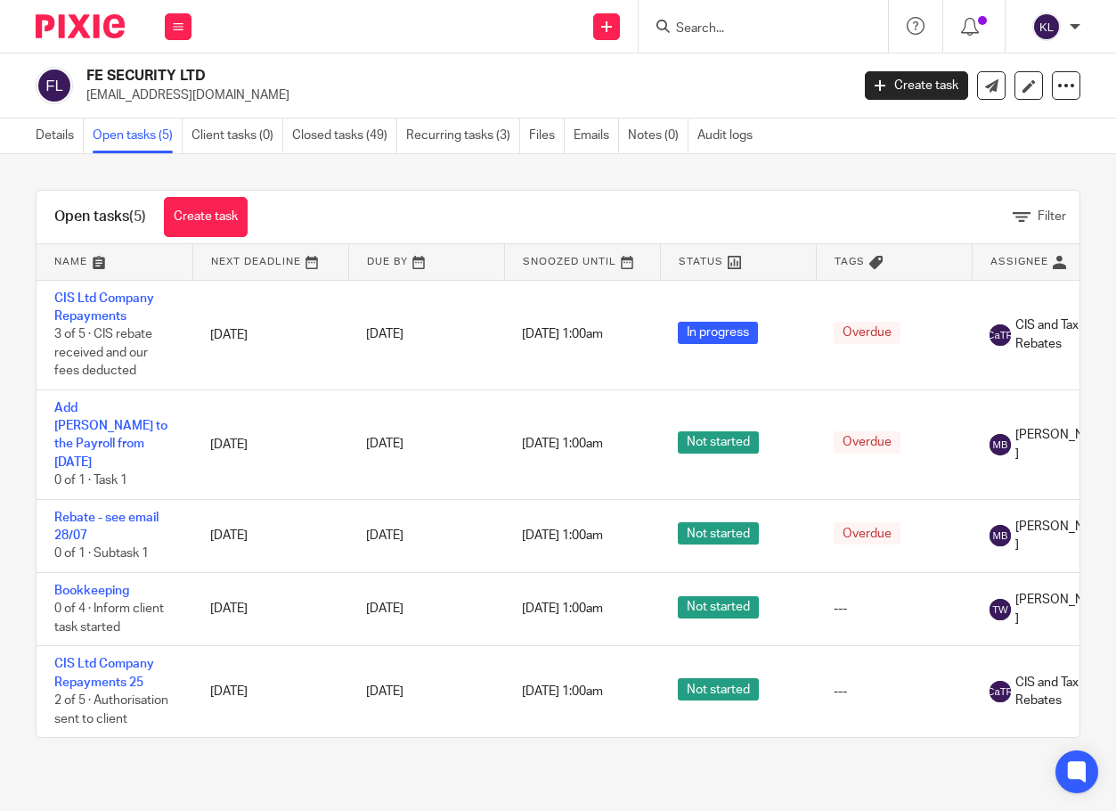
click at [707, 29] on input "Search" at bounding box center [754, 29] width 160 height 16
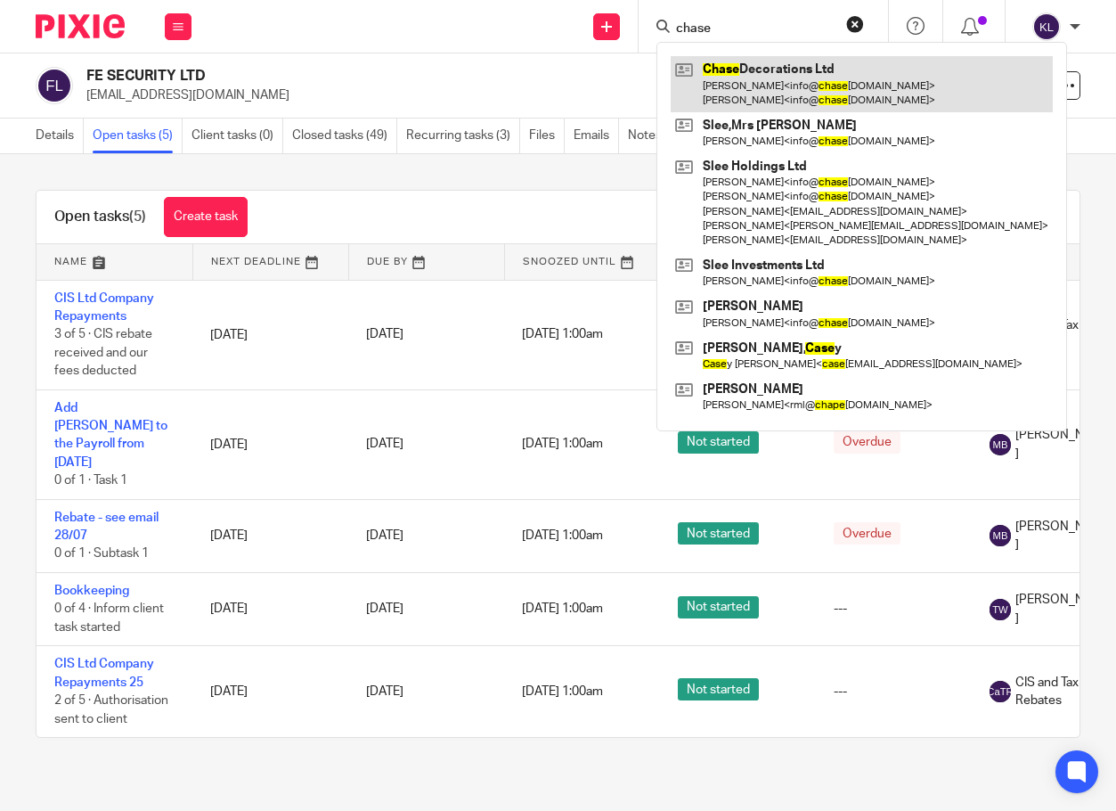
type input "chase"
click at [770, 75] on link at bounding box center [862, 83] width 382 height 55
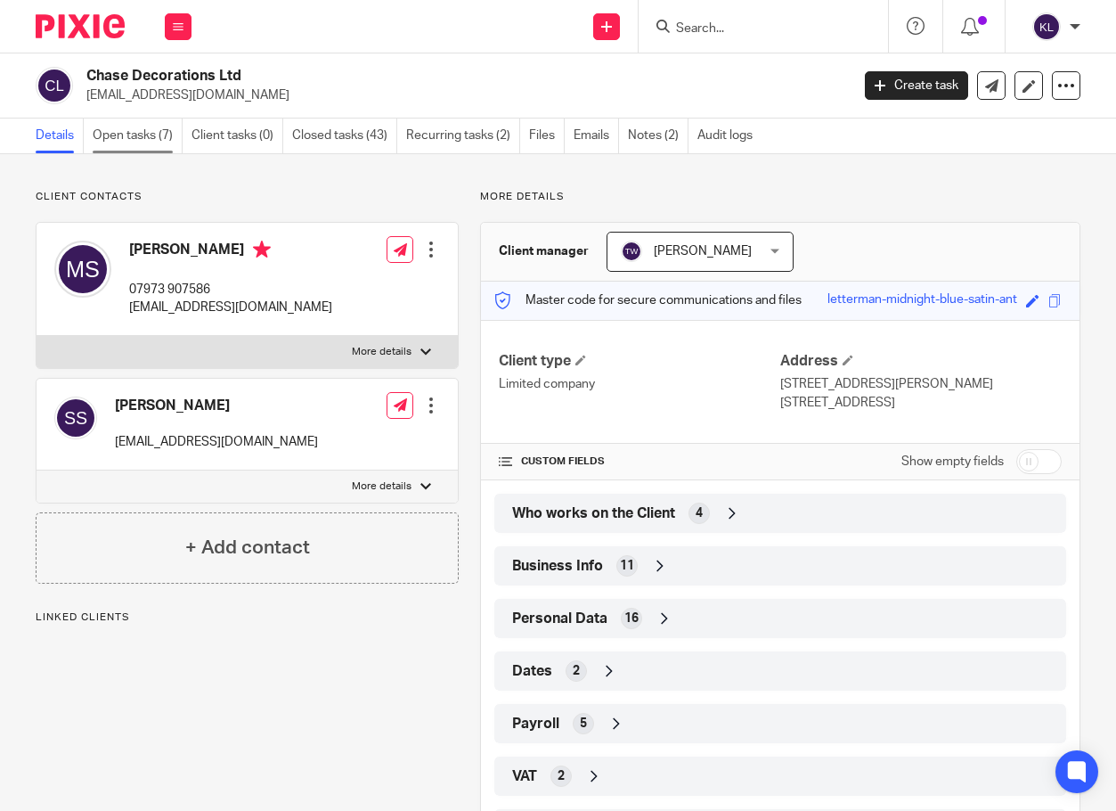
click at [132, 132] on link "Open tasks (7)" at bounding box center [138, 135] width 90 height 35
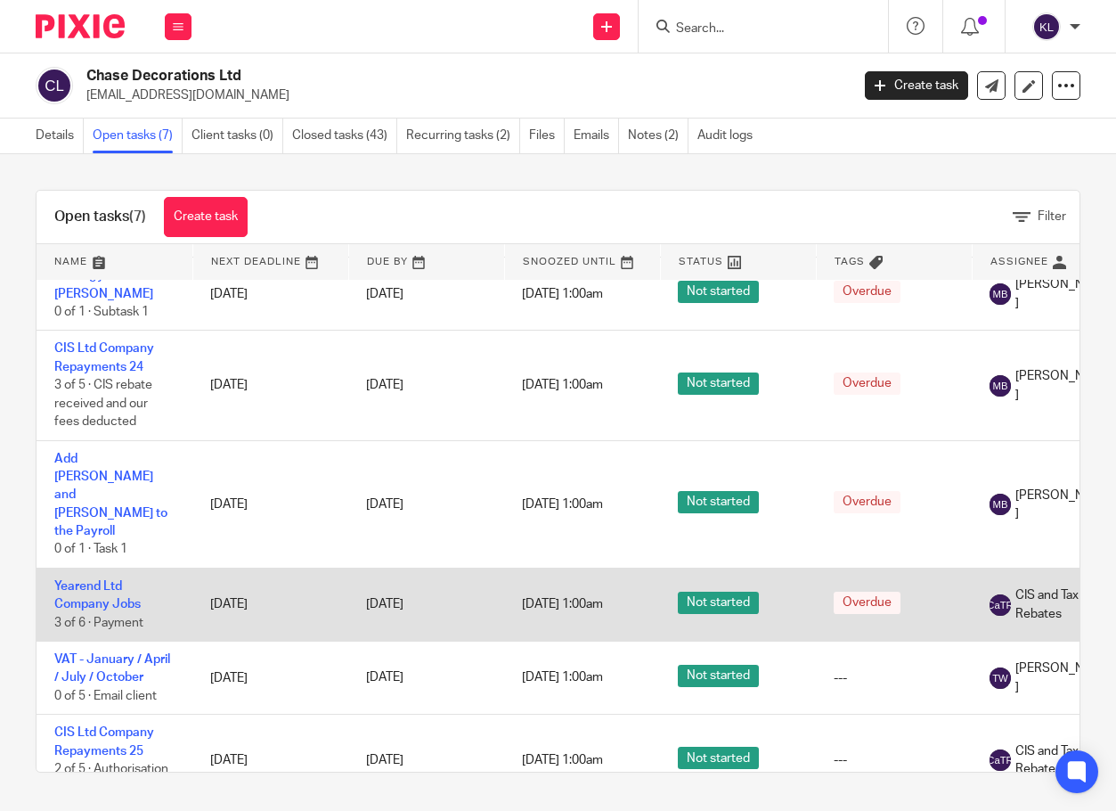
scroll to position [251, 0]
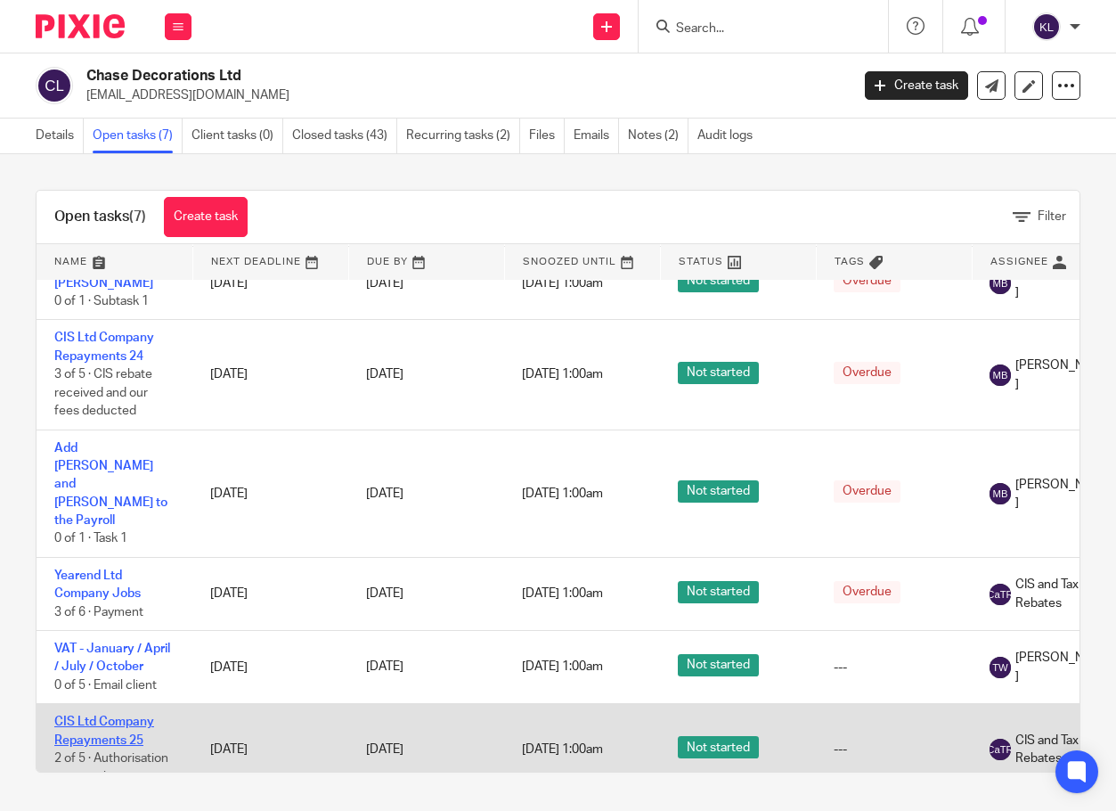
click at [137, 715] on link "CIS Ltd Company Repayments 25" at bounding box center [104, 730] width 100 height 30
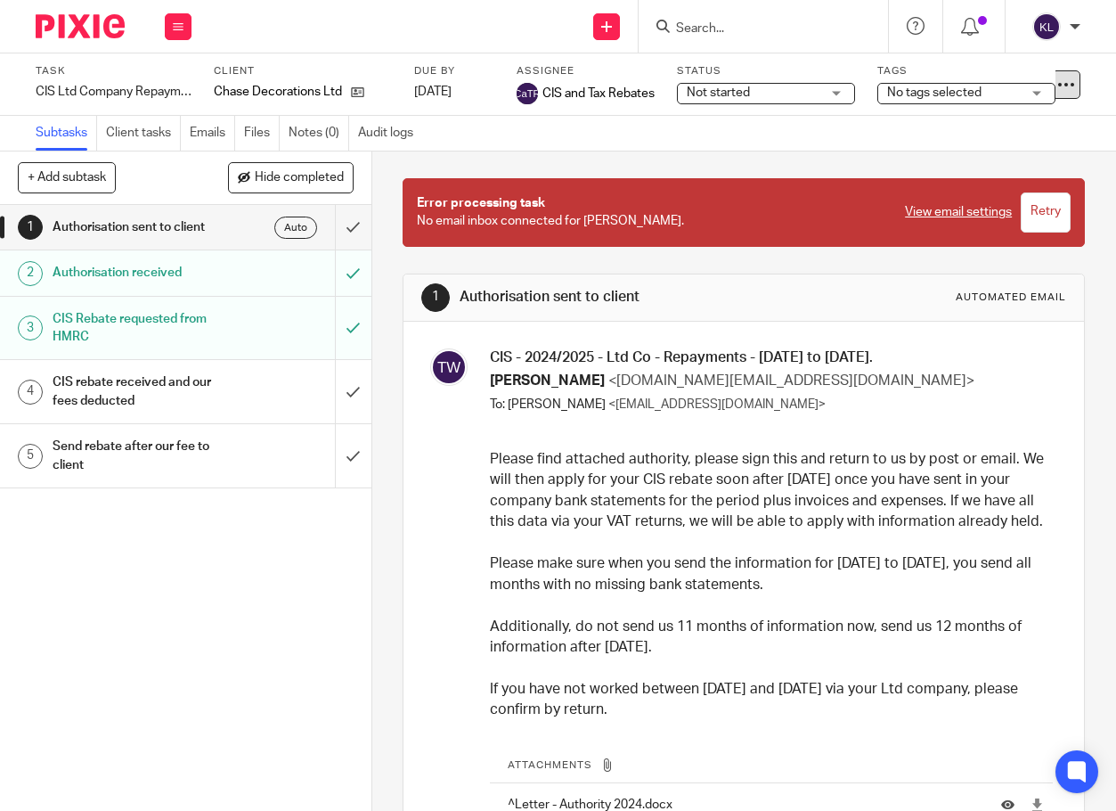
click at [1064, 90] on div at bounding box center [1066, 84] width 29 height 29
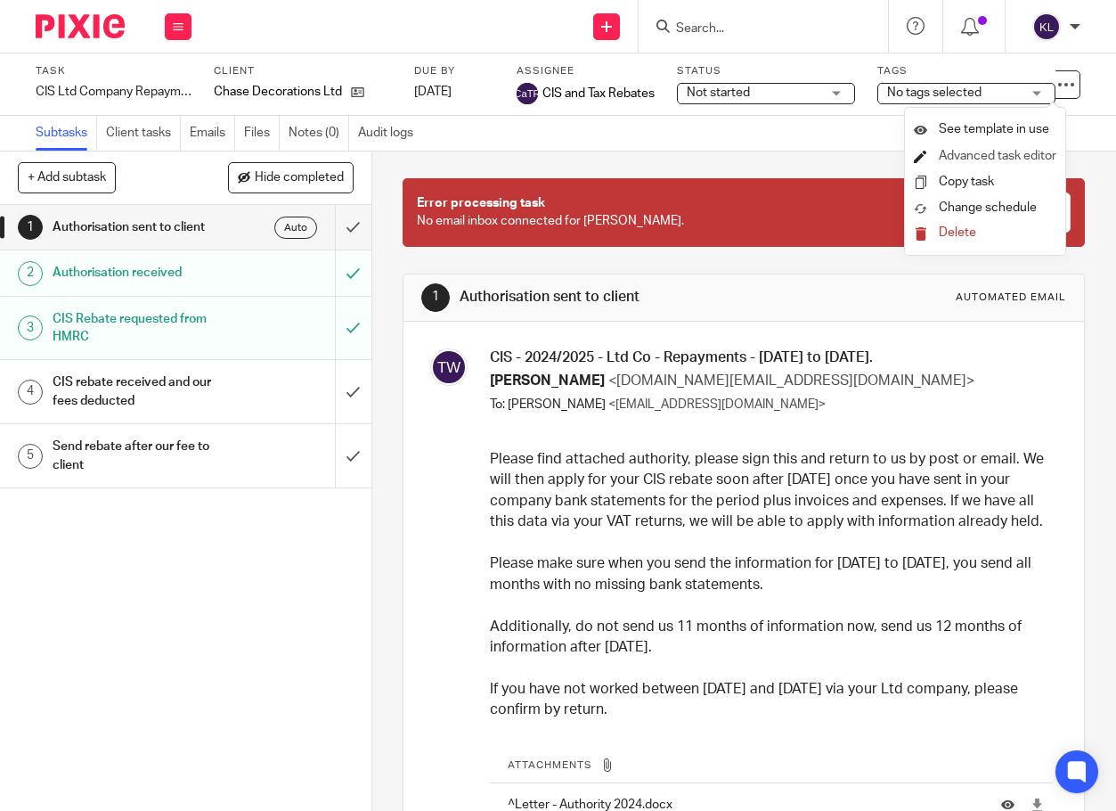
click at [982, 156] on link "Advanced task editor" at bounding box center [998, 156] width 118 height 12
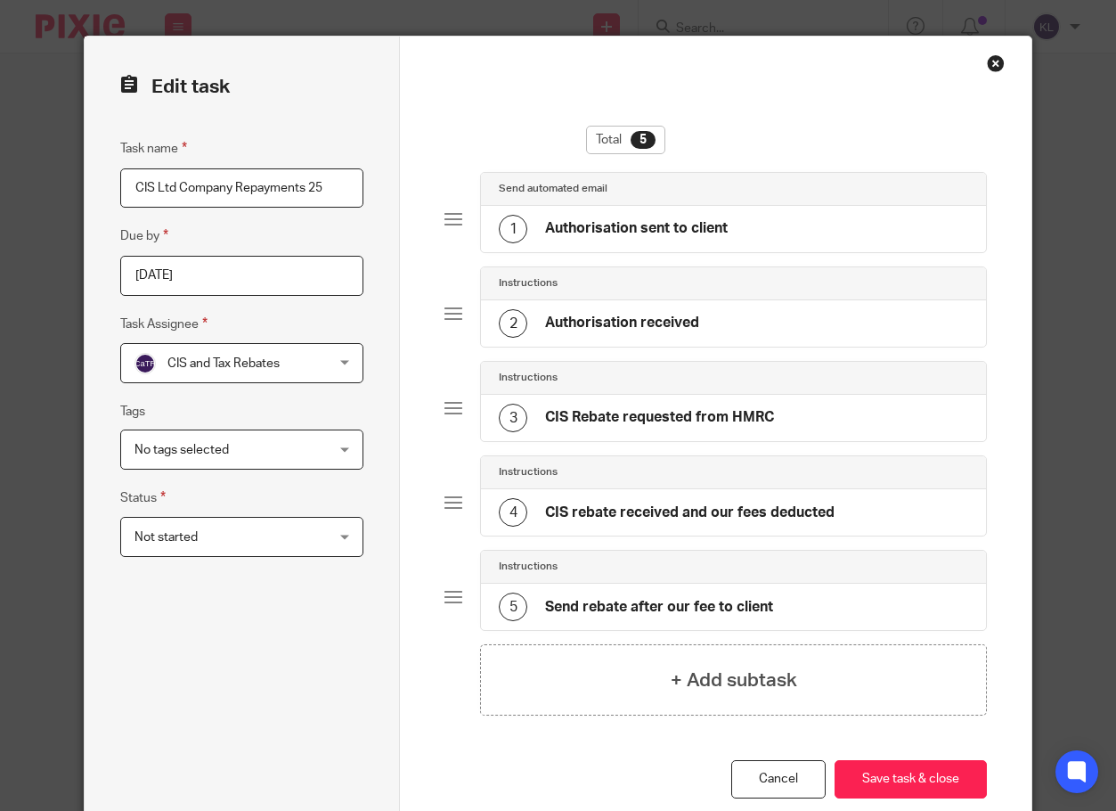
click at [738, 233] on div "1 Authorisation sent to client" at bounding box center [733, 229] width 505 height 46
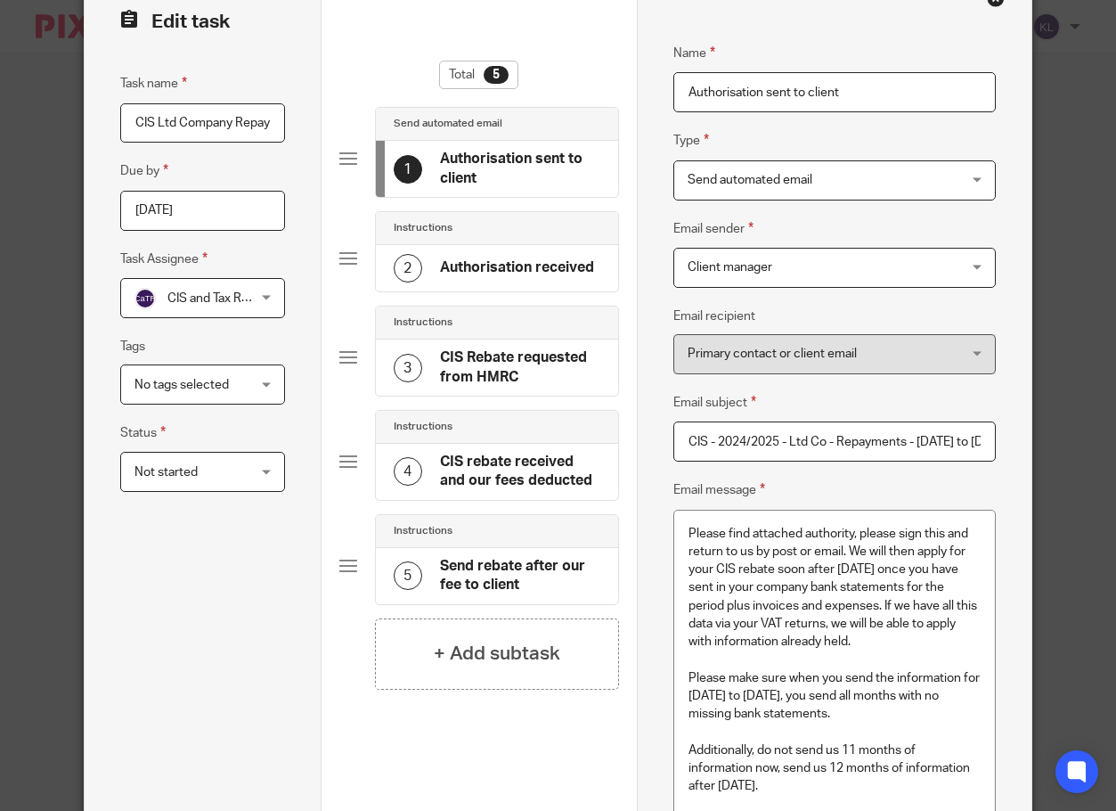
scroll to position [534, 0]
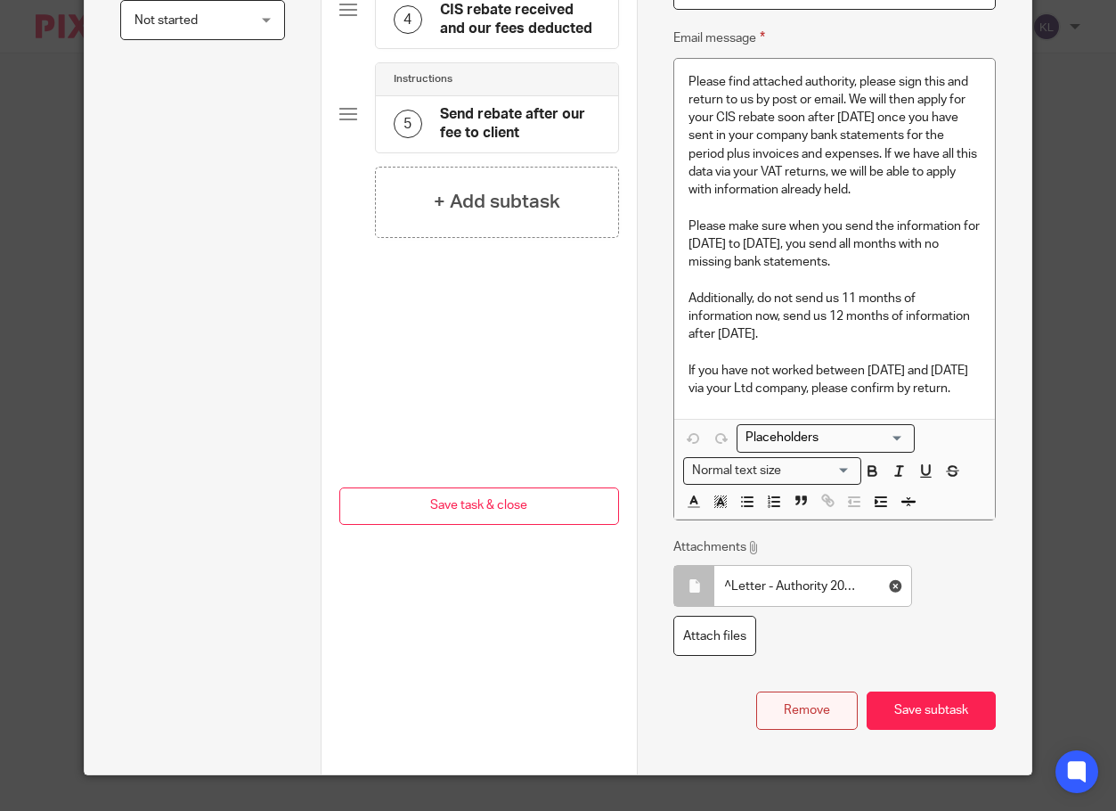
click at [823, 717] on button "Remove" at bounding box center [807, 710] width 102 height 38
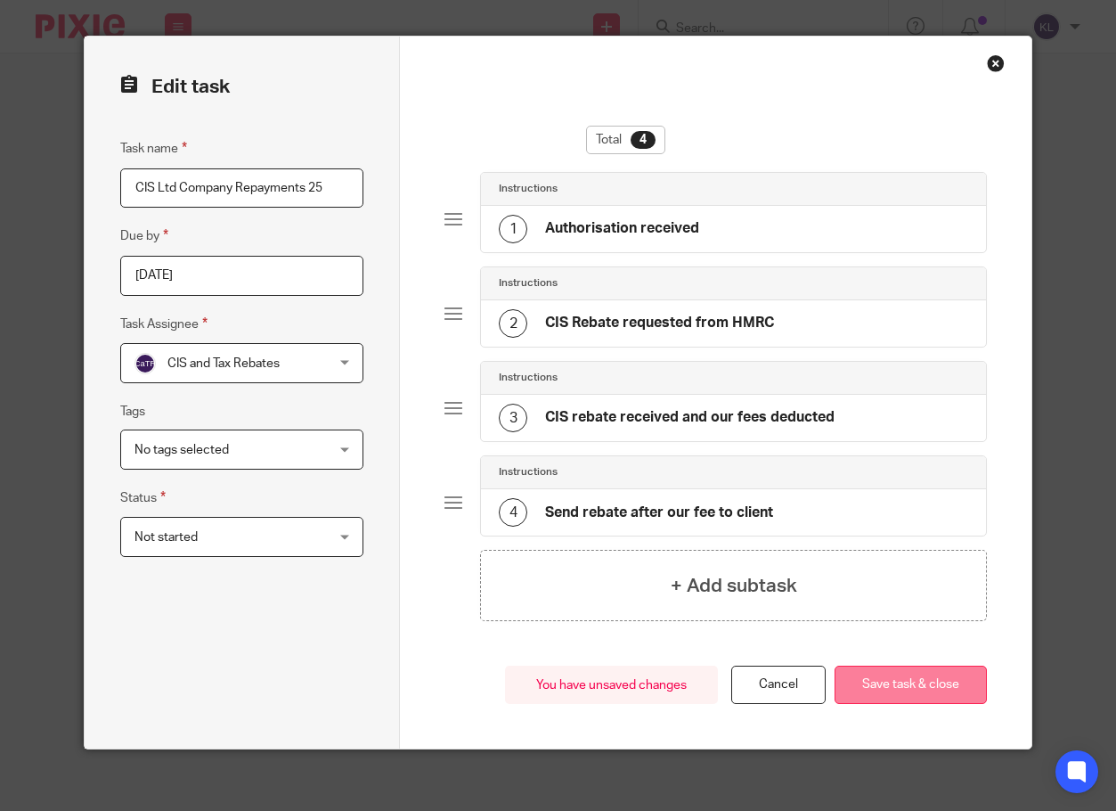
click at [890, 675] on button "Save task & close" at bounding box center [911, 684] width 152 height 38
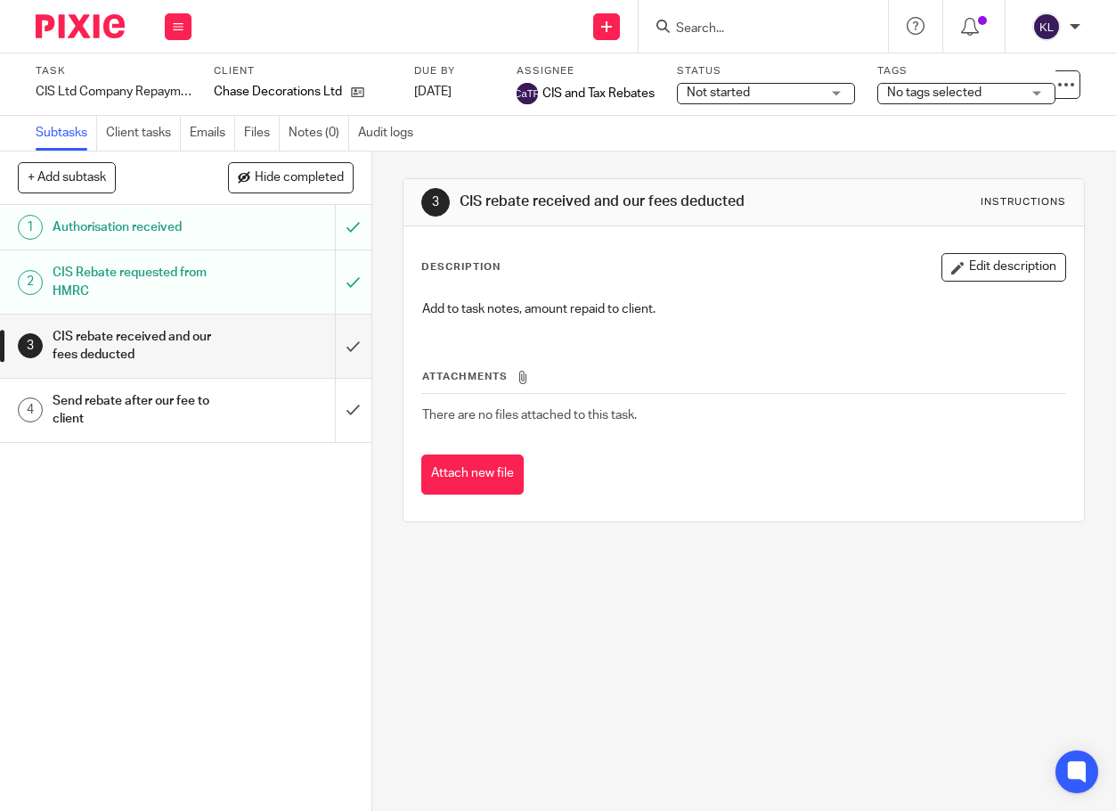
click at [705, 24] on input "Search" at bounding box center [754, 29] width 160 height 16
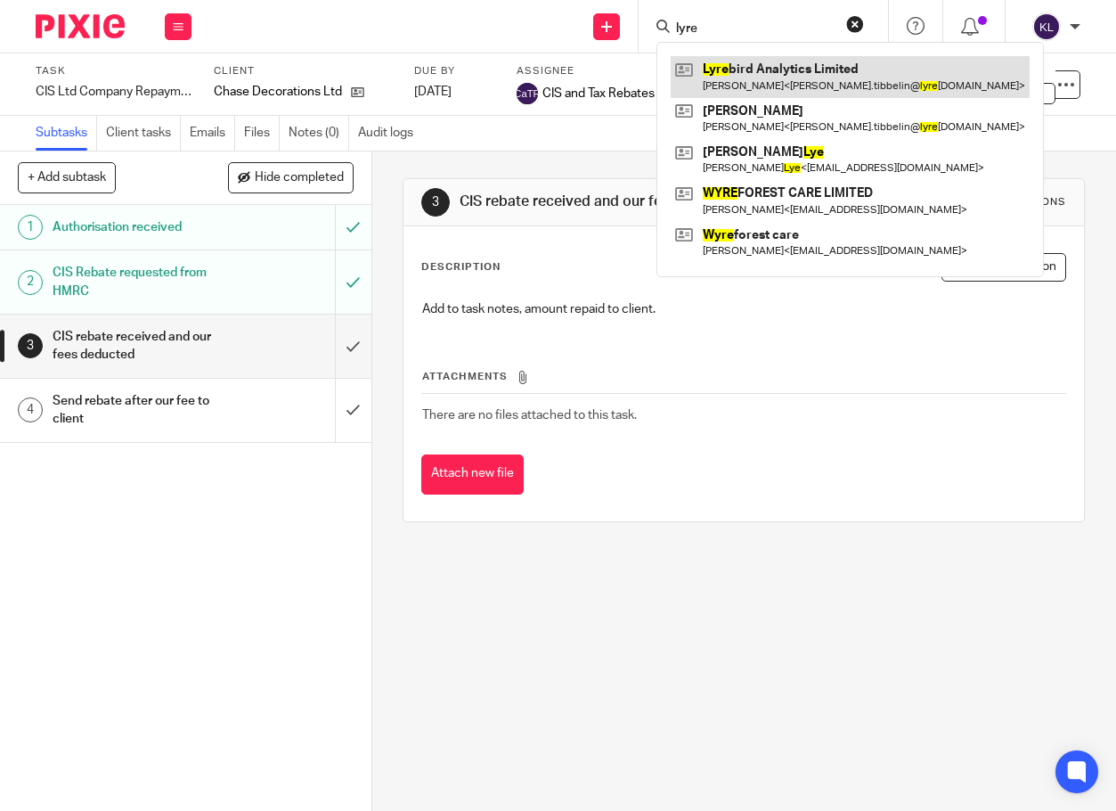
type input "lyre"
click at [751, 63] on link at bounding box center [850, 76] width 359 height 41
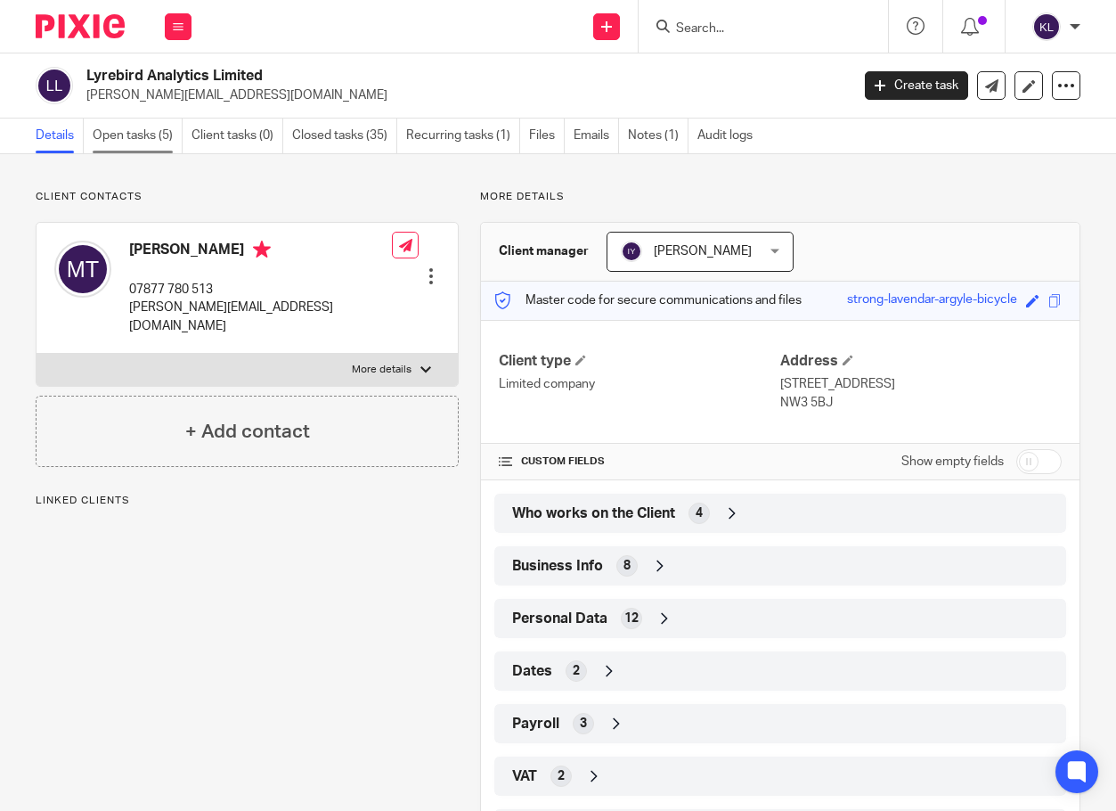
click at [148, 148] on link "Open tasks (5)" at bounding box center [138, 135] width 90 height 35
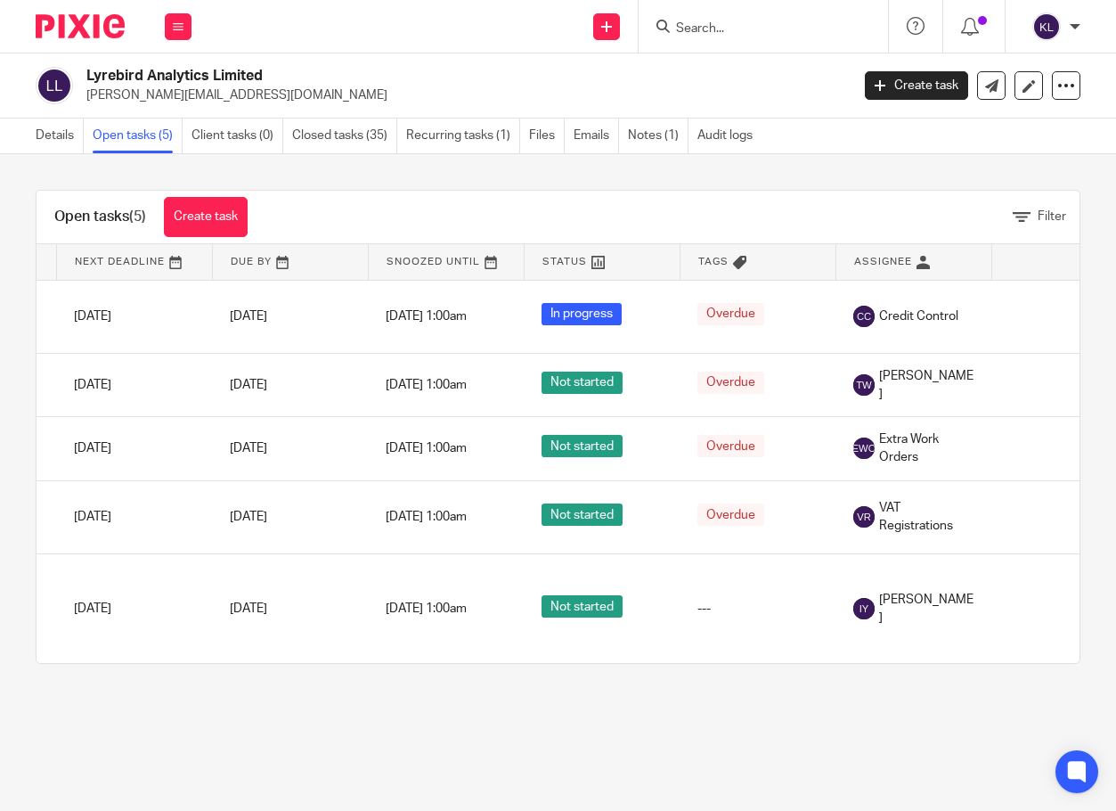
scroll to position [0, 231]
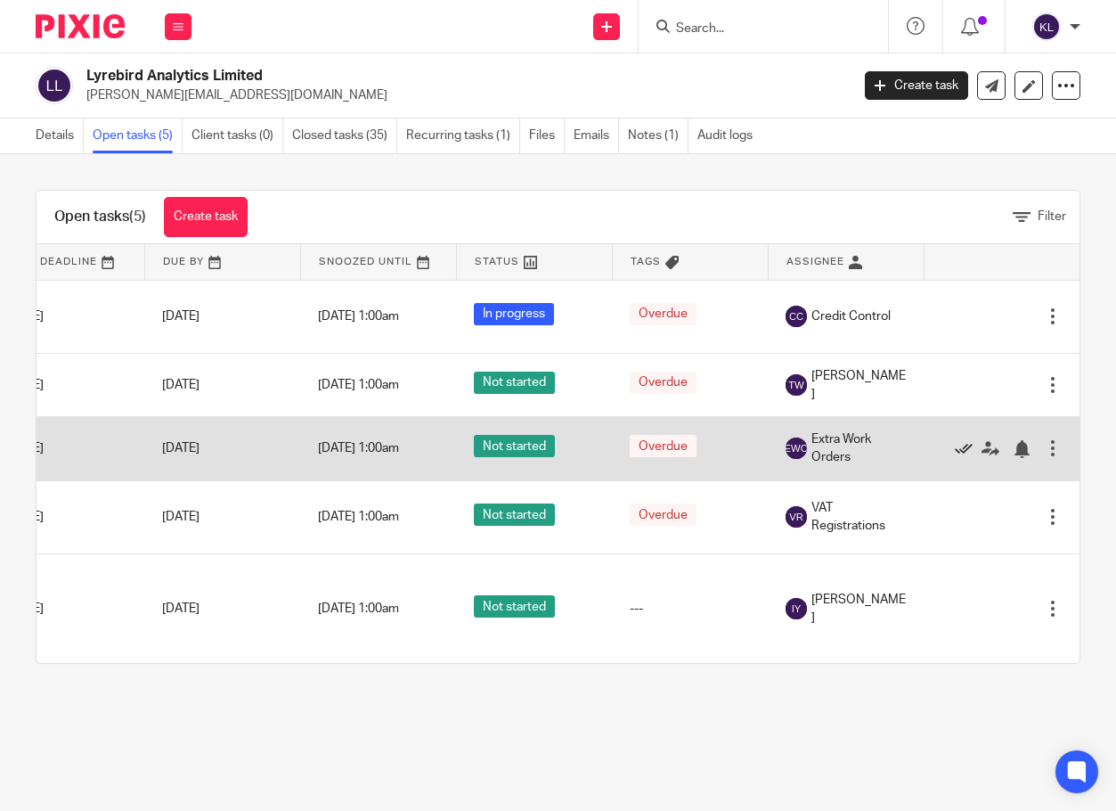
click at [955, 446] on icon at bounding box center [964, 449] width 18 height 18
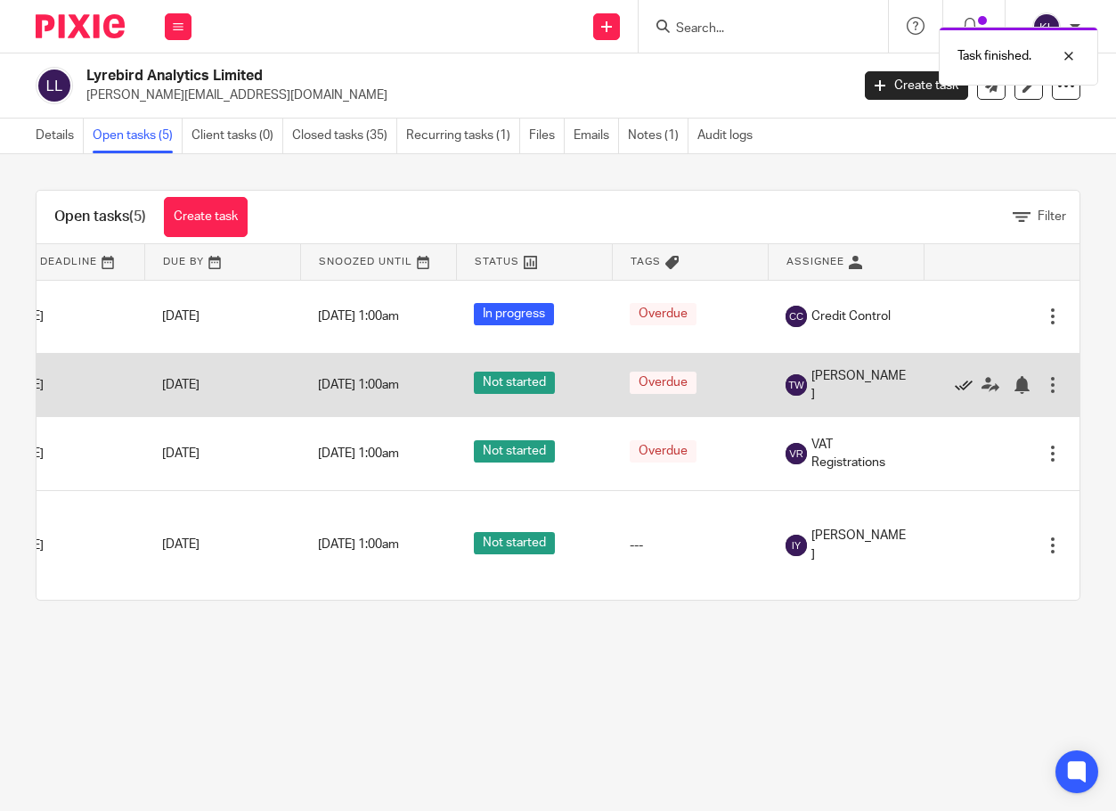
click at [955, 385] on icon at bounding box center [964, 385] width 18 height 18
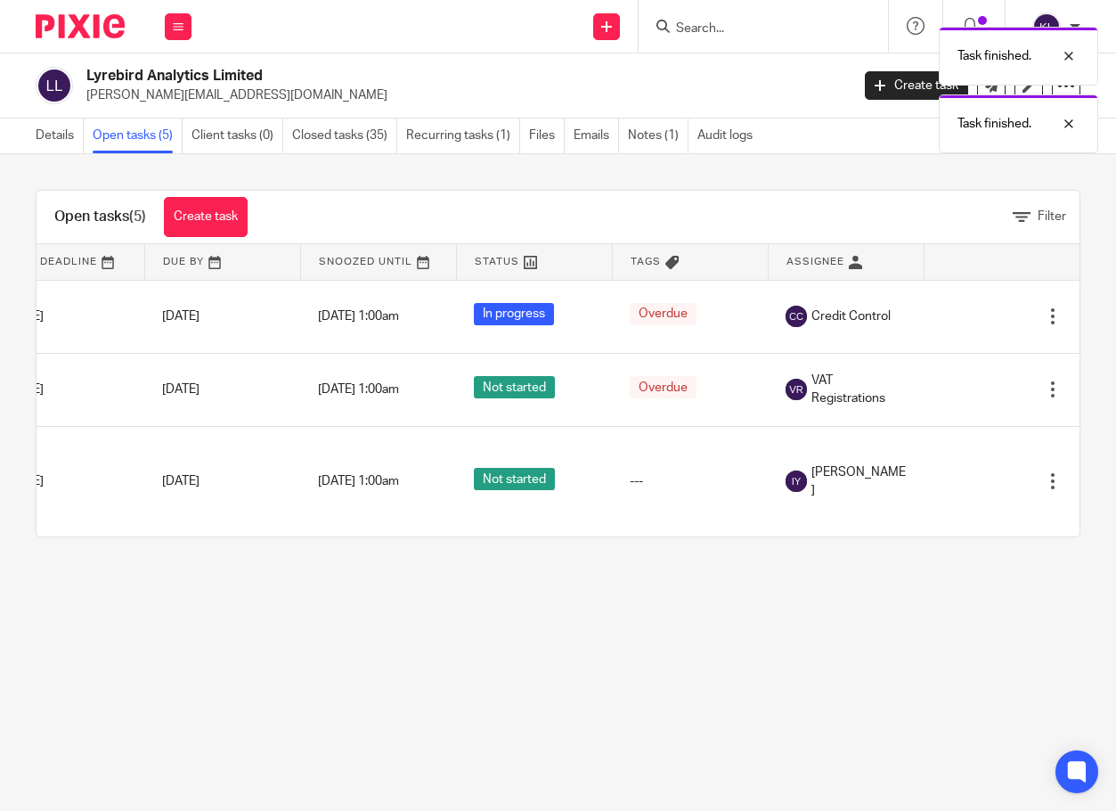
scroll to position [0, 0]
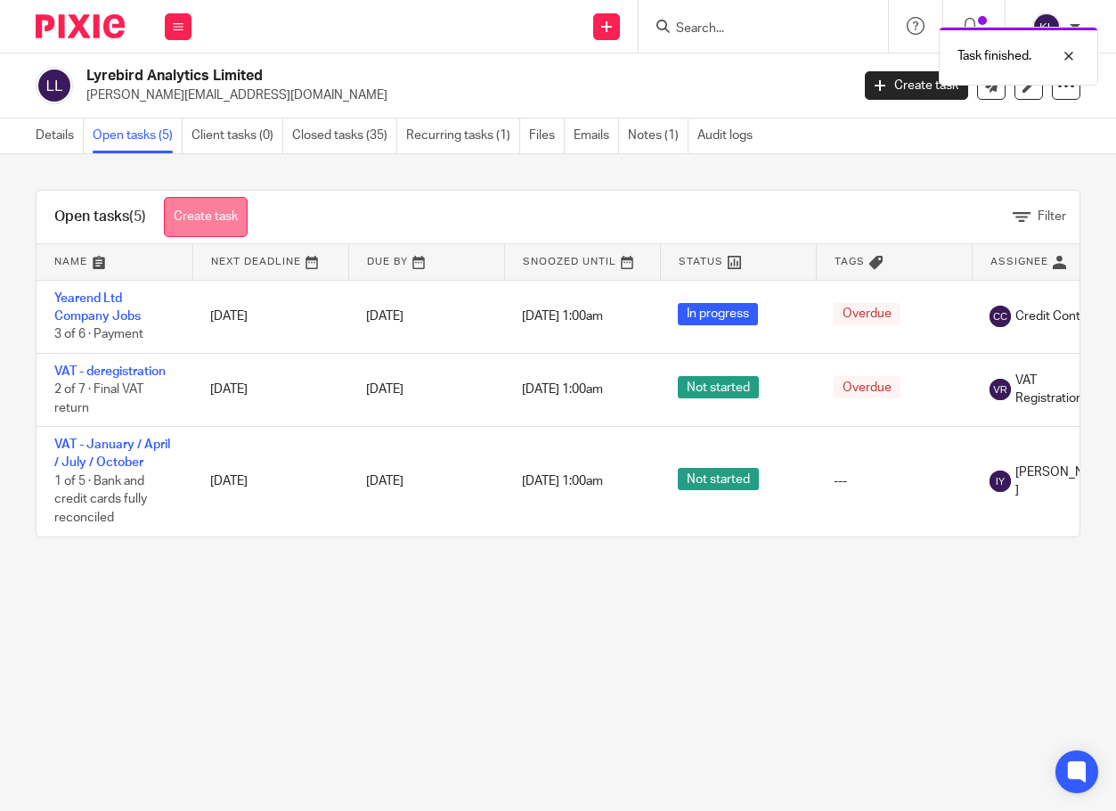
click at [232, 220] on link "Create task" at bounding box center [206, 217] width 84 height 40
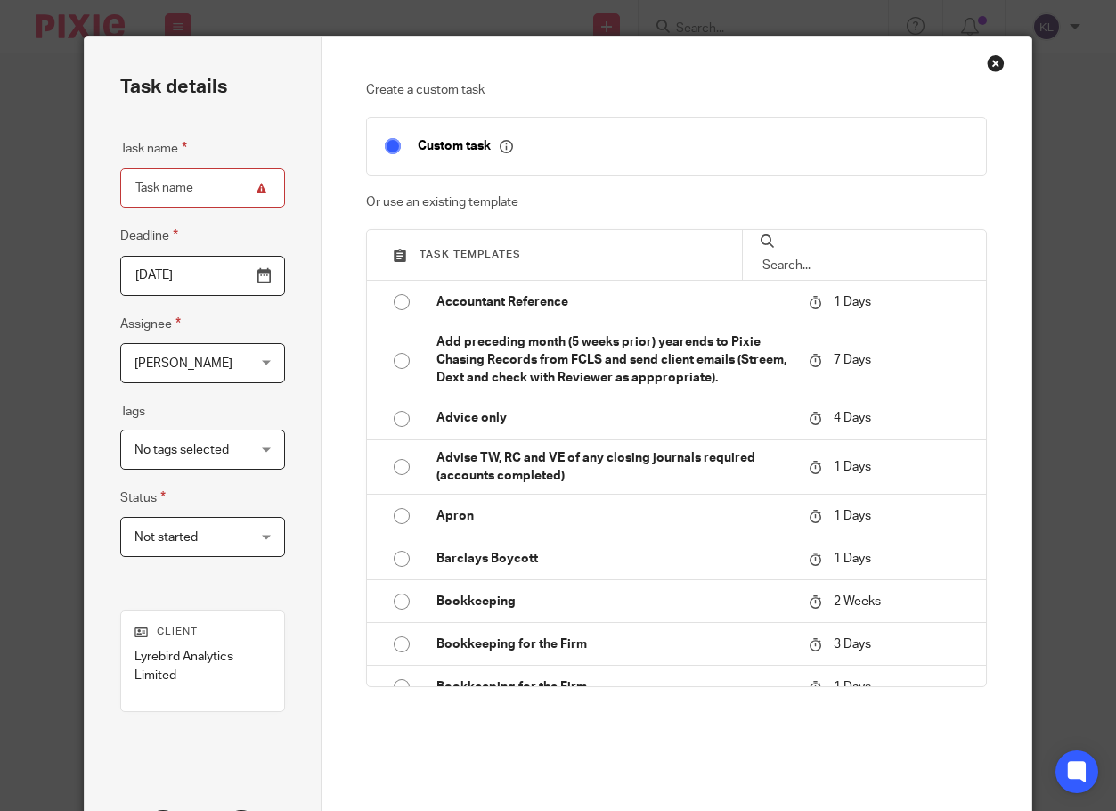
click at [873, 275] on input "text" at bounding box center [865, 266] width 208 height 20
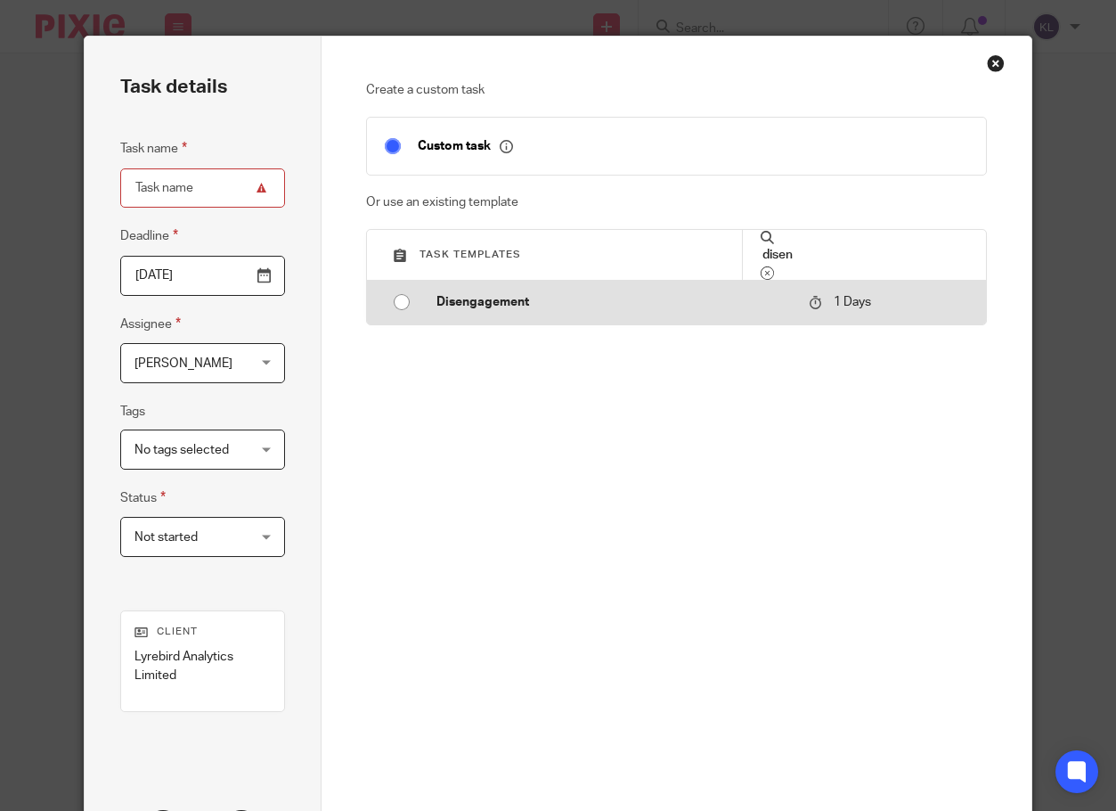
type input "disen"
click at [466, 311] on p "Disengagement" at bounding box center [613, 302] width 355 height 18
type input "2025-08-13"
type input "Disengagement"
checkbox input "false"
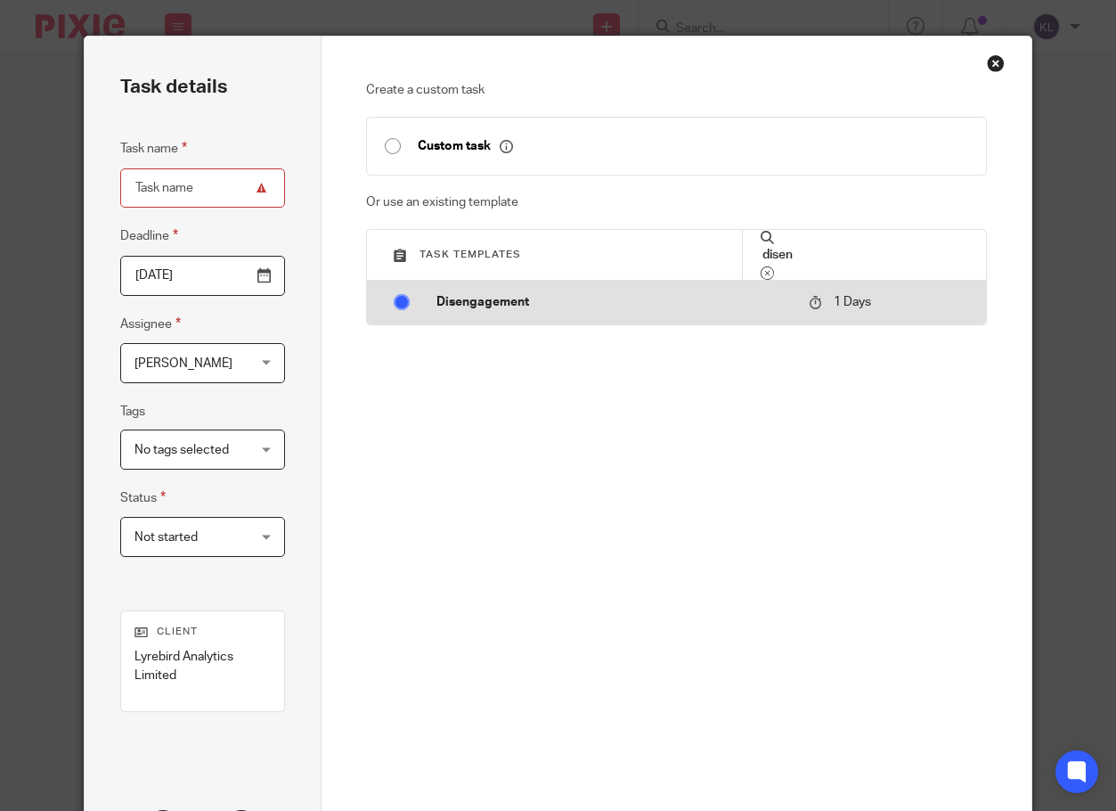
radio input "true"
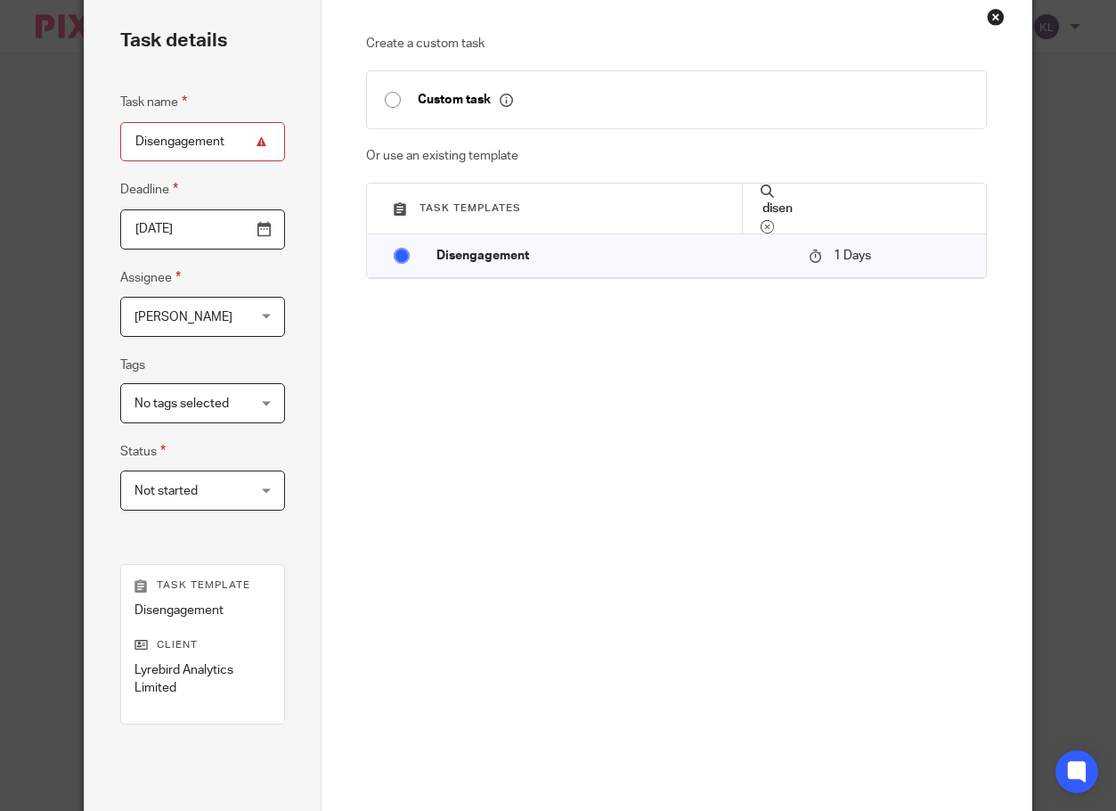
scroll to position [189, 0]
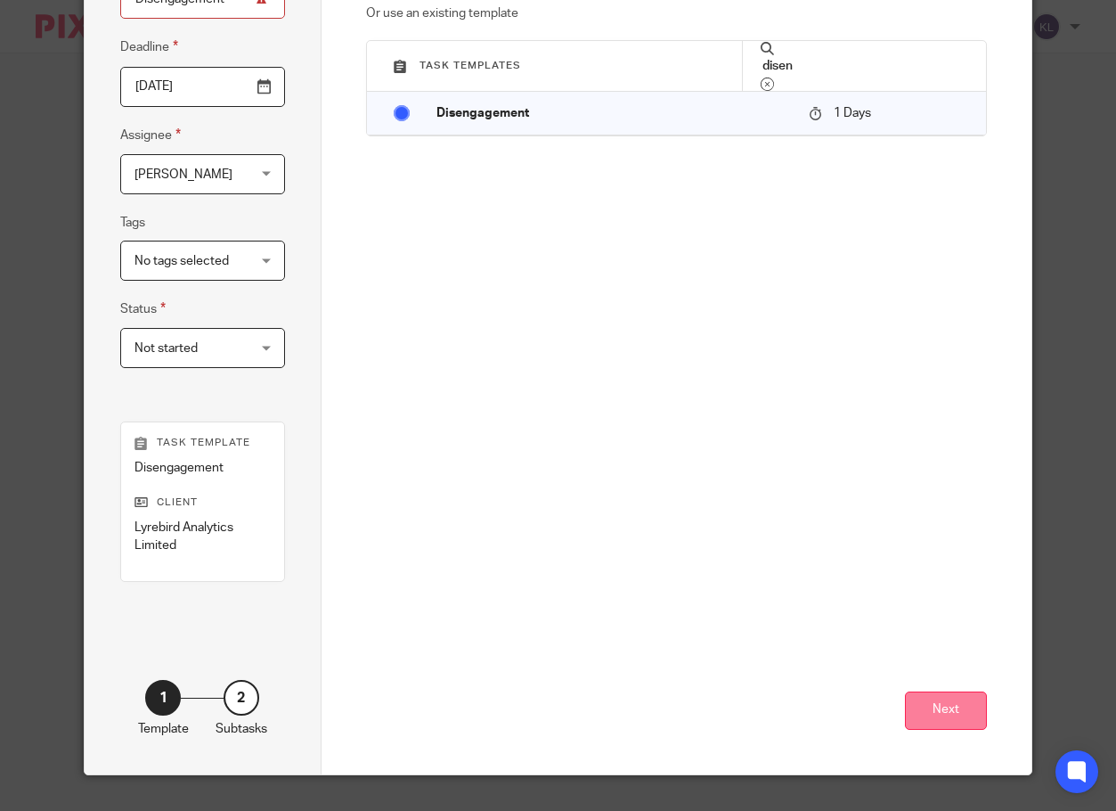
click at [927, 708] on button "Next" at bounding box center [946, 710] width 82 height 38
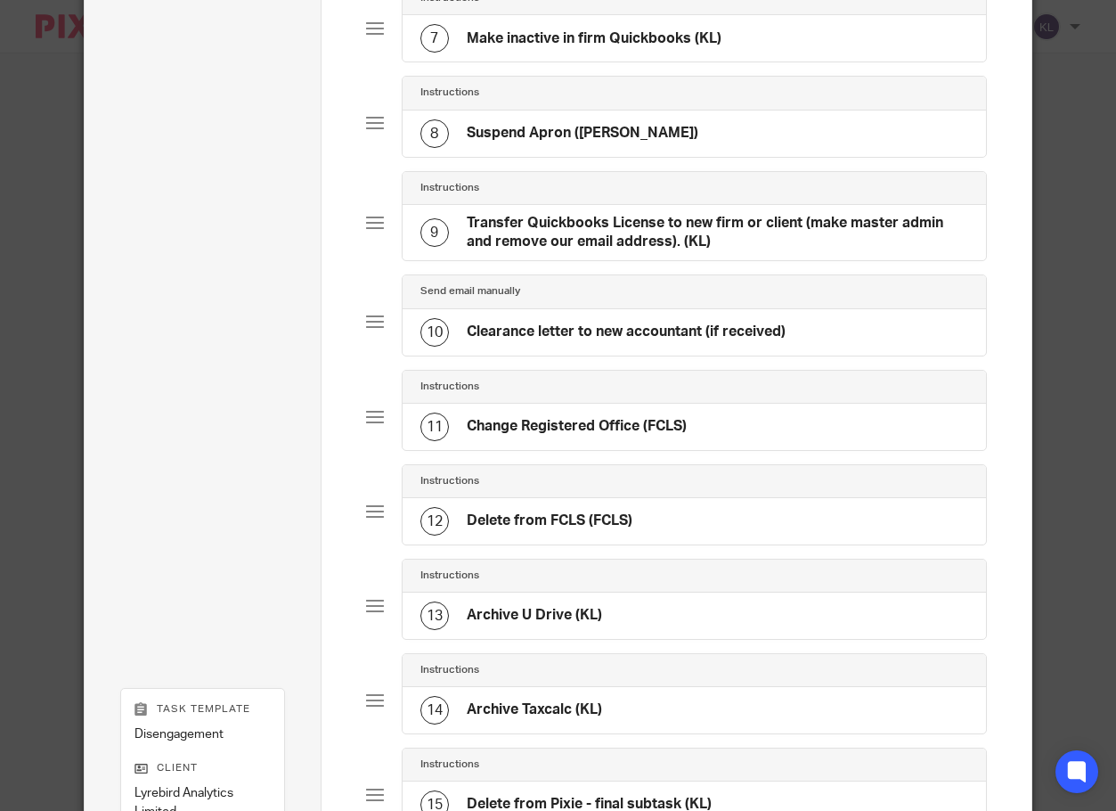
scroll to position [978, 0]
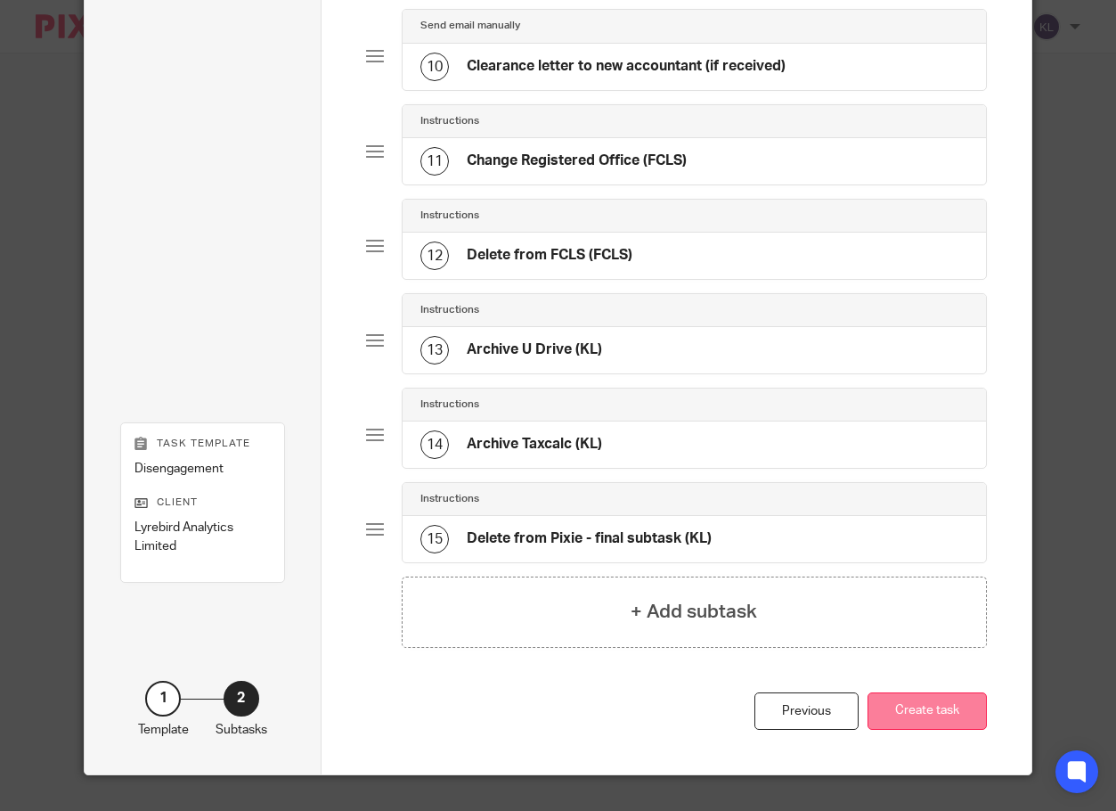
click at [925, 711] on button "Create task" at bounding box center [927, 711] width 119 height 38
